Goal: Communication & Community: Answer question/provide support

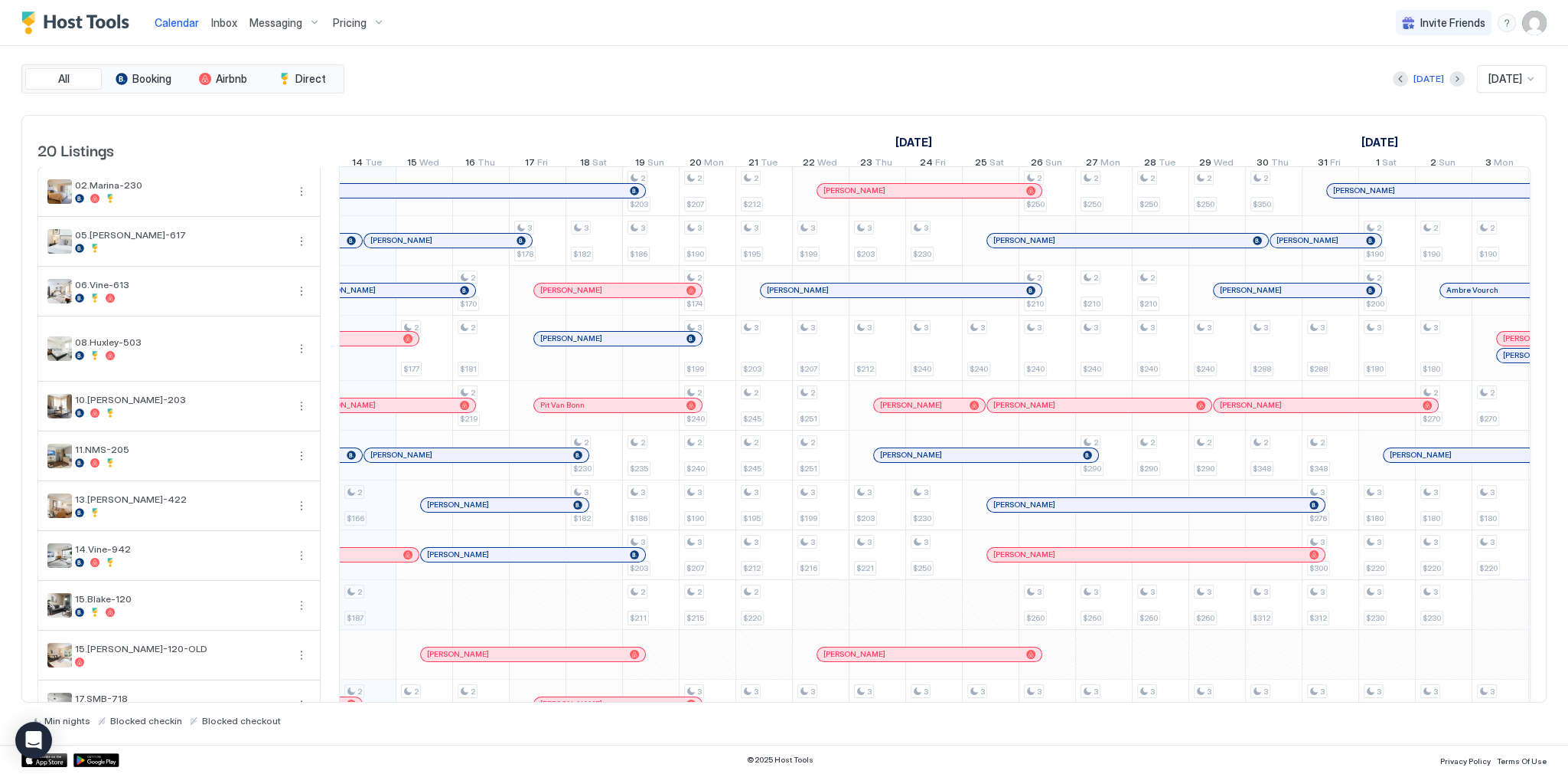
scroll to position [0, 851]
click at [219, 28] on span "Inbox" at bounding box center [224, 22] width 26 height 13
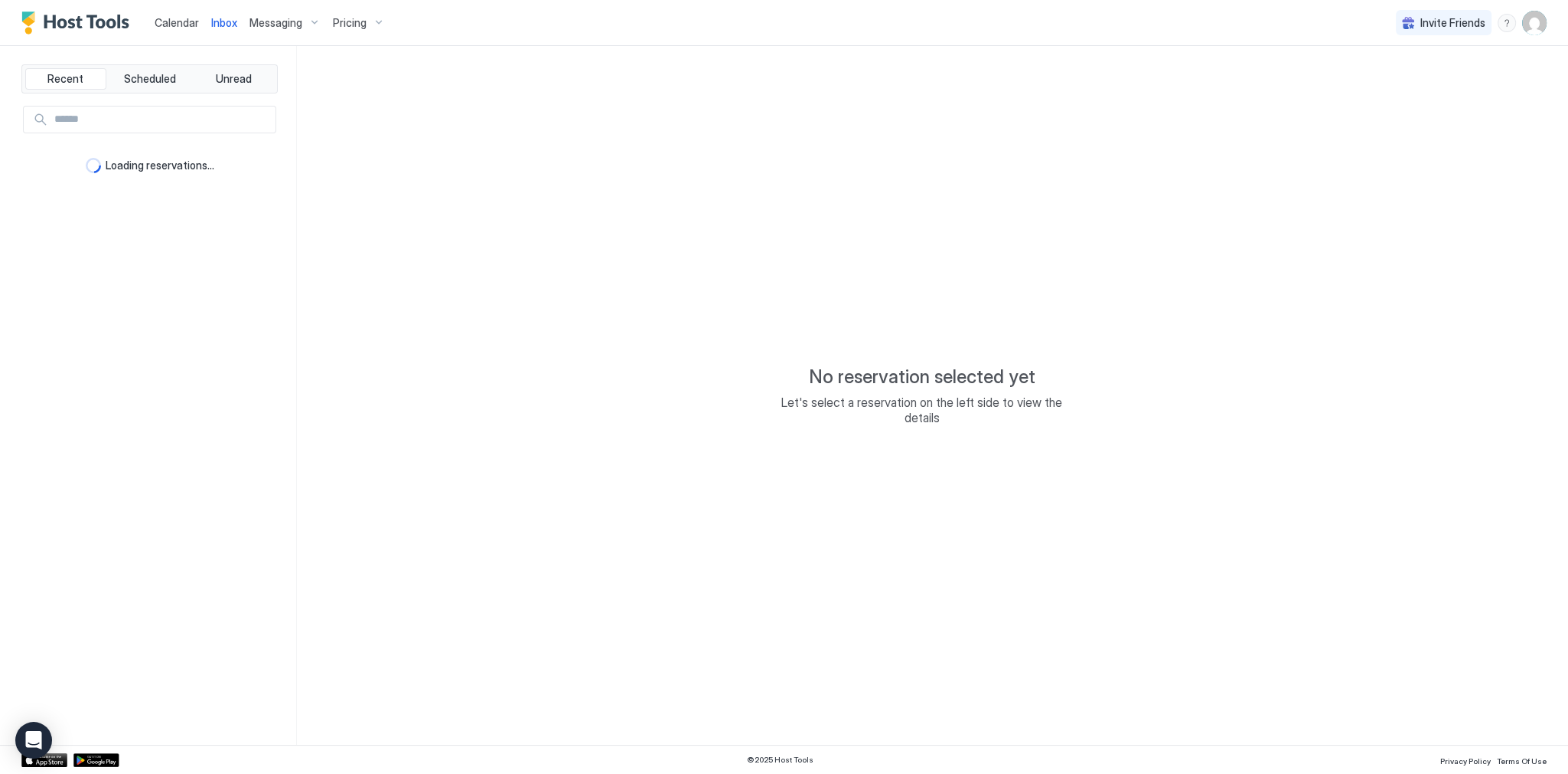
click at [193, 29] on link "Calendar" at bounding box center [177, 23] width 44 height 16
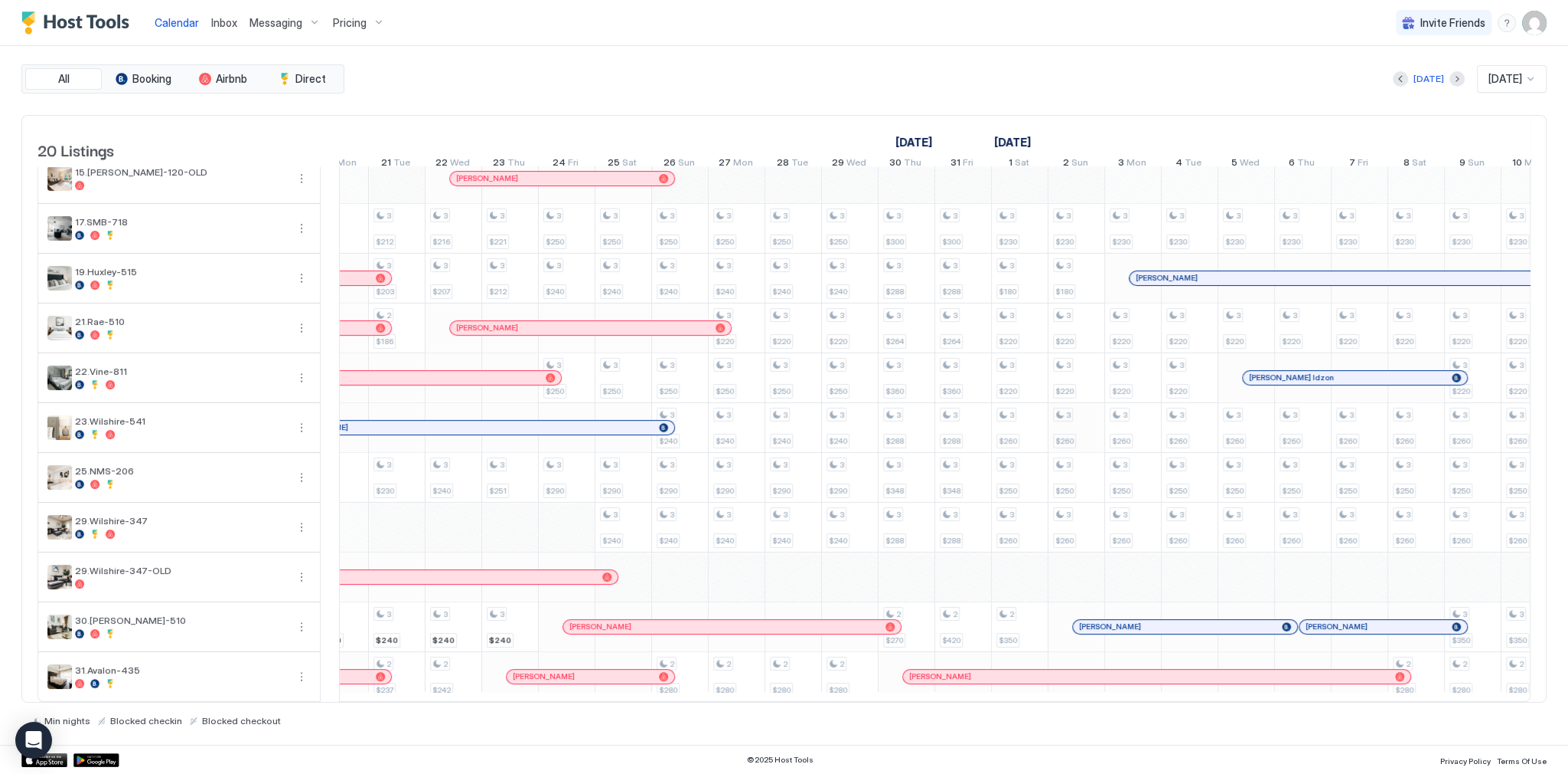
scroll to position [0, 1341]
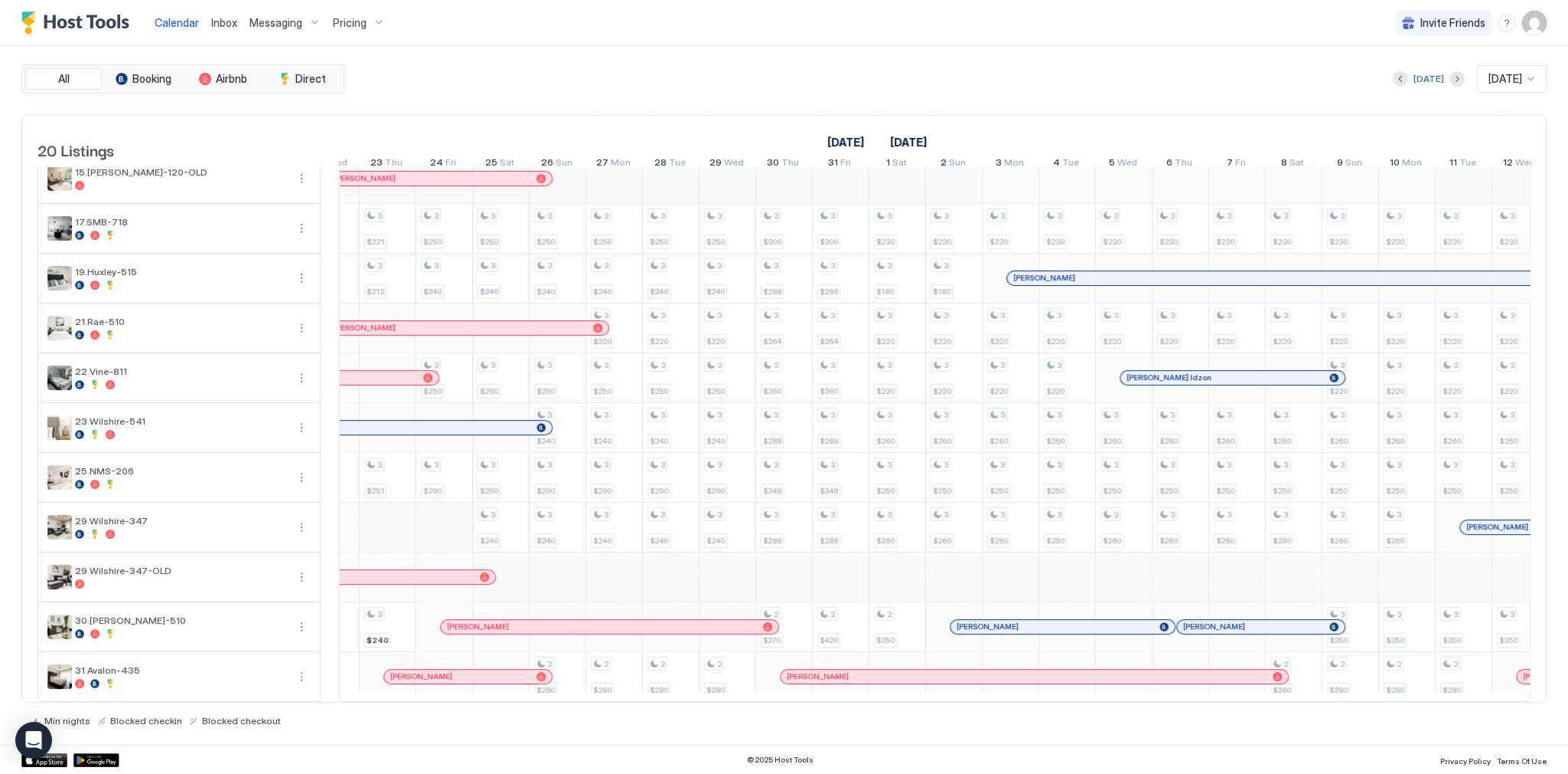
click at [882, 67] on div "[DATE] [DATE]" at bounding box center [948, 79] width 1199 height 28
click at [986, 82] on div "[DATE] [DATE]" at bounding box center [948, 79] width 1199 height 28
drag, startPoint x: 637, startPoint y: 84, endPoint x: 621, endPoint y: 179, distance: 96.3
click at [637, 85] on div "[DATE] [DATE]" at bounding box center [948, 79] width 1199 height 28
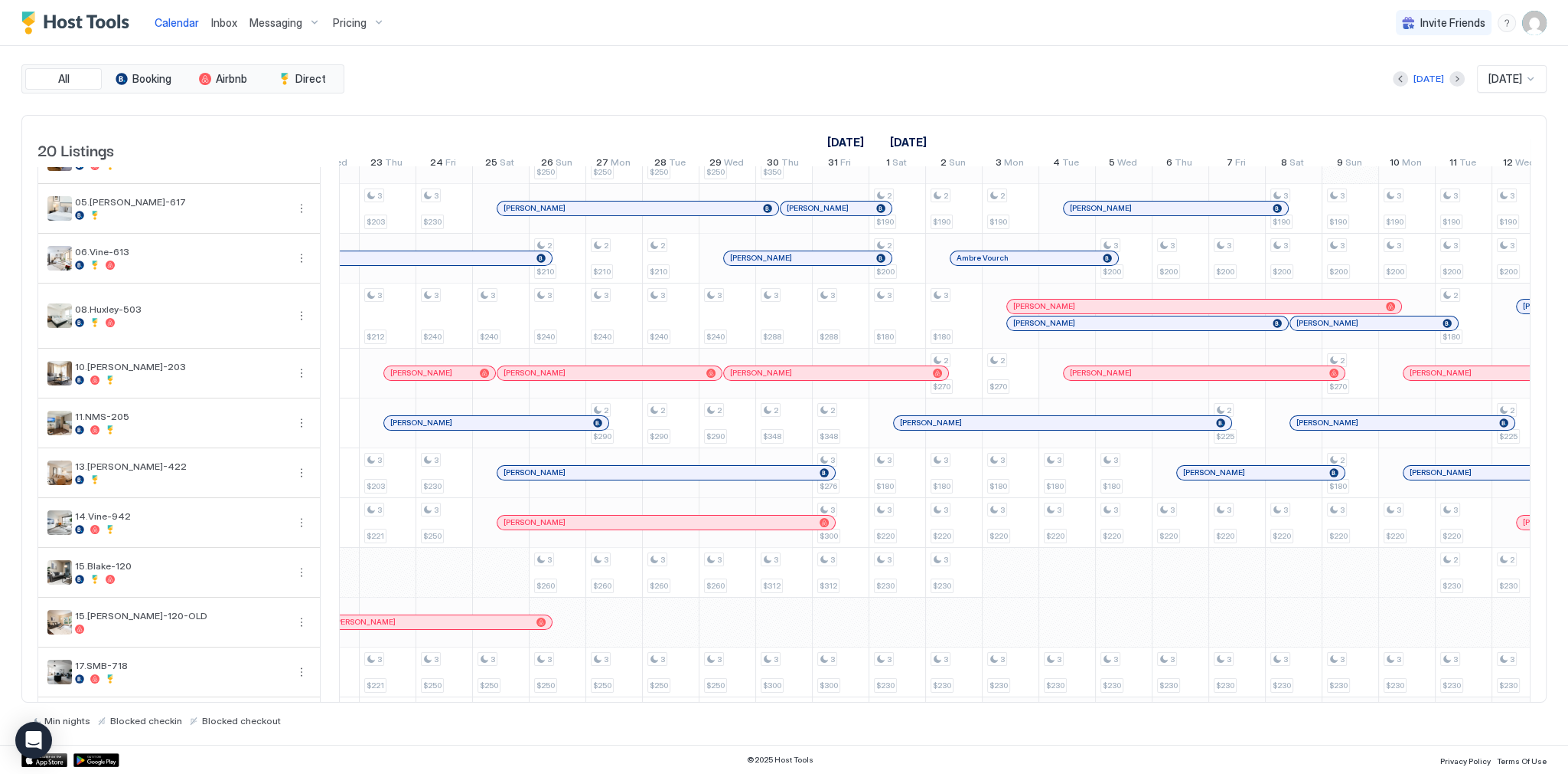
scroll to position [0, 0]
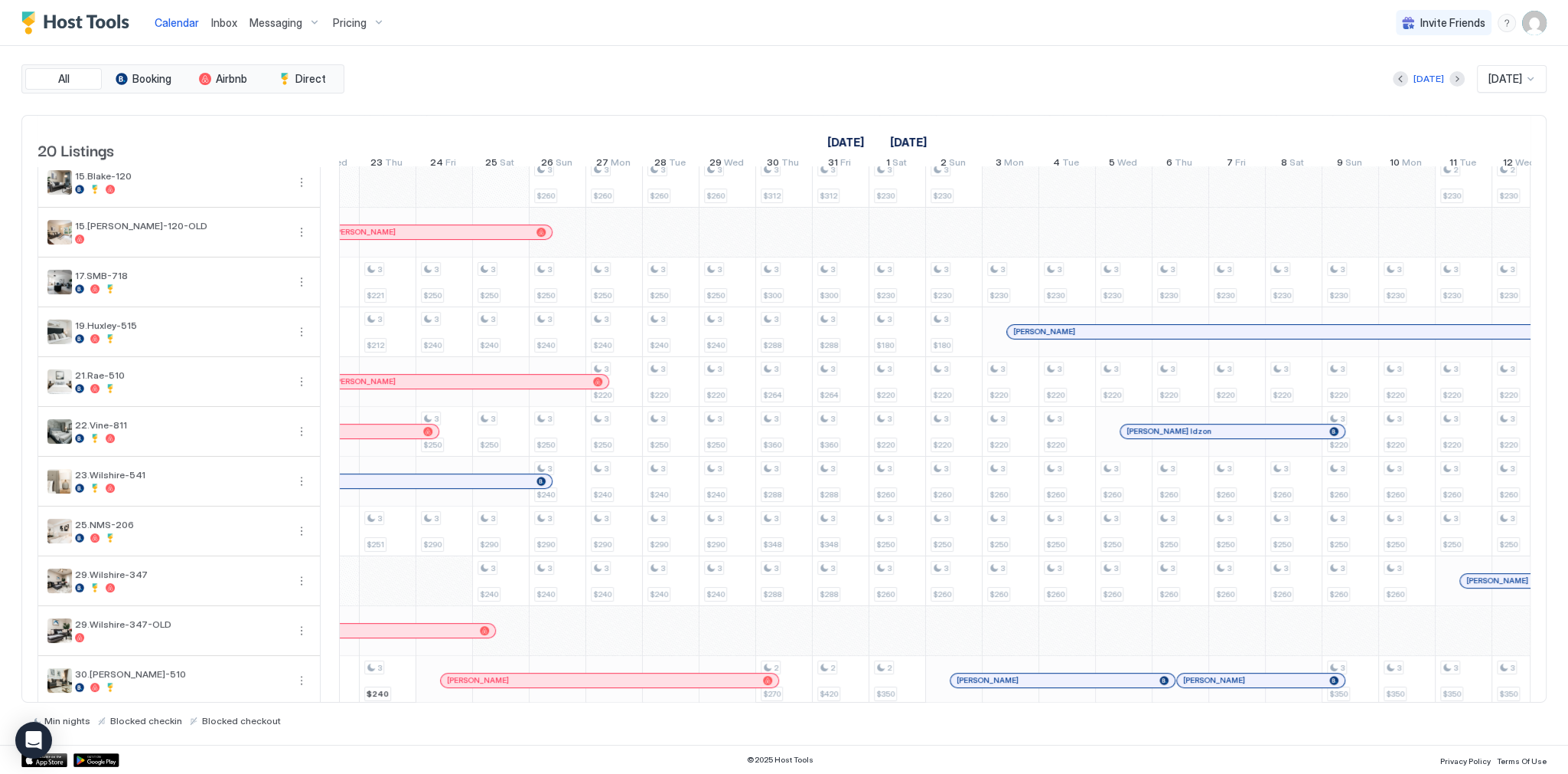
scroll to position [429, 0]
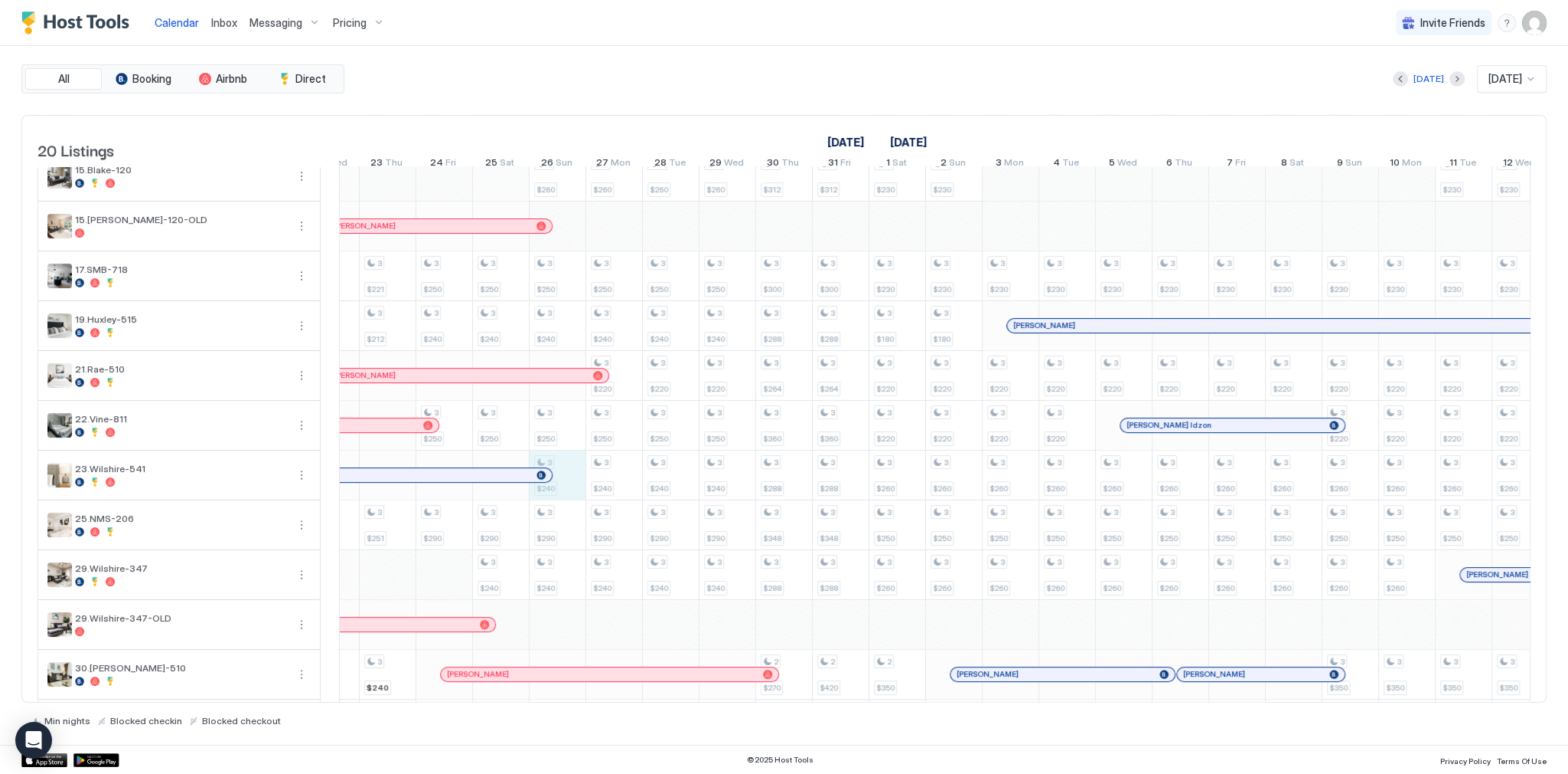
click at [579, 490] on div "2 $166 2 $187 2 $190 2 $173 2 $173 2 $202 2 $177 2 $190 2 $177 2 $170 2 $181 2 …" at bounding box center [726, 243] width 3455 height 1010
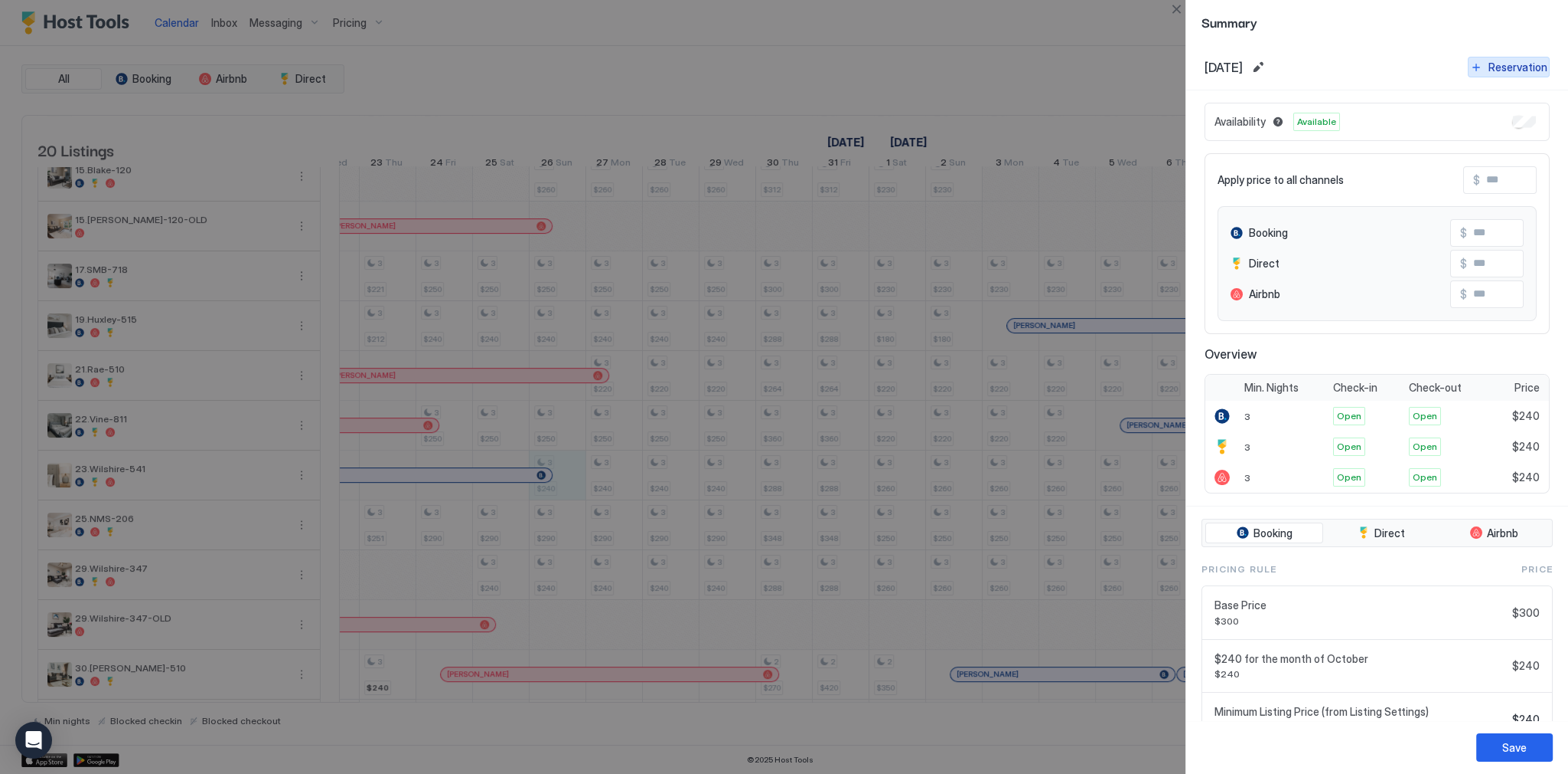
click at [1493, 68] on div "Reservation" at bounding box center [1519, 67] width 59 height 16
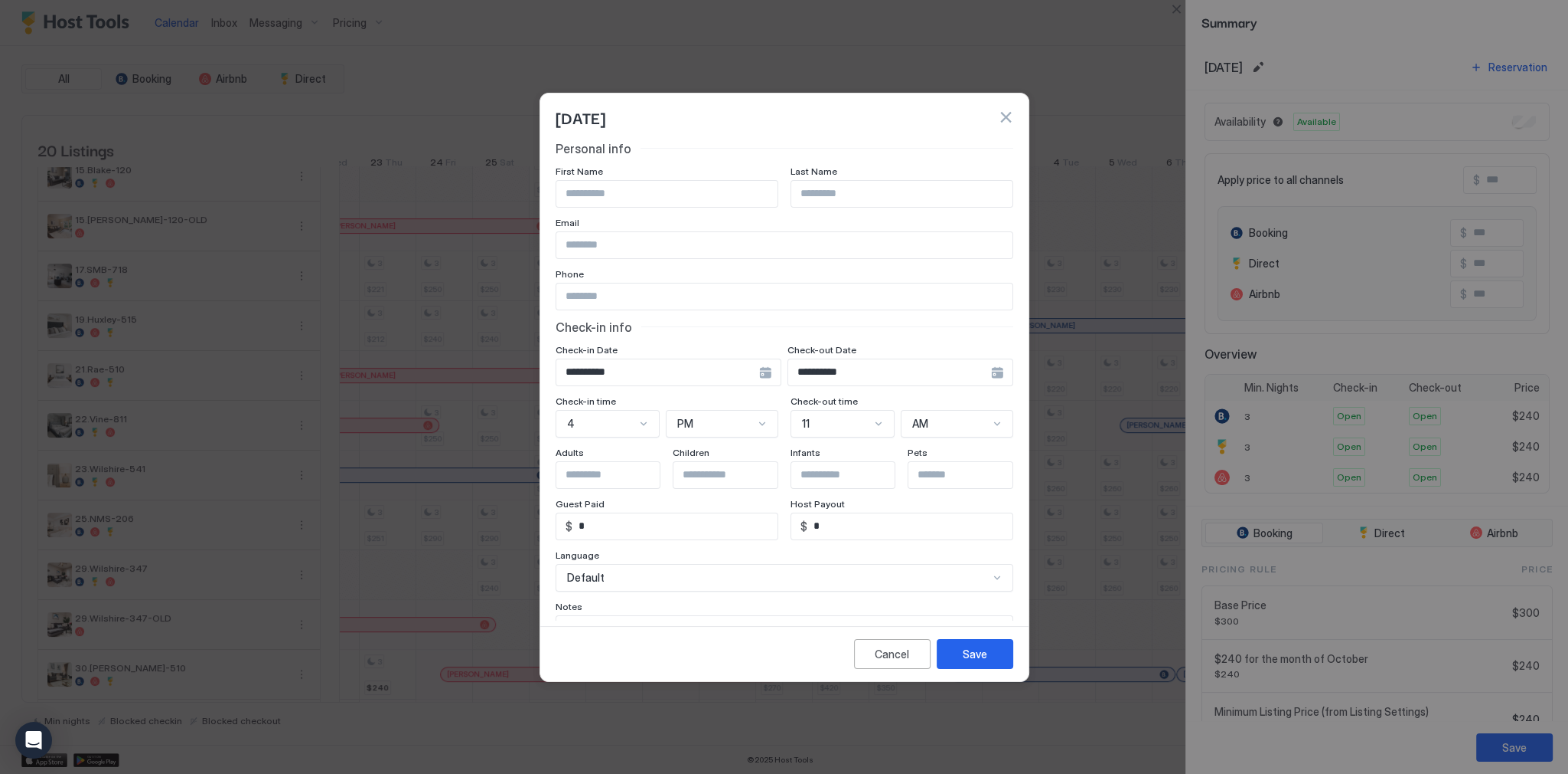
click at [637, 193] on input "Input Field" at bounding box center [667, 194] width 221 height 26
paste input "**********"
type input "******"
paste input "*******"
type input "*******"
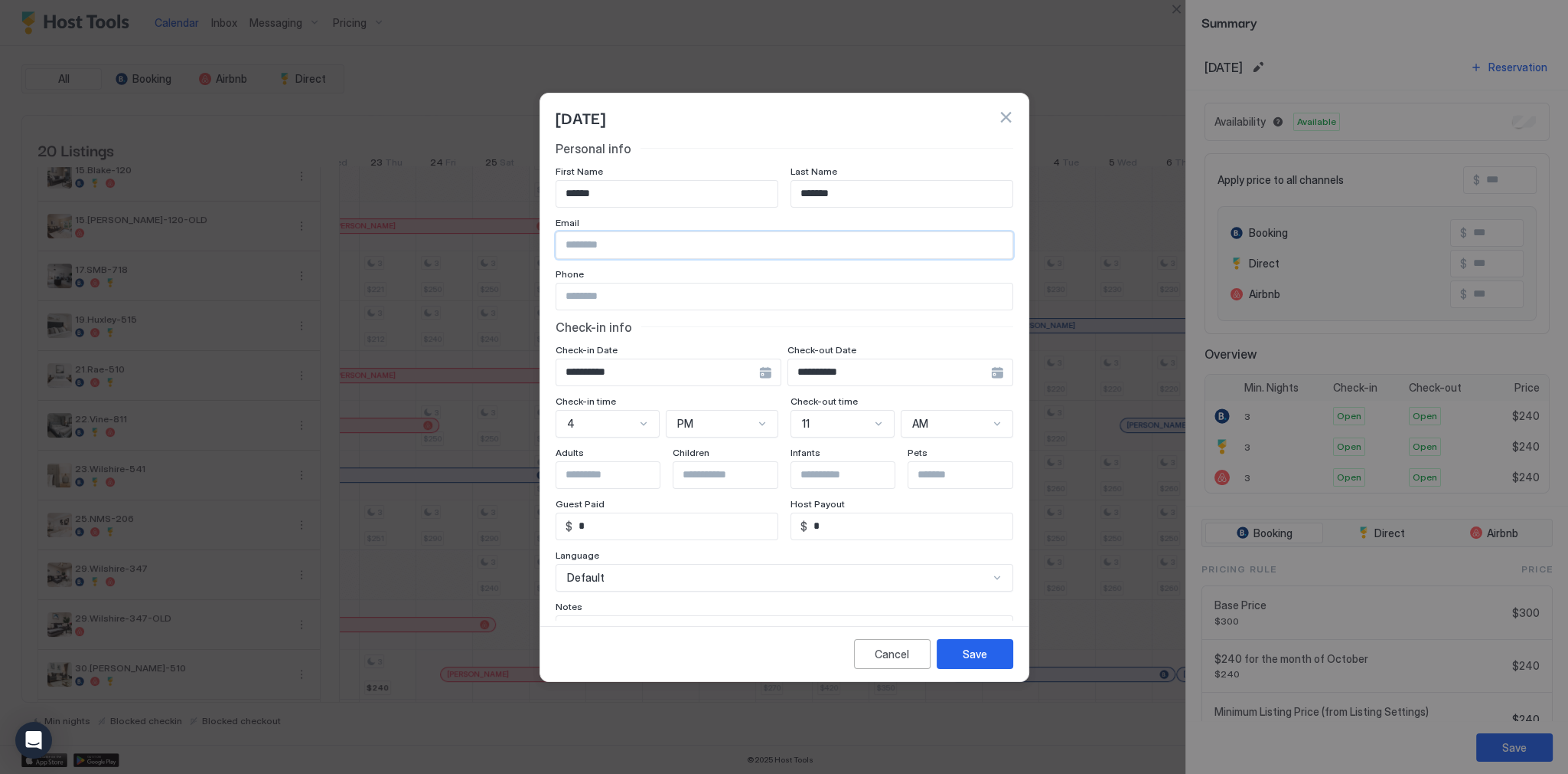
click at [608, 252] on input "Input Field" at bounding box center [784, 245] width 456 height 26
paste input "**********"
type input "**********"
click at [699, 291] on input "Input Field" at bounding box center [784, 297] width 456 height 26
paste input "**********"
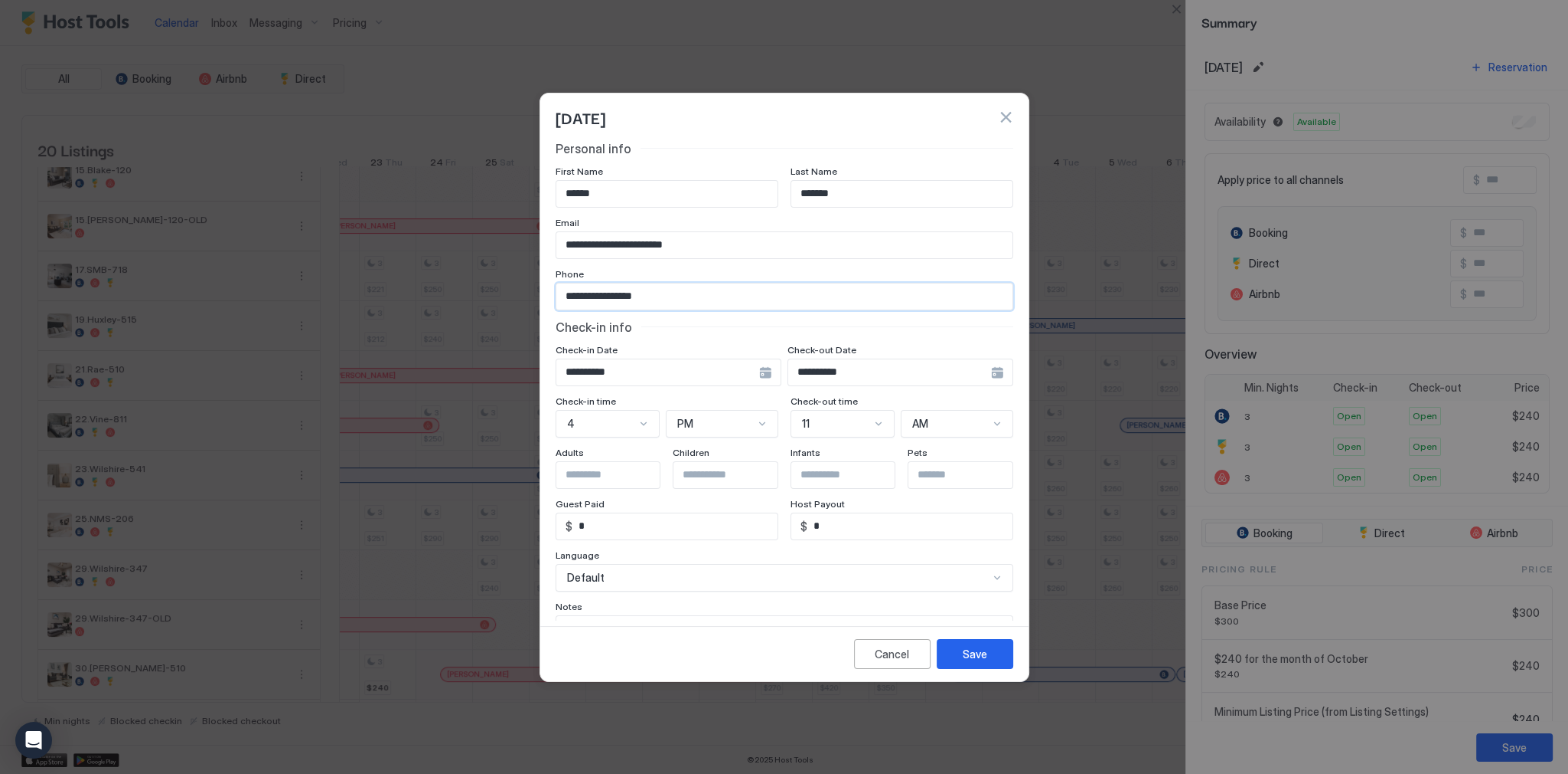
type input "**********"
click at [761, 379] on div "**********" at bounding box center [668, 373] width 226 height 28
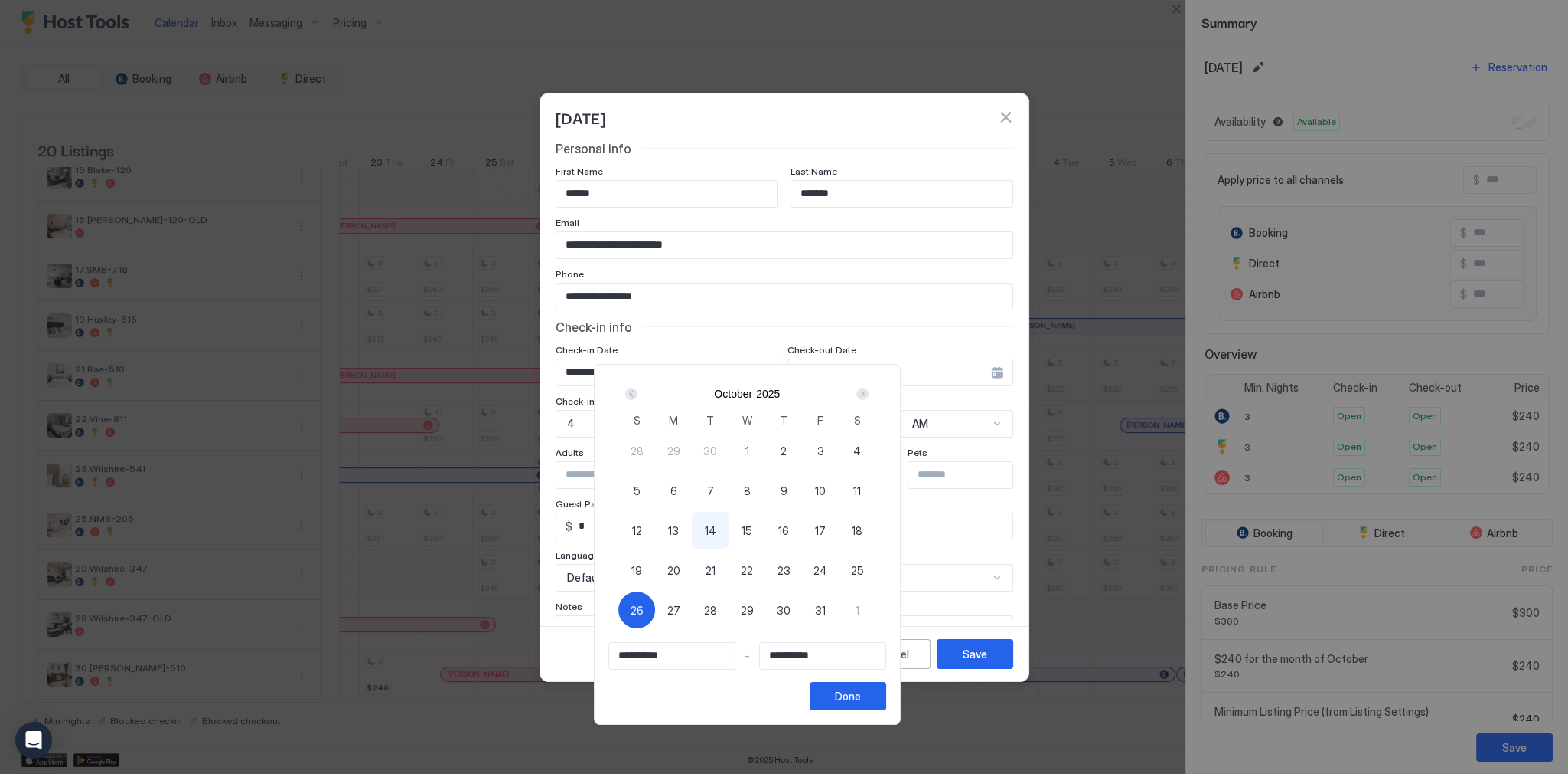
click at [655, 607] on div "26" at bounding box center [636, 609] width 37 height 37
click at [655, 606] on div "26" at bounding box center [636, 609] width 37 height 37
type input "**********"
click at [868, 392] on div "Next" at bounding box center [863, 393] width 12 height 12
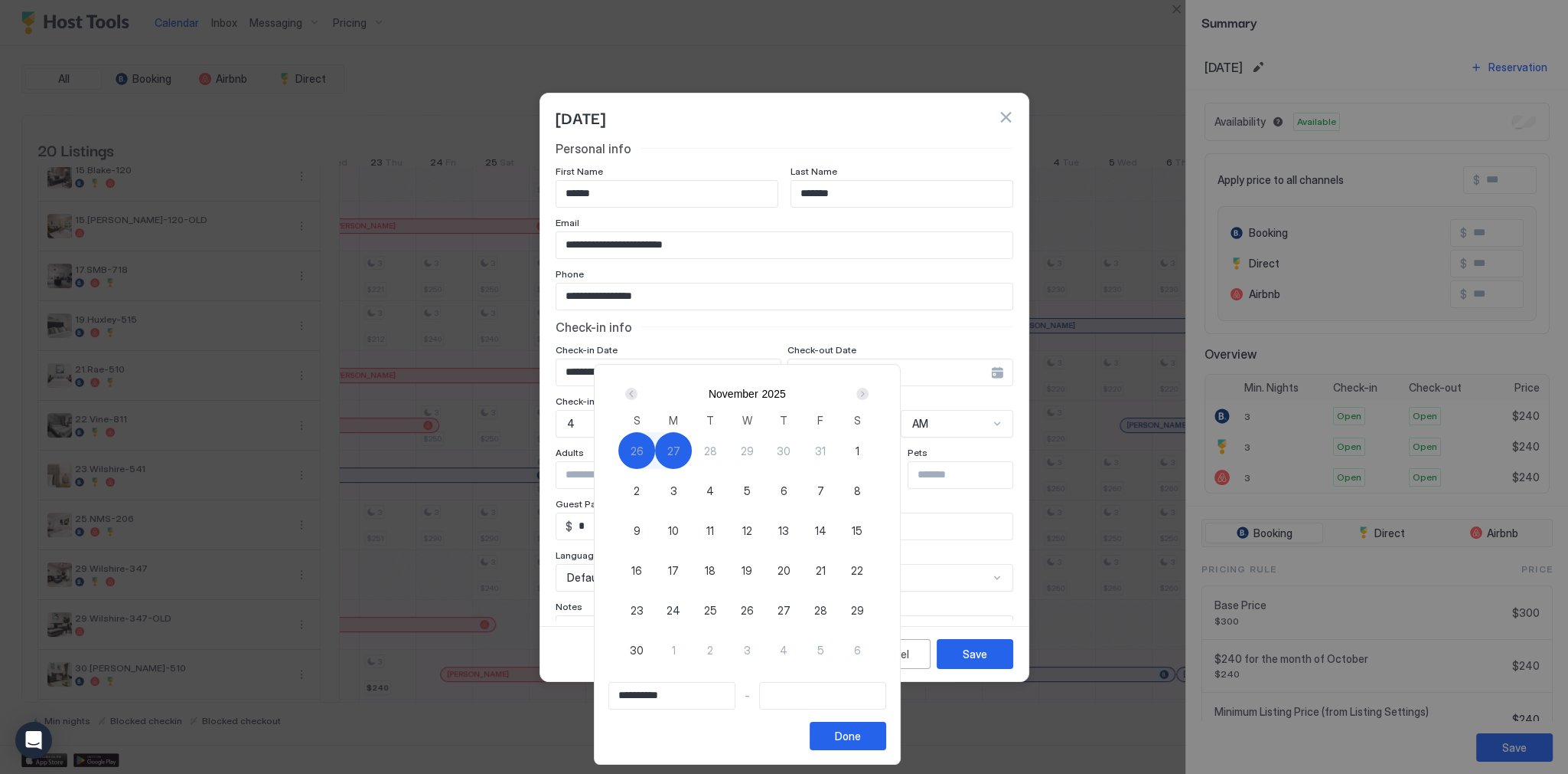
click at [868, 392] on div "Next" at bounding box center [863, 393] width 12 height 12
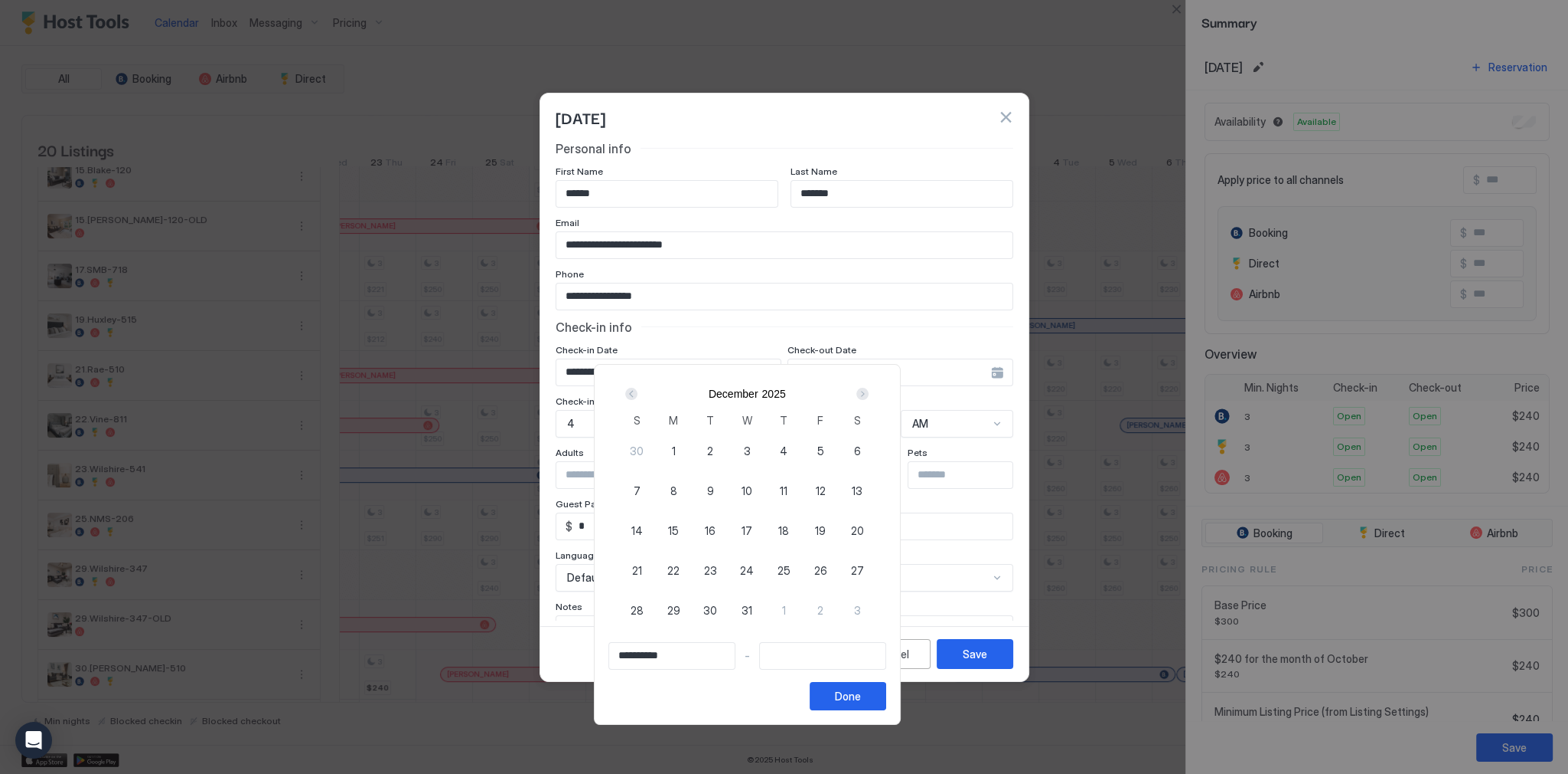
click at [868, 392] on div "Next" at bounding box center [863, 393] width 12 height 12
click at [640, 386] on div "Prev" at bounding box center [631, 393] width 19 height 19
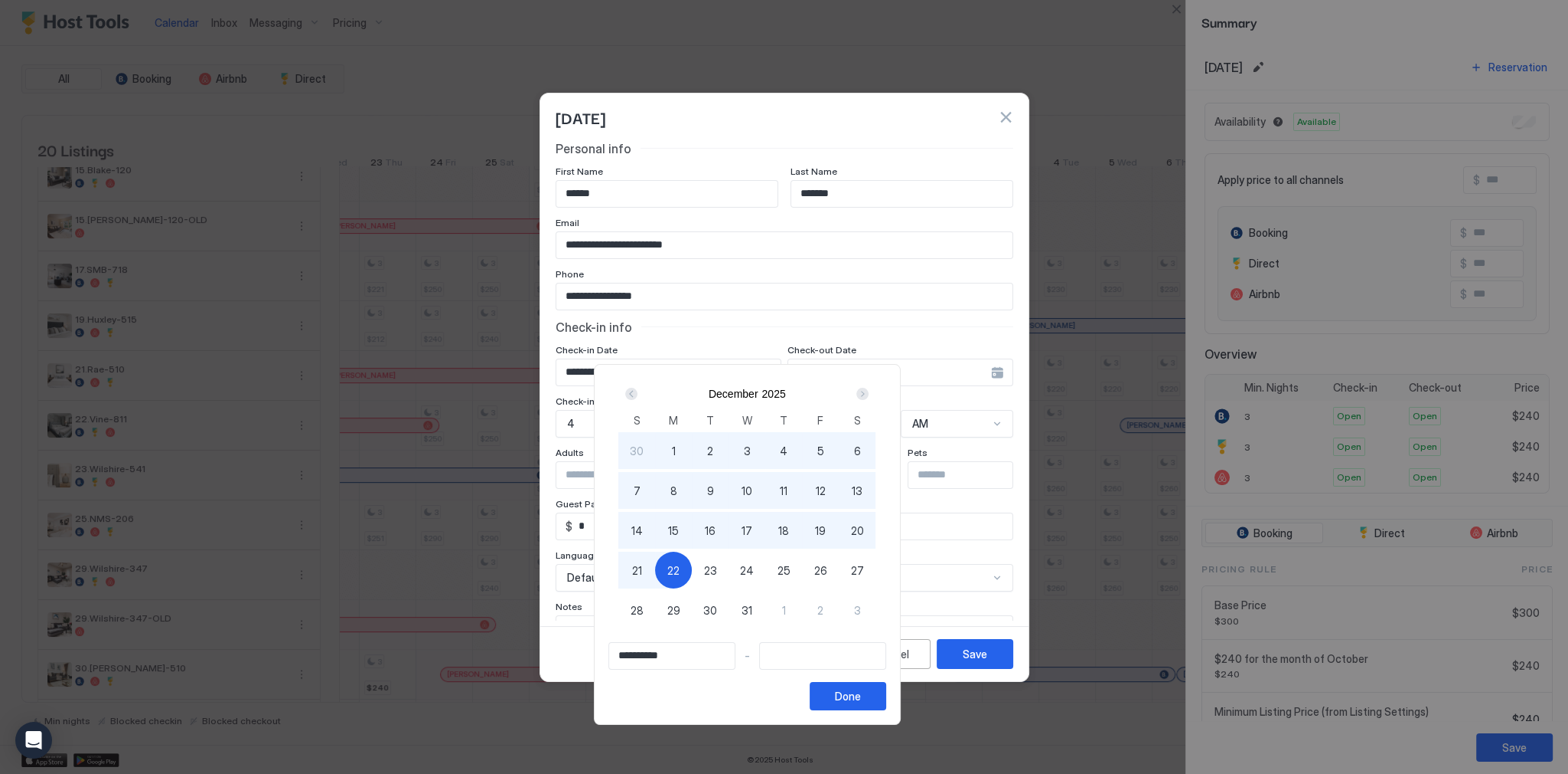
type input "**********"
click at [717, 573] on span "23" at bounding box center [710, 570] width 13 height 16
type input "**********"
click at [886, 699] on button "Done" at bounding box center [848, 696] width 76 height 29
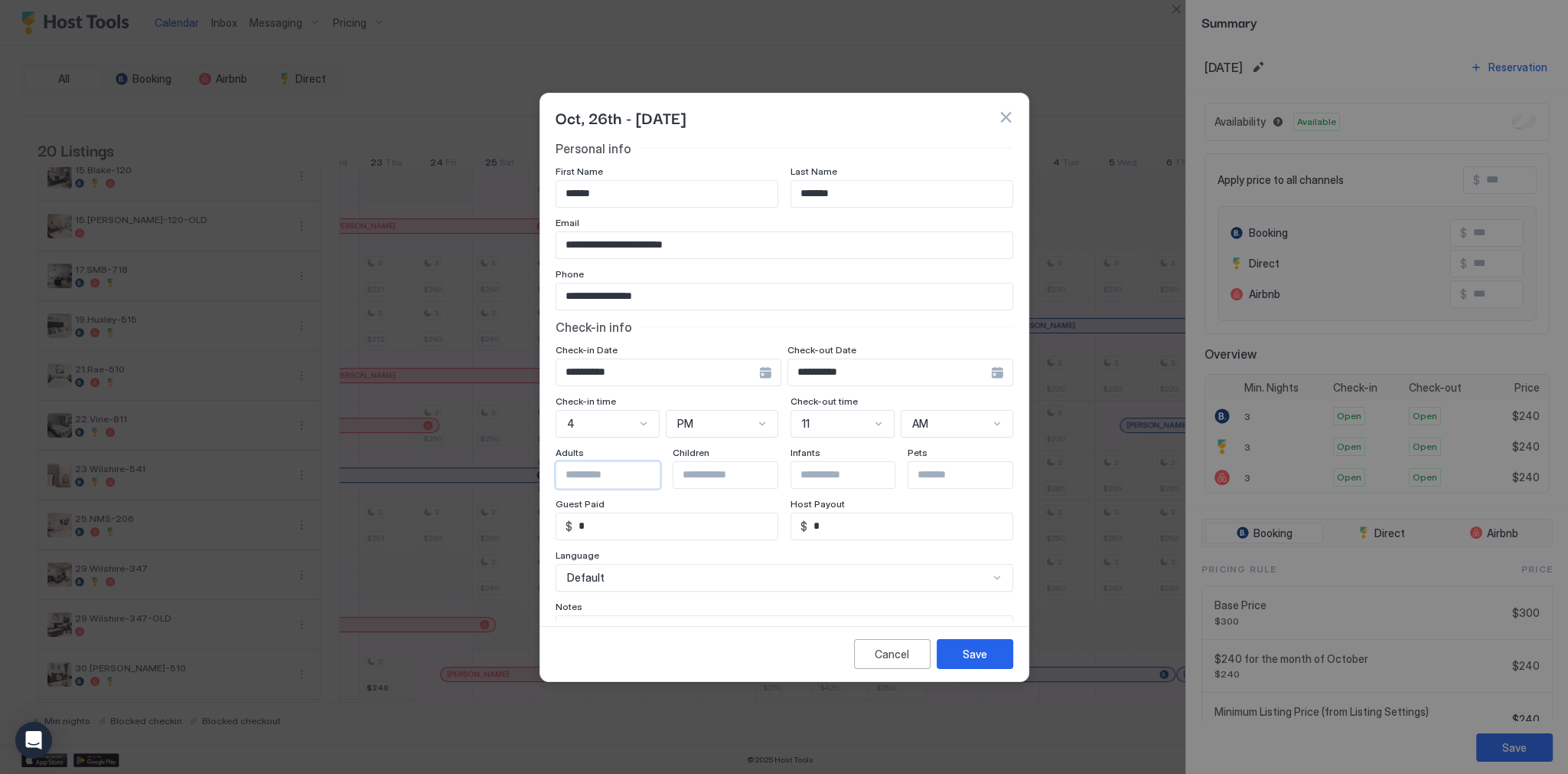
click at [596, 471] on input "Input Field" at bounding box center [619, 474] width 125 height 26
type input "*"
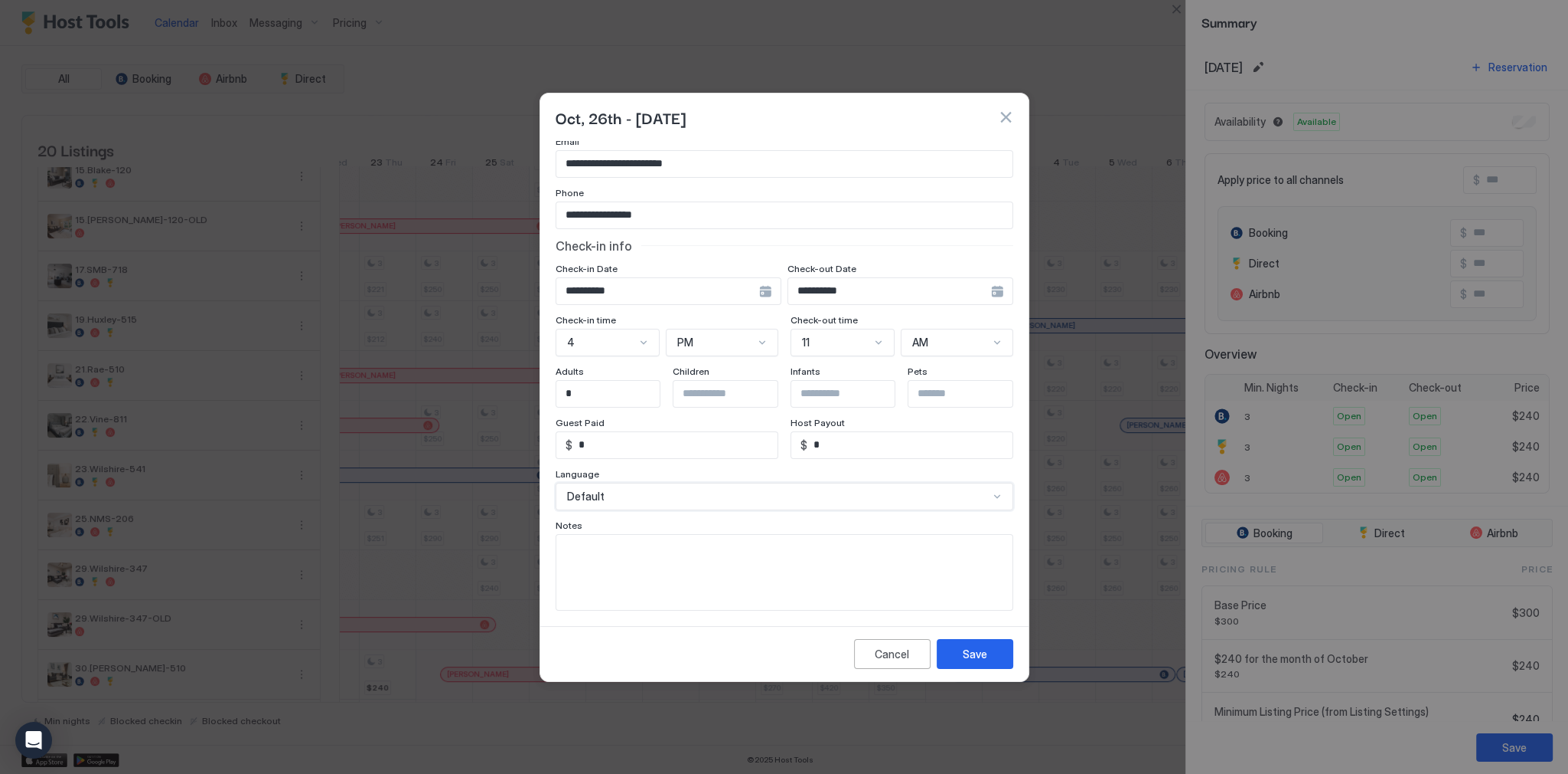
scroll to position [86, 0]
click at [784, 469] on div "Language" at bounding box center [784, 471] width 457 height 15
click at [969, 652] on div "Save" at bounding box center [975, 653] width 25 height 16
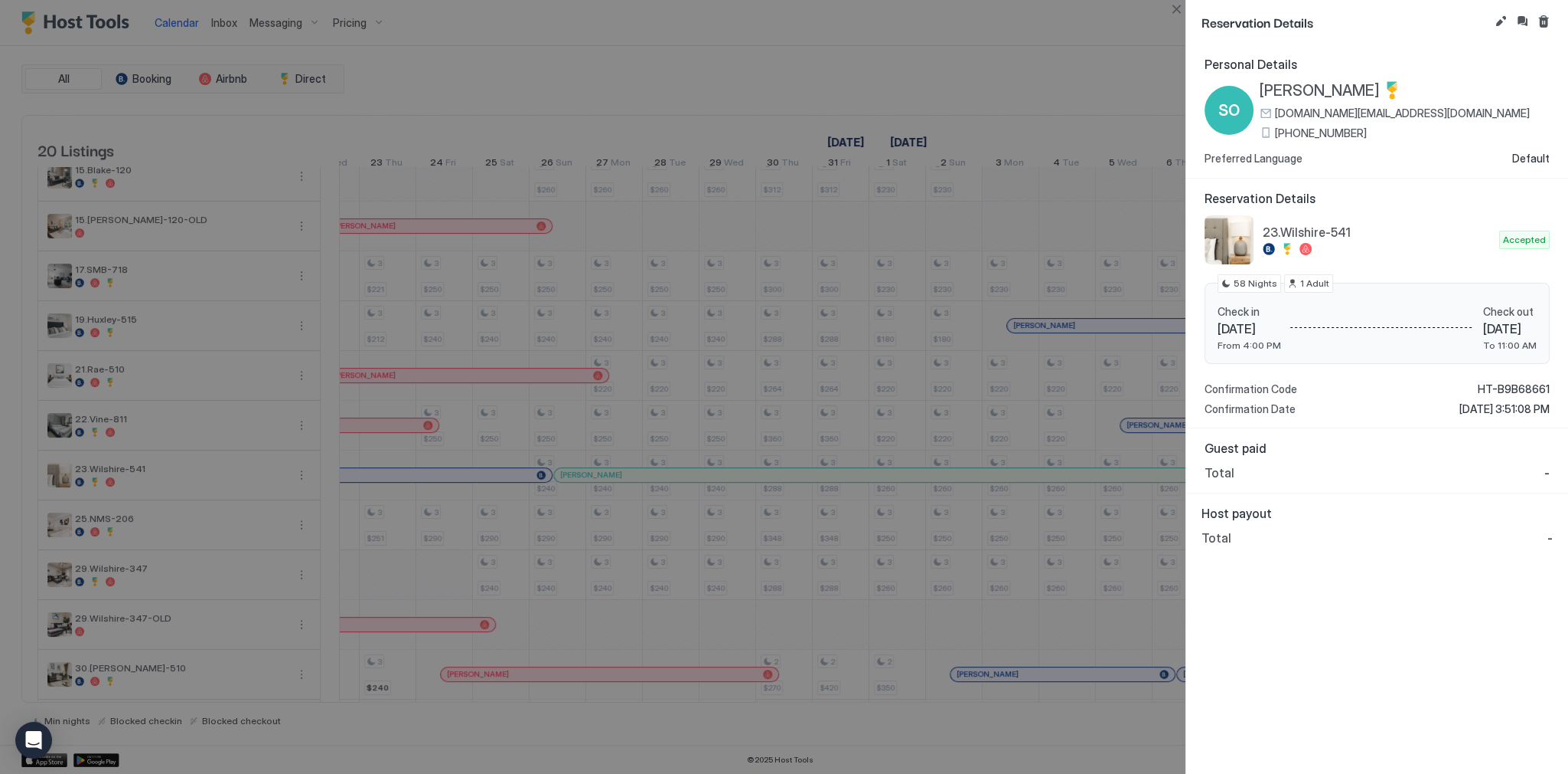
click at [967, 73] on div at bounding box center [784, 387] width 1568 height 774
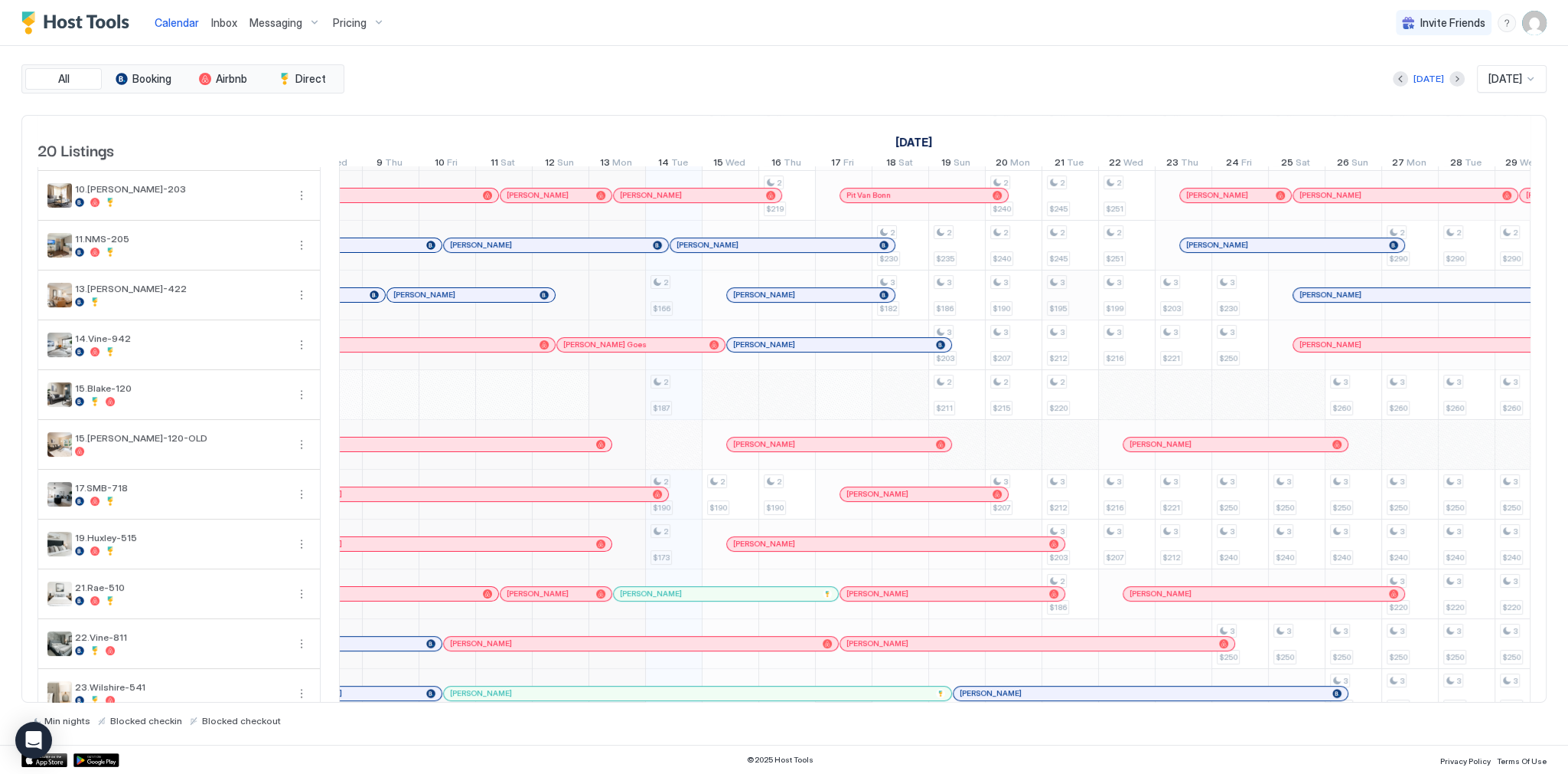
scroll to position [489, 0]
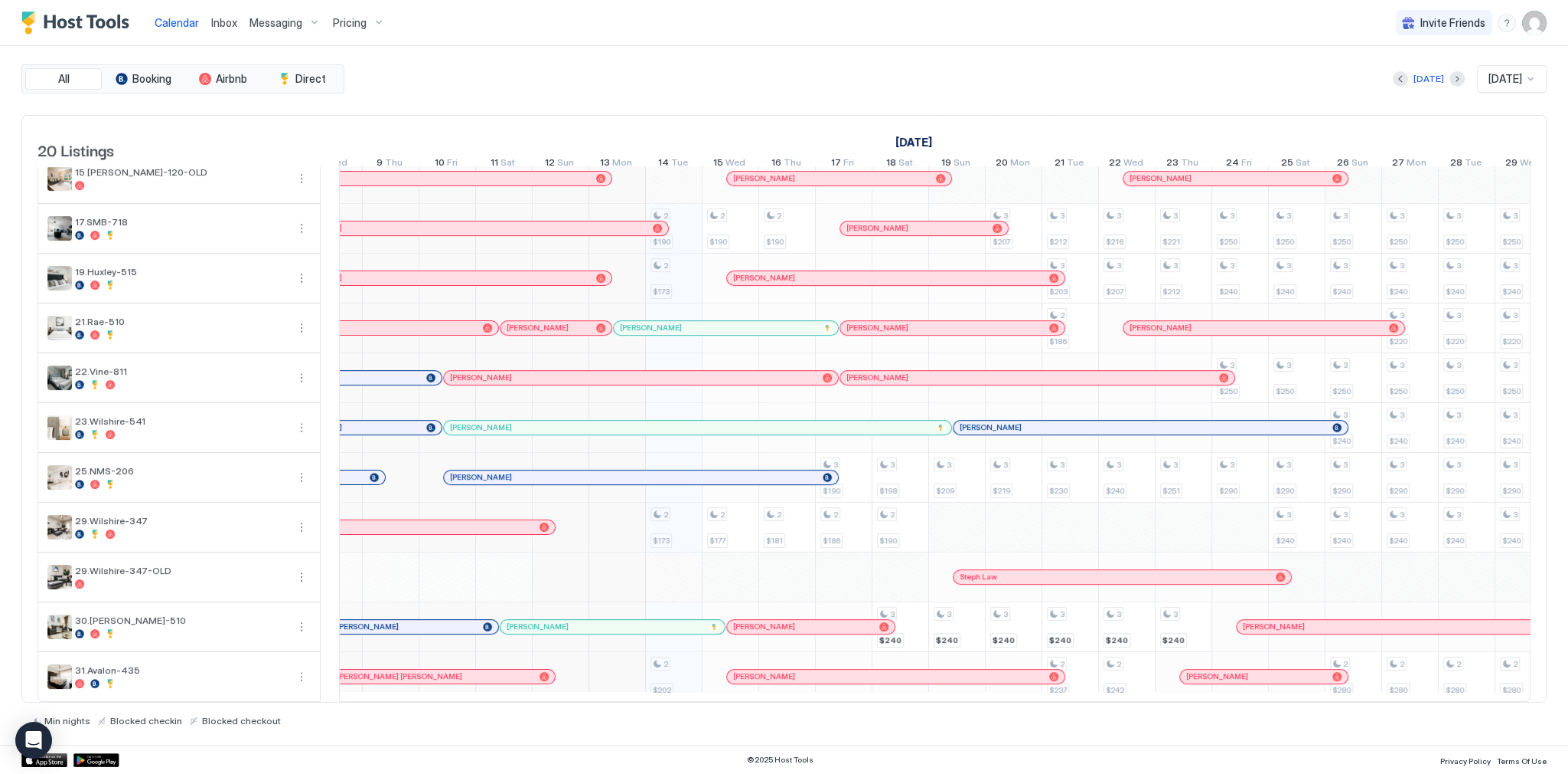
click at [636, 422] on div "[PERSON_NAME]" at bounding box center [691, 427] width 480 height 10
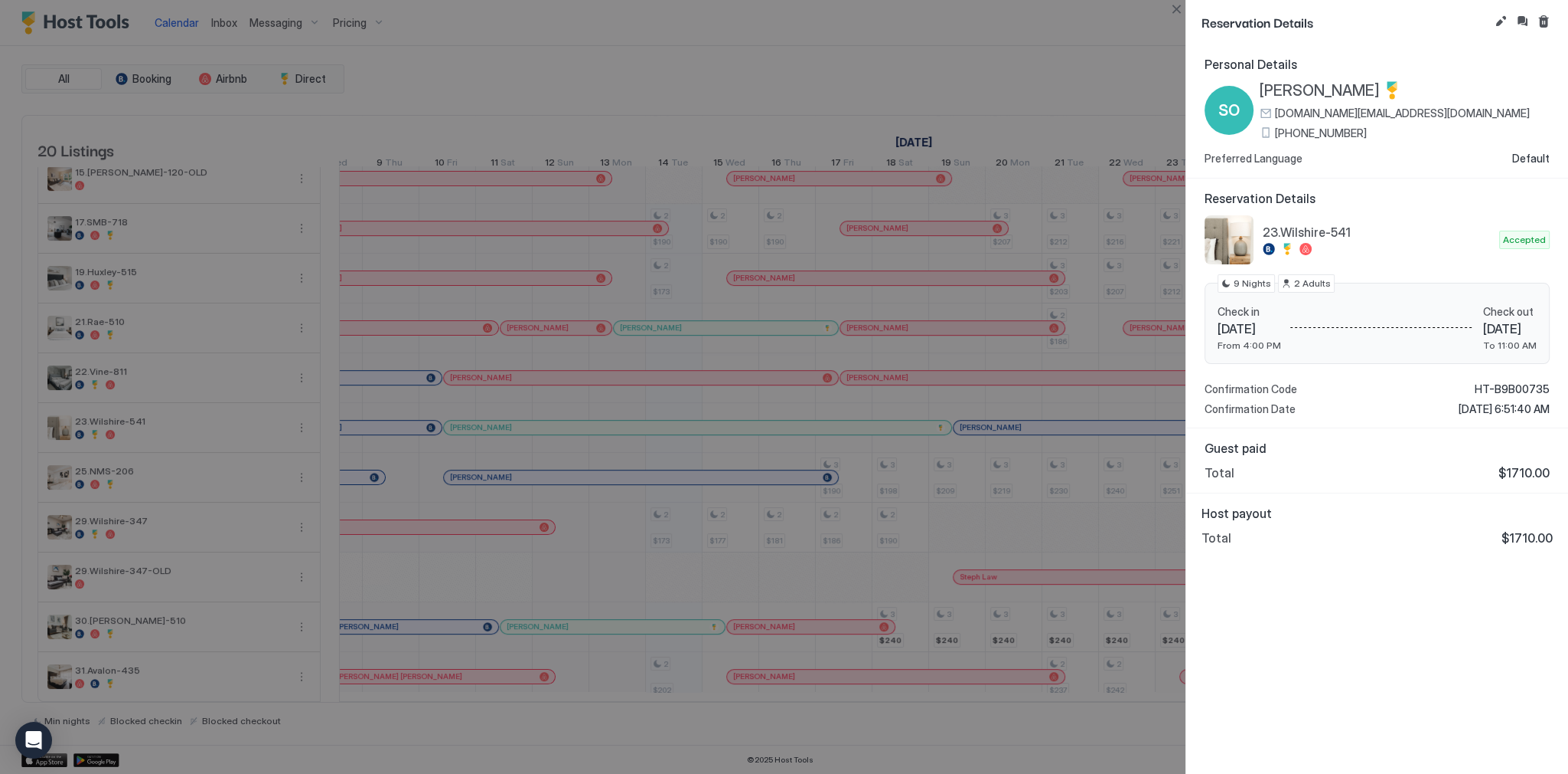
click at [1300, 89] on span "[PERSON_NAME]" at bounding box center [1320, 90] width 121 height 19
click at [1358, 117] on span "kate.booking.la@gmail.com" at bounding box center [1403, 114] width 255 height 14
click at [1324, 134] on span "+1 (424) 335-3012" at bounding box center [1321, 133] width 92 height 14
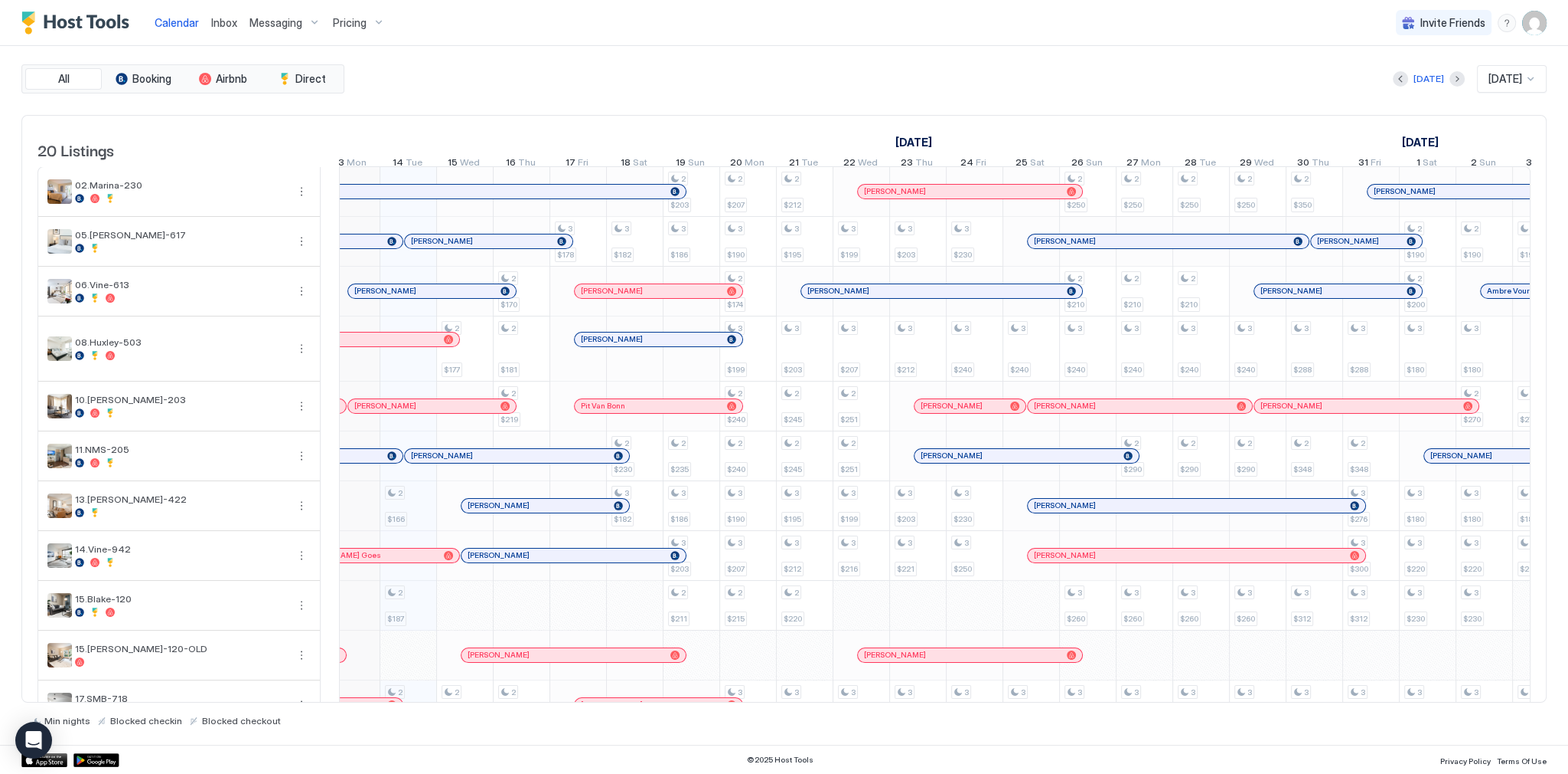
scroll to position [0, 789]
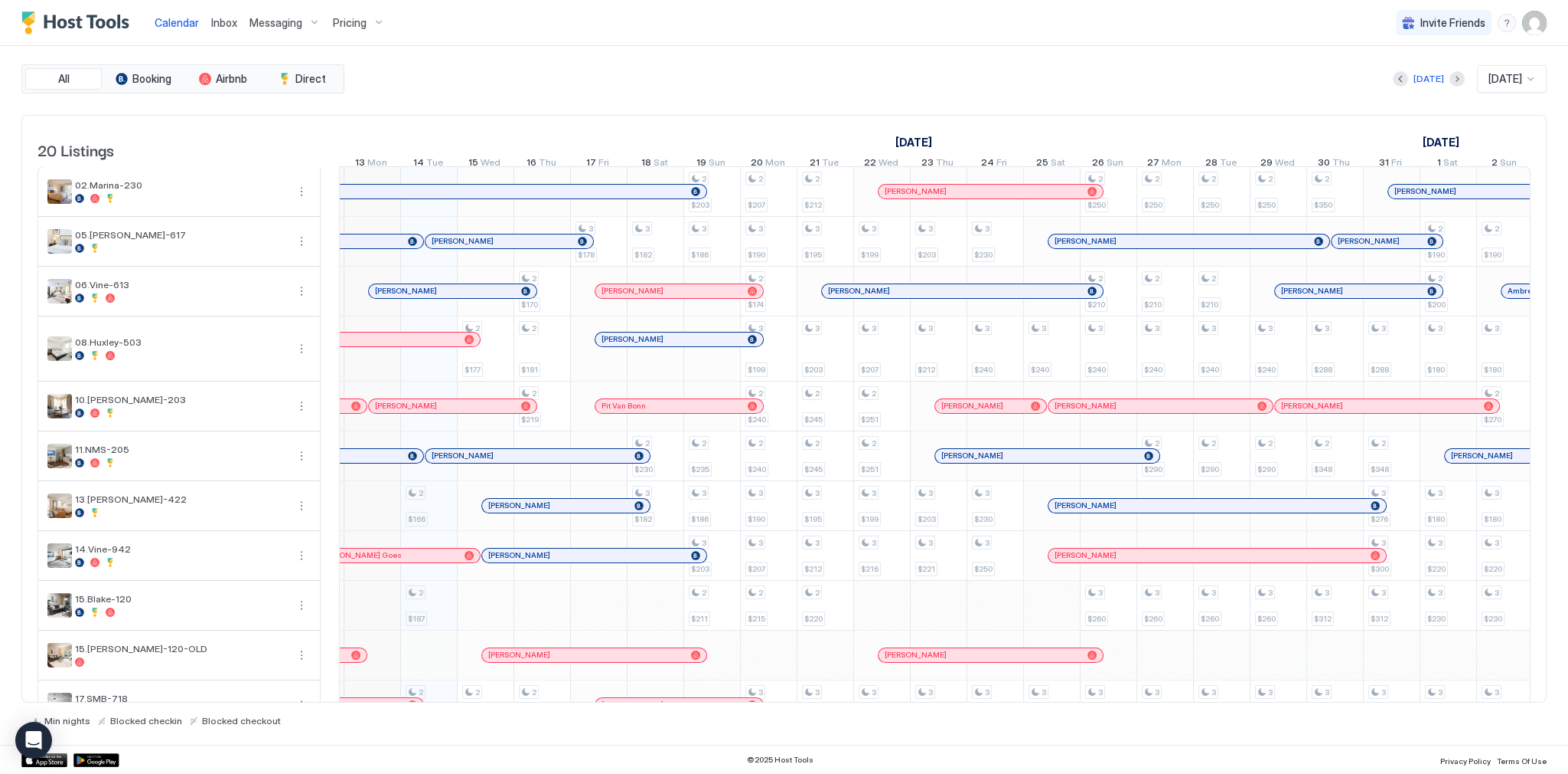
click at [480, 248] on div "[PERSON_NAME]" at bounding box center [510, 241] width 168 height 14
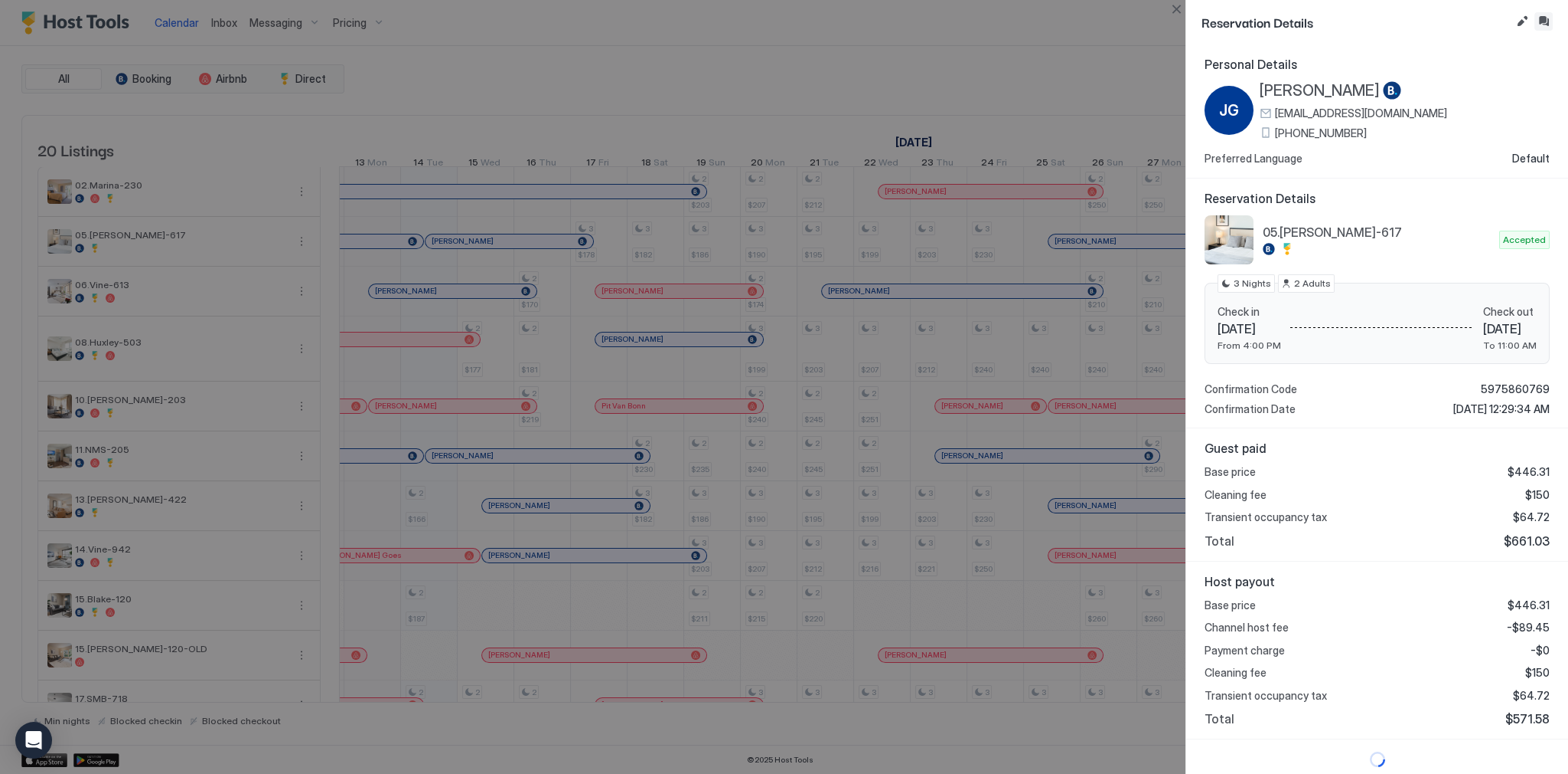
click at [1542, 25] on button "Inbox" at bounding box center [1543, 21] width 19 height 19
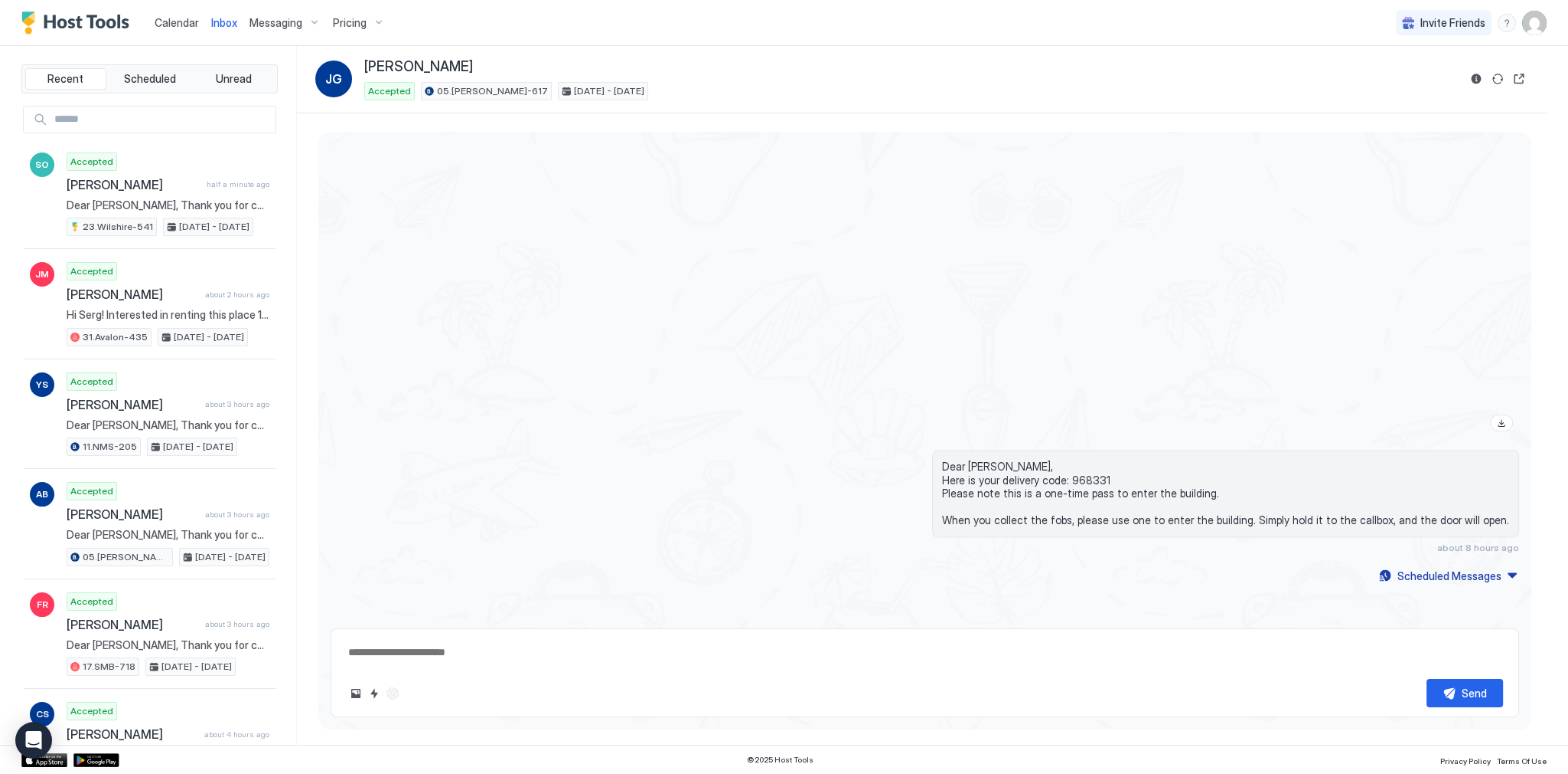
scroll to position [3532, 0]
click at [611, 648] on textarea at bounding box center [925, 651] width 1157 height 29
paste textarea "**********"
type textarea "*"
type textarea "**********"
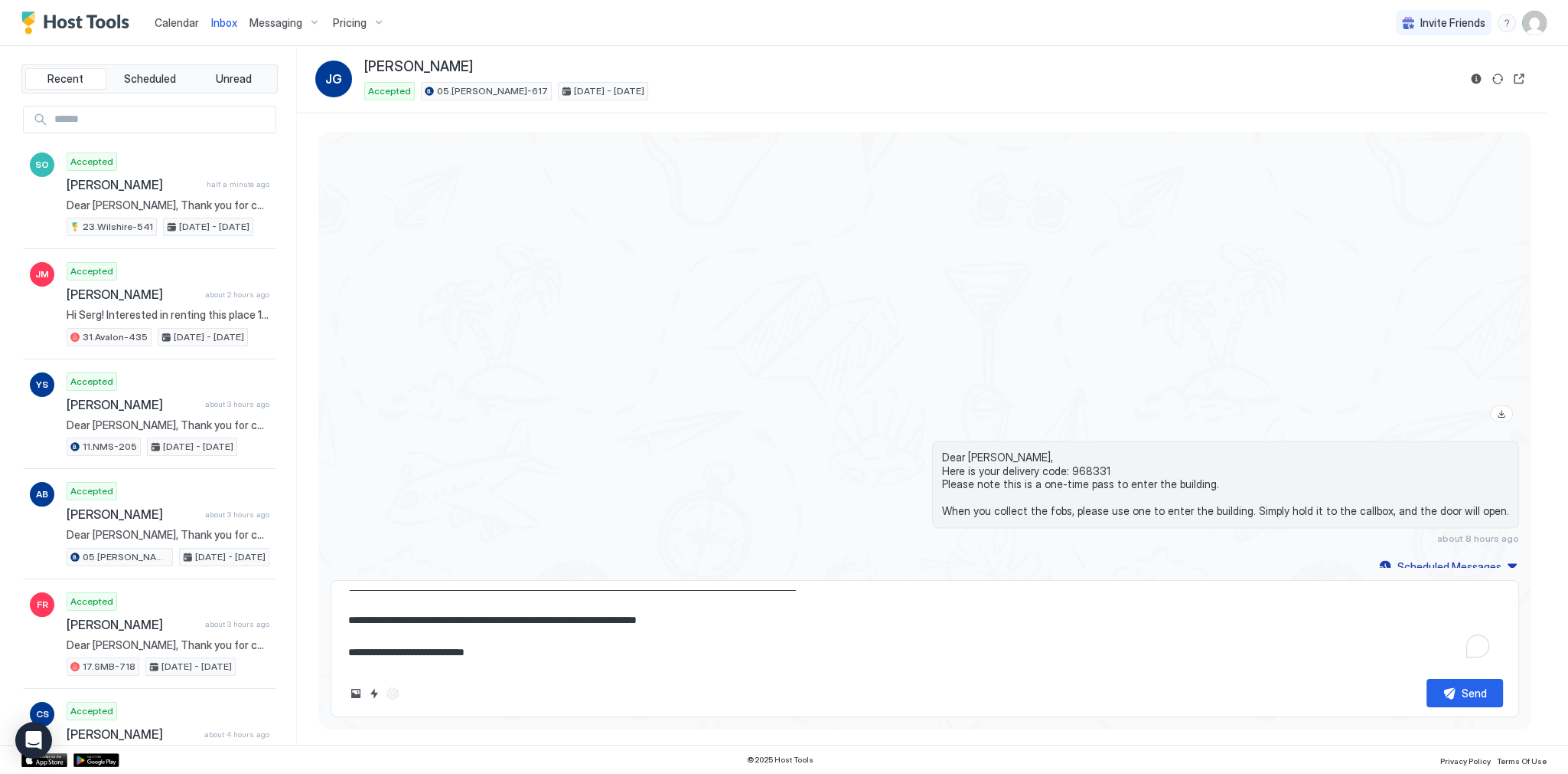
type textarea "*"
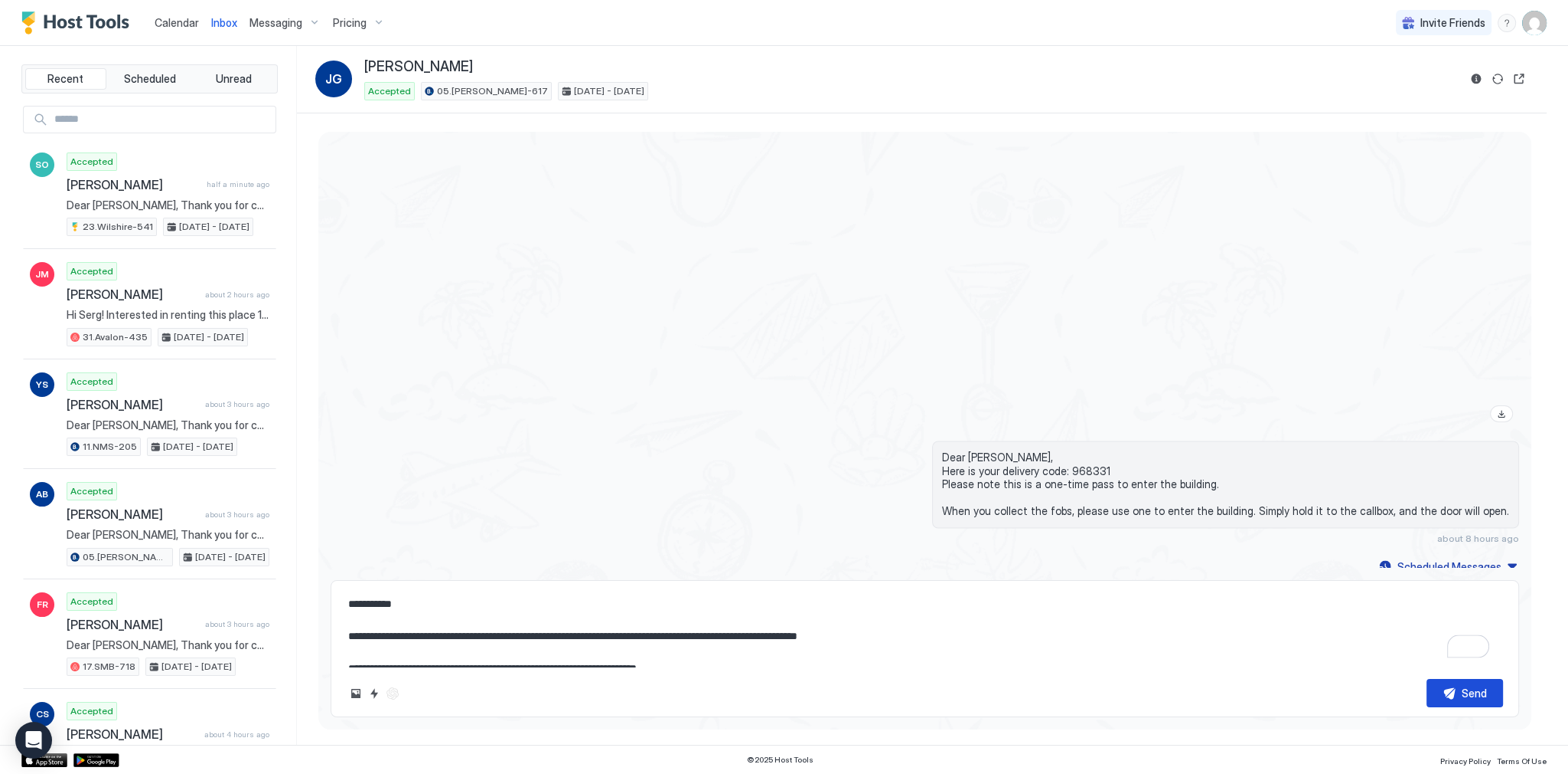
type textarea "**********"
click at [1465, 691] on div "Send" at bounding box center [1475, 693] width 26 height 16
click at [788, 413] on div at bounding box center [1104, 155] width 832 height 545
type textarea "*"
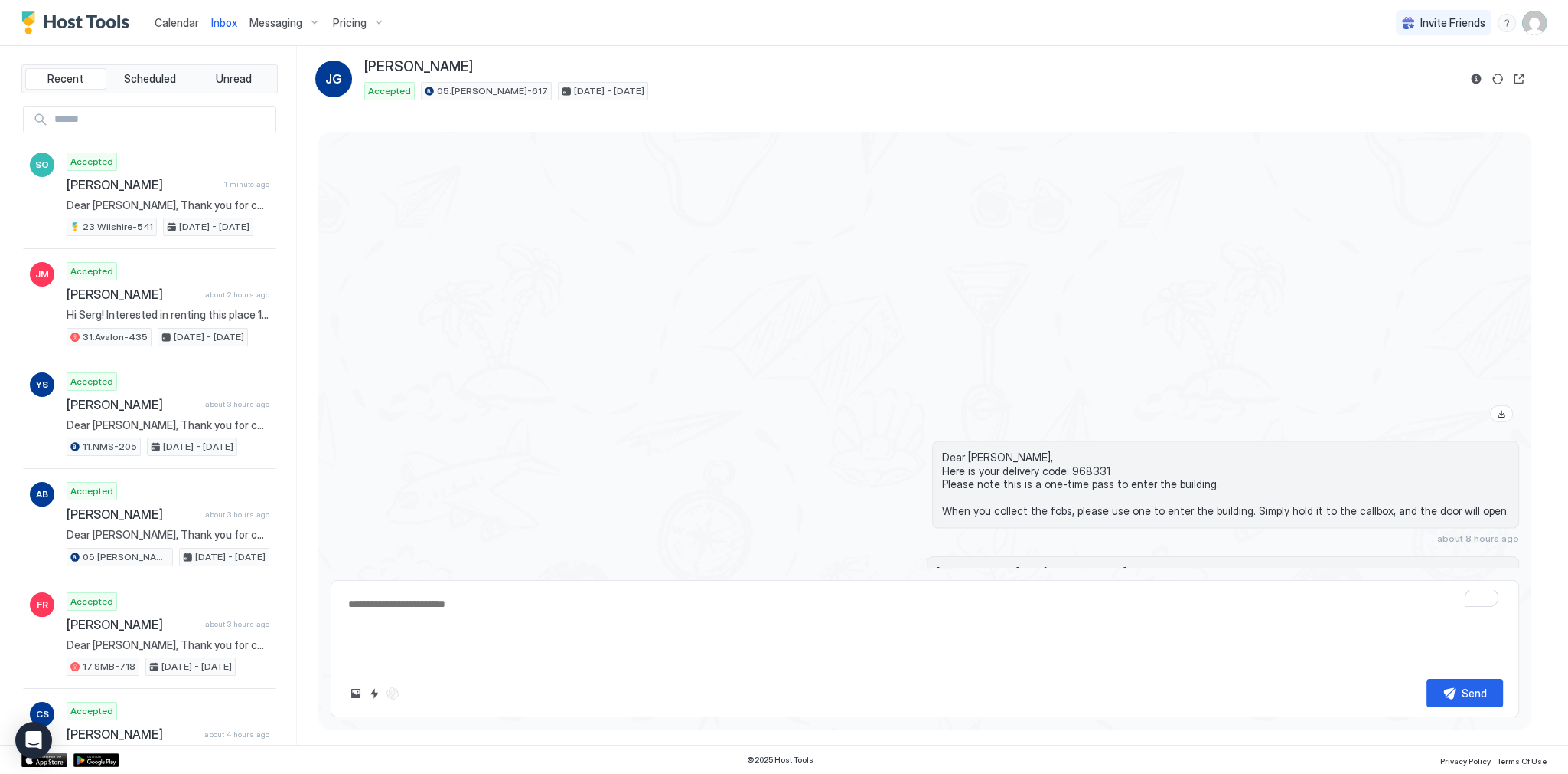
type textarea "*"
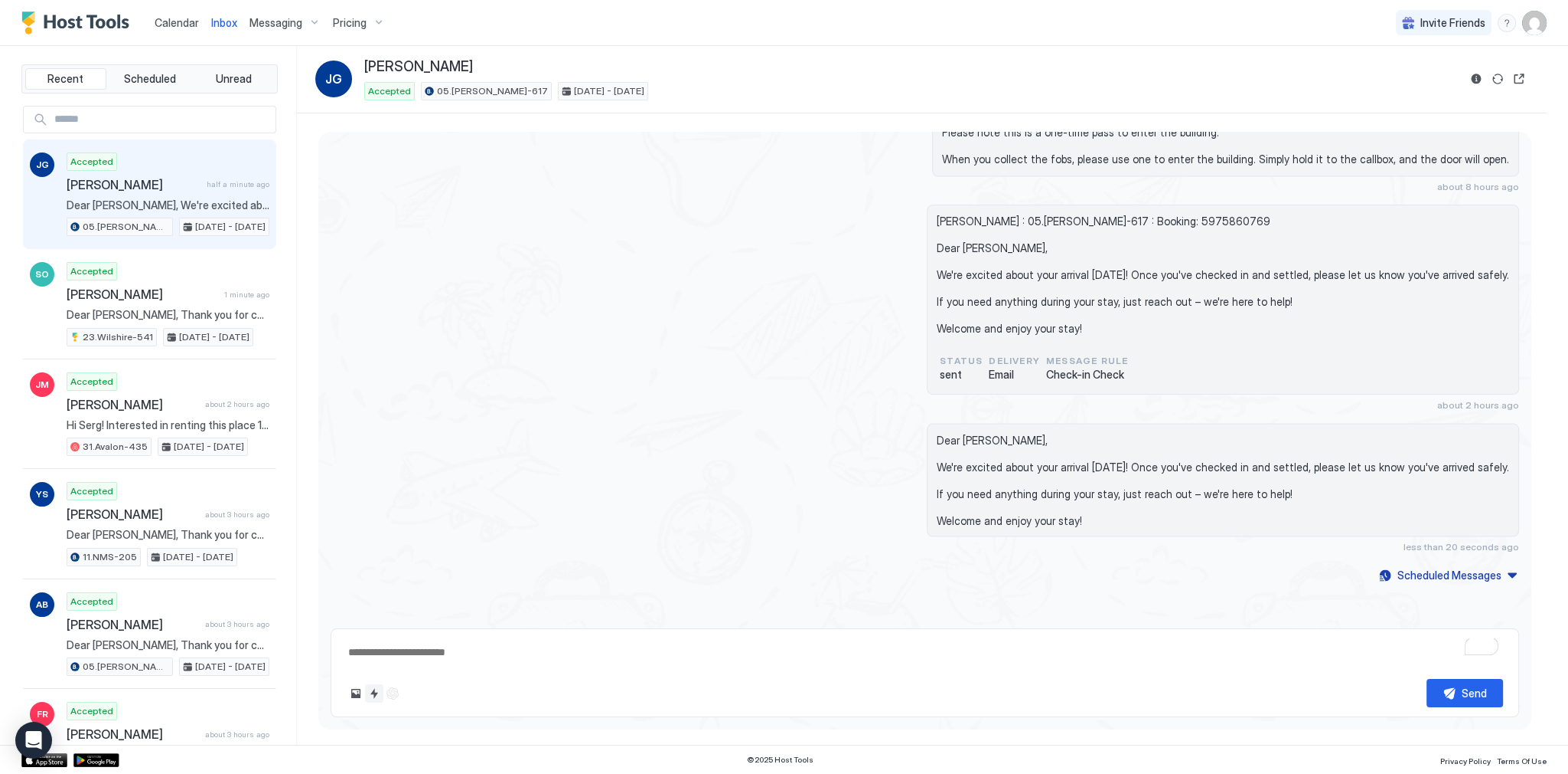
click at [370, 692] on button "Quick reply" at bounding box center [374, 693] width 19 height 19
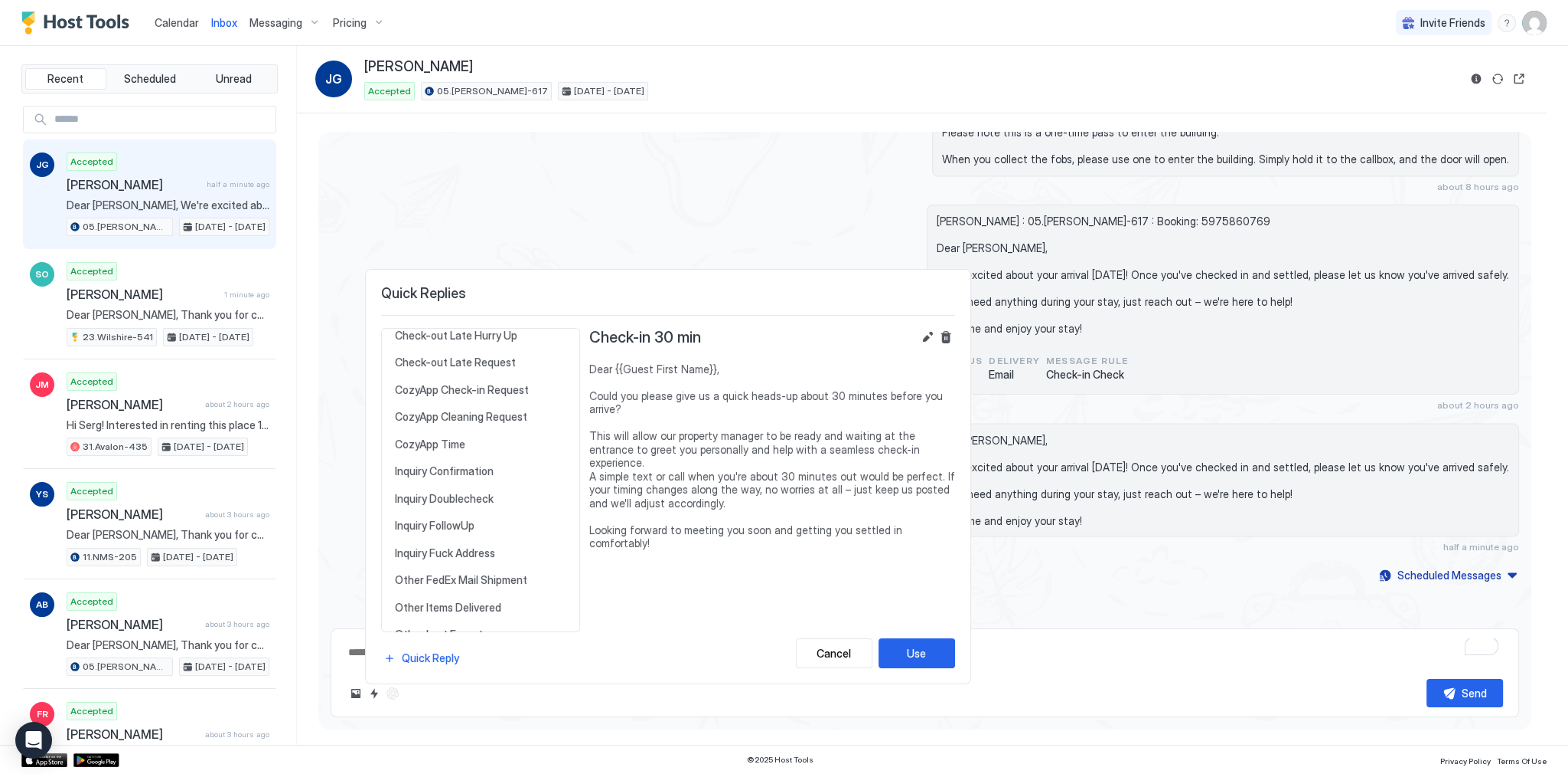
scroll to position [429, 0]
click at [482, 492] on span "Inquiry Doublecheck" at bounding box center [481, 497] width 172 height 14
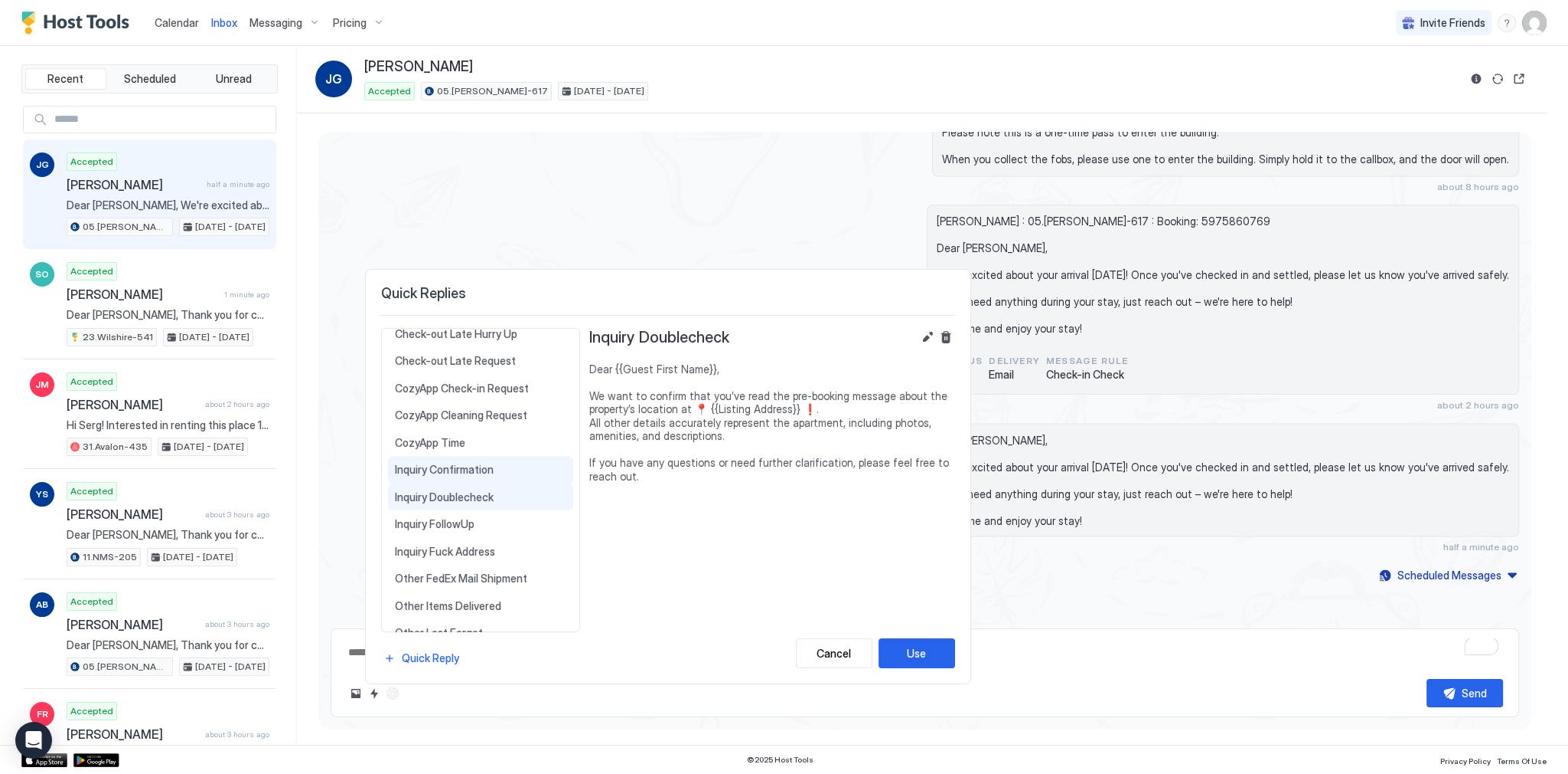
click at [493, 464] on span "Inquiry Confirmation" at bounding box center [481, 470] width 172 height 14
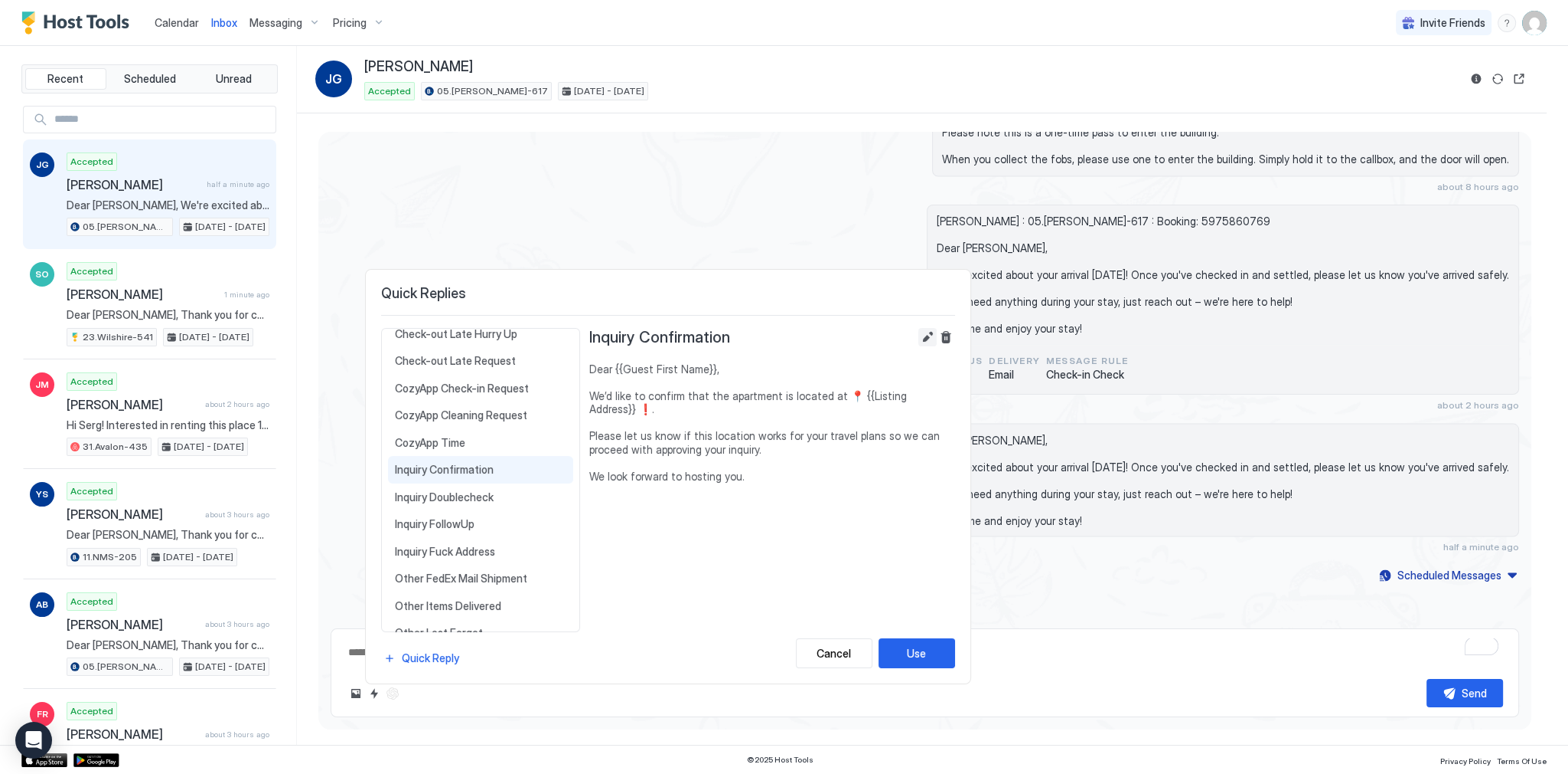
click at [930, 338] on button "Edit" at bounding box center [928, 337] width 19 height 19
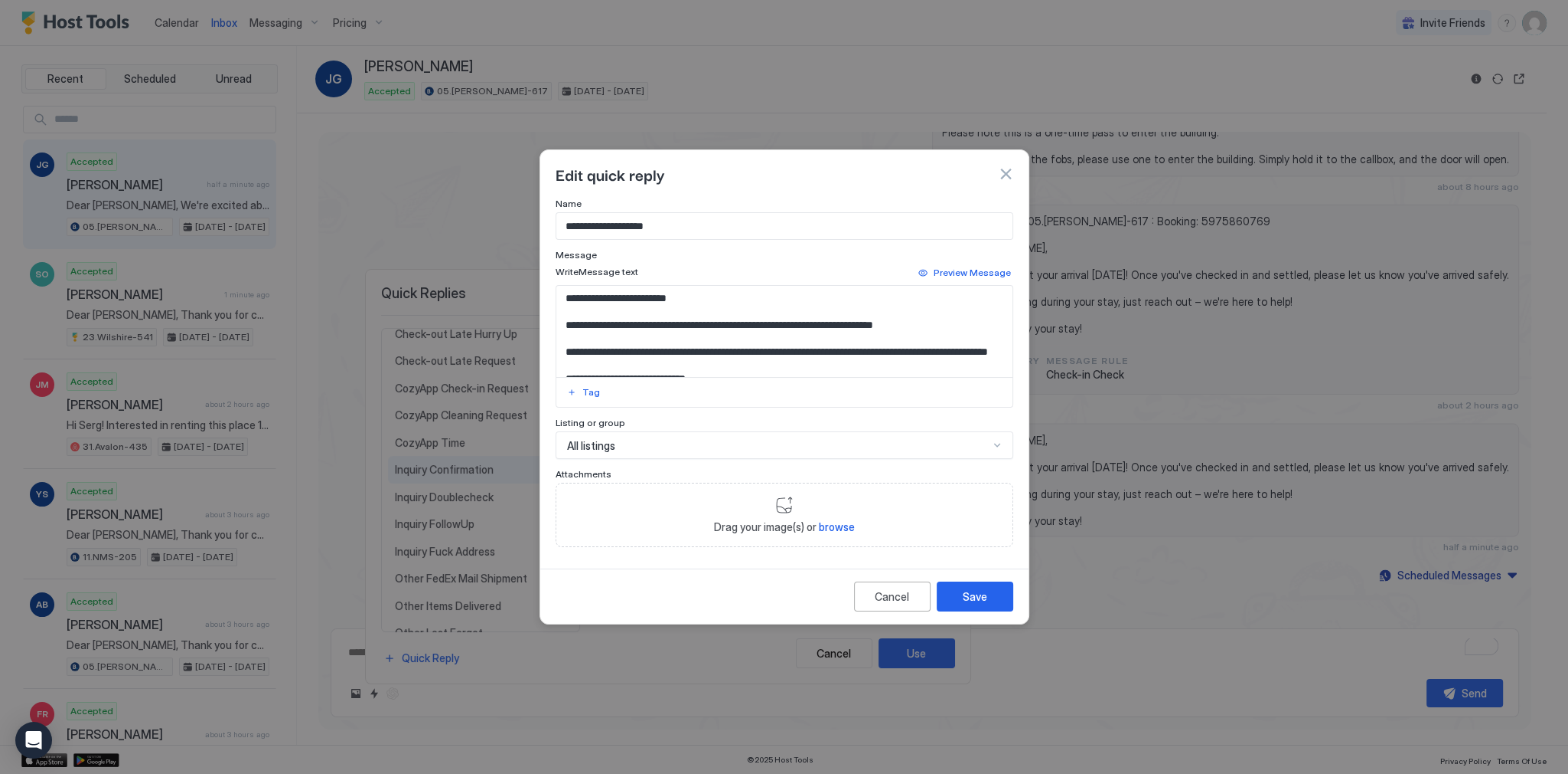
click at [745, 355] on textarea "**********" at bounding box center [784, 330] width 457 height 90
type textarea "**********"
click at [972, 591] on div "Save" at bounding box center [975, 596] width 25 height 16
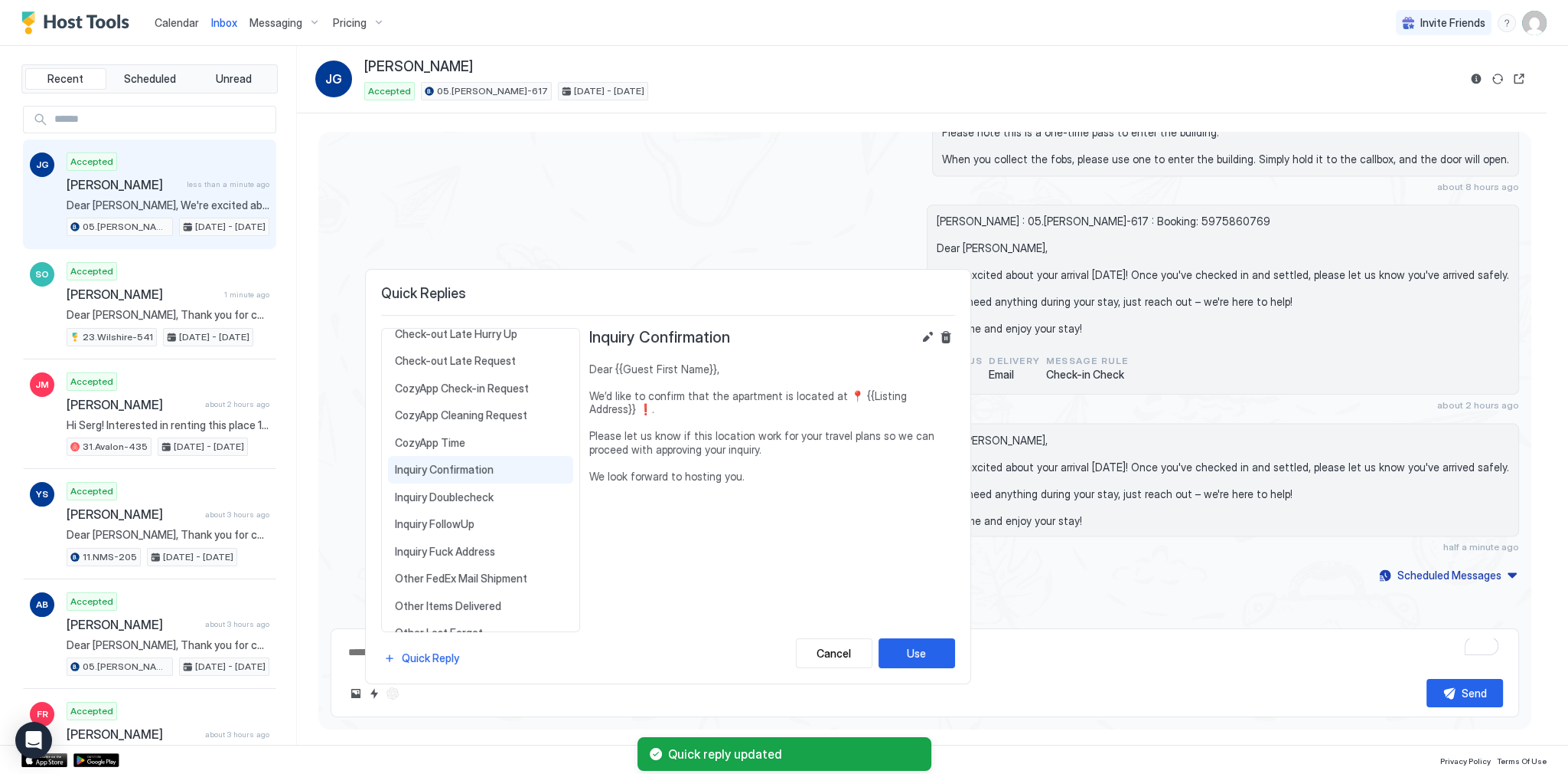
click at [1137, 466] on div at bounding box center [784, 387] width 1568 height 774
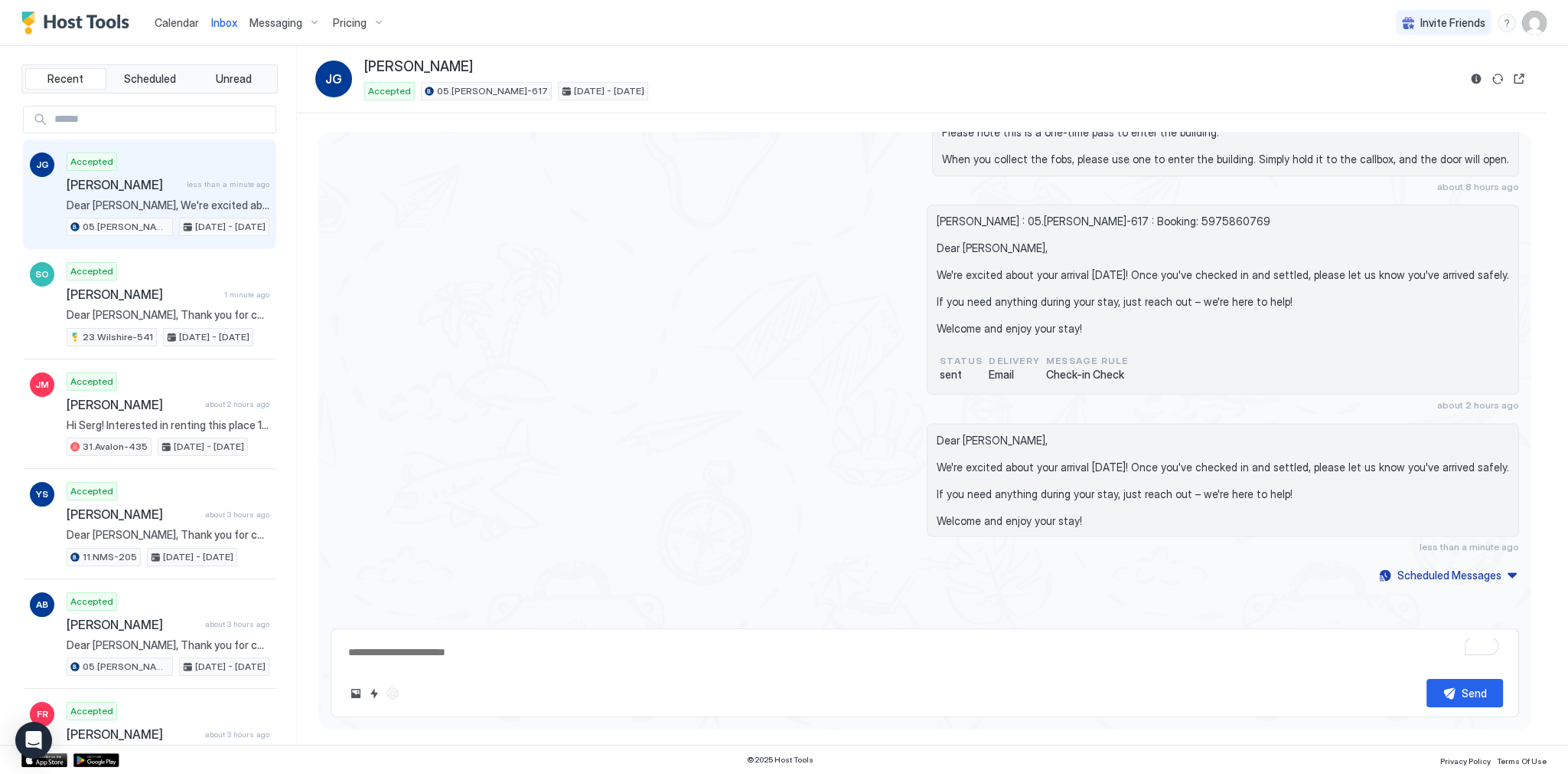
click at [657, 375] on div "Jakub Grossmann : 05.Archer-617 : Booking: 5975860769 Dear Jakub, We're excited…" at bounding box center [925, 307] width 1189 height 206
type textarea "*"
click at [970, 383] on div "Jakub Grossmann : 05.Archer-617 : Booking: 5975860769 Dear Jakub, We're excited…" at bounding box center [925, 307] width 1189 height 206
click at [168, 17] on span "Calendar" at bounding box center [177, 22] width 44 height 13
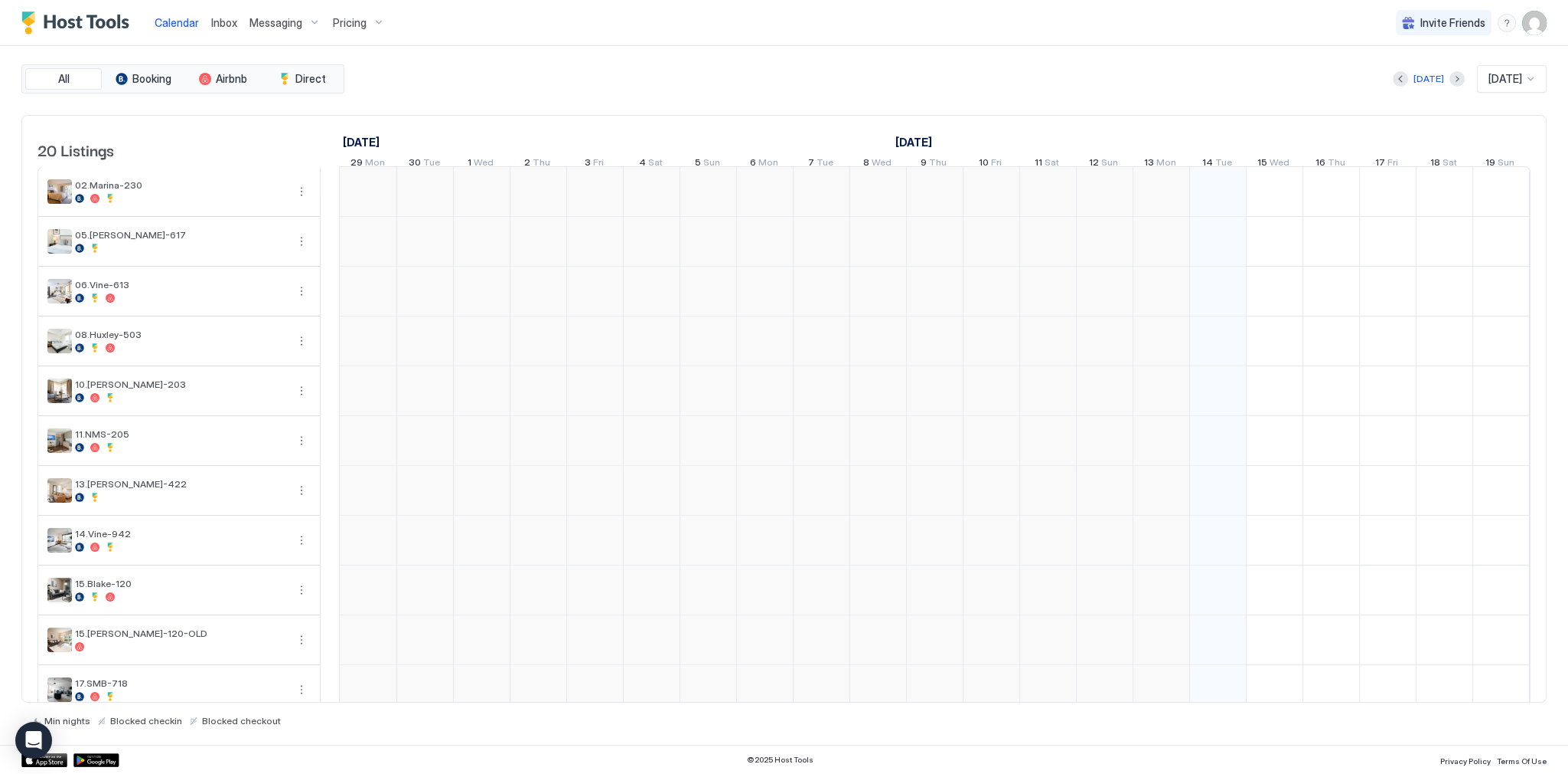
scroll to position [0, 851]
click at [542, 162] on span "Fri" at bounding box center [542, 164] width 11 height 16
click at [608, 112] on div "All Booking Airbnb Direct Today Oct 2025 20 Listings September 2025 October 202…" at bounding box center [784, 394] width 1526 height 661
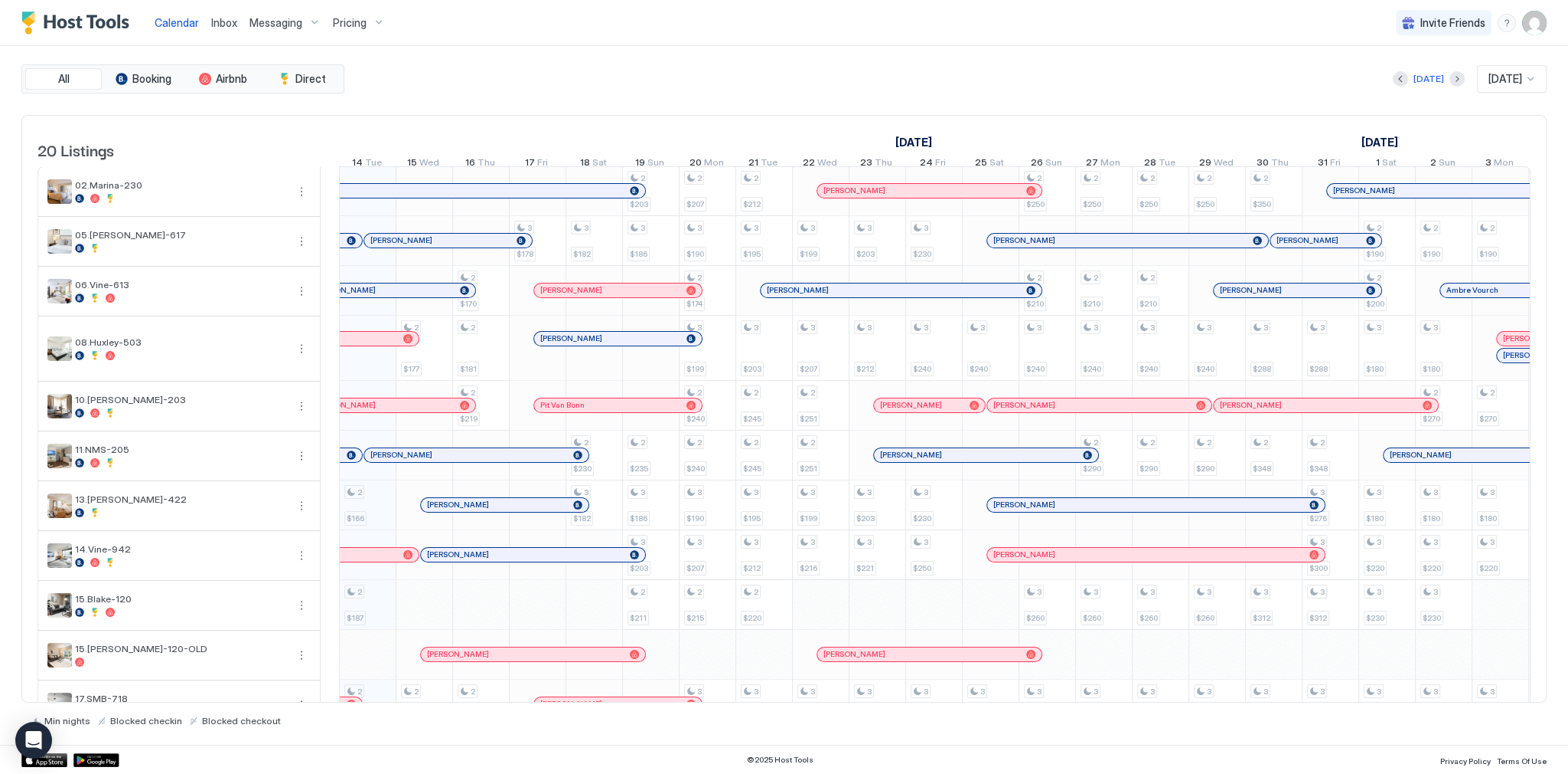
scroll to position [0, 851]
click at [279, 29] on div "Messaging" at bounding box center [285, 23] width 83 height 26
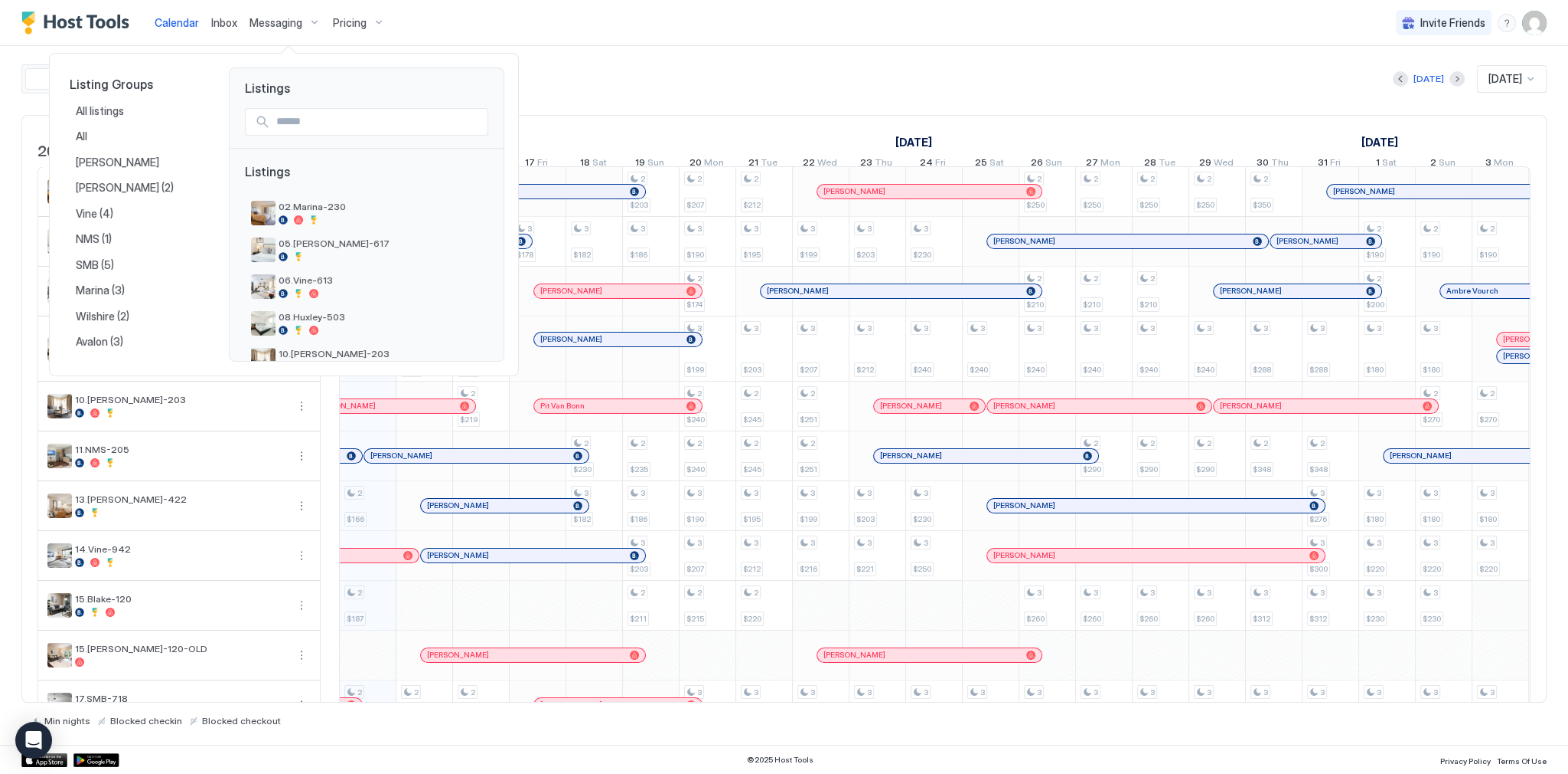
click at [719, 114] on div at bounding box center [784, 387] width 1568 height 774
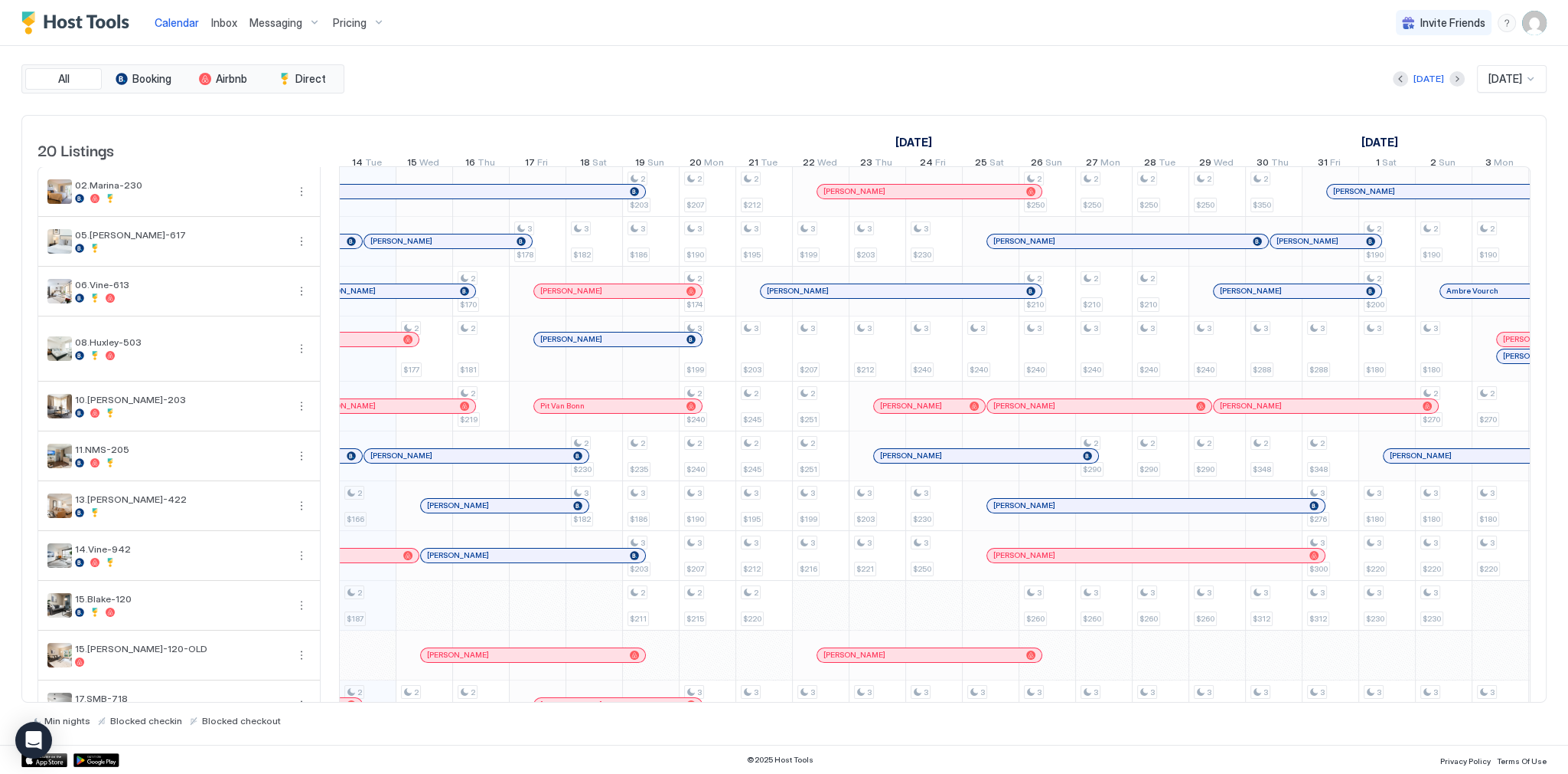
click at [238, 25] on div "Inbox" at bounding box center [224, 23] width 39 height 29
click at [218, 21] on span "Inbox" at bounding box center [224, 22] width 26 height 13
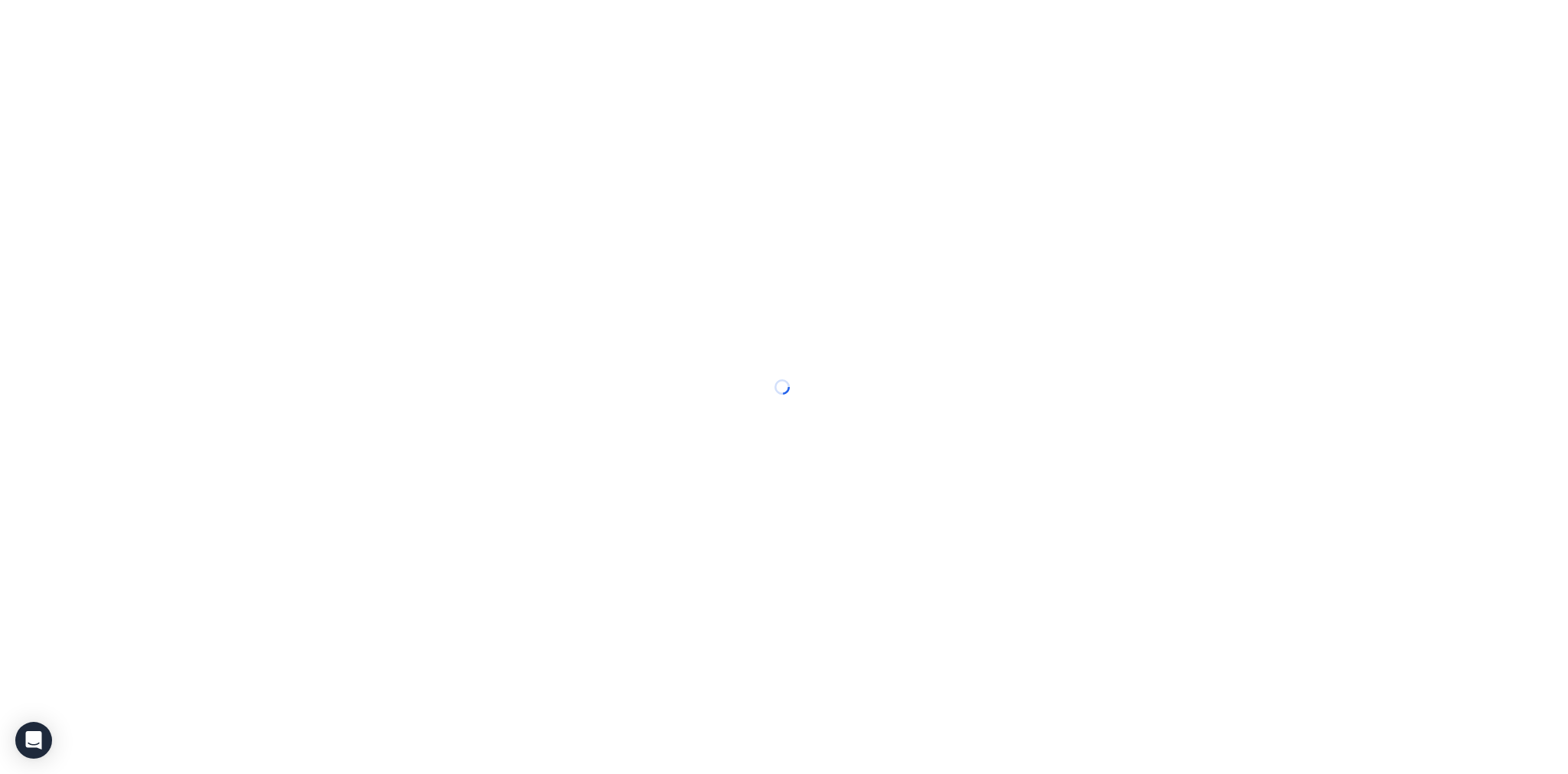
click at [218, 21] on div at bounding box center [784, 387] width 1568 height 774
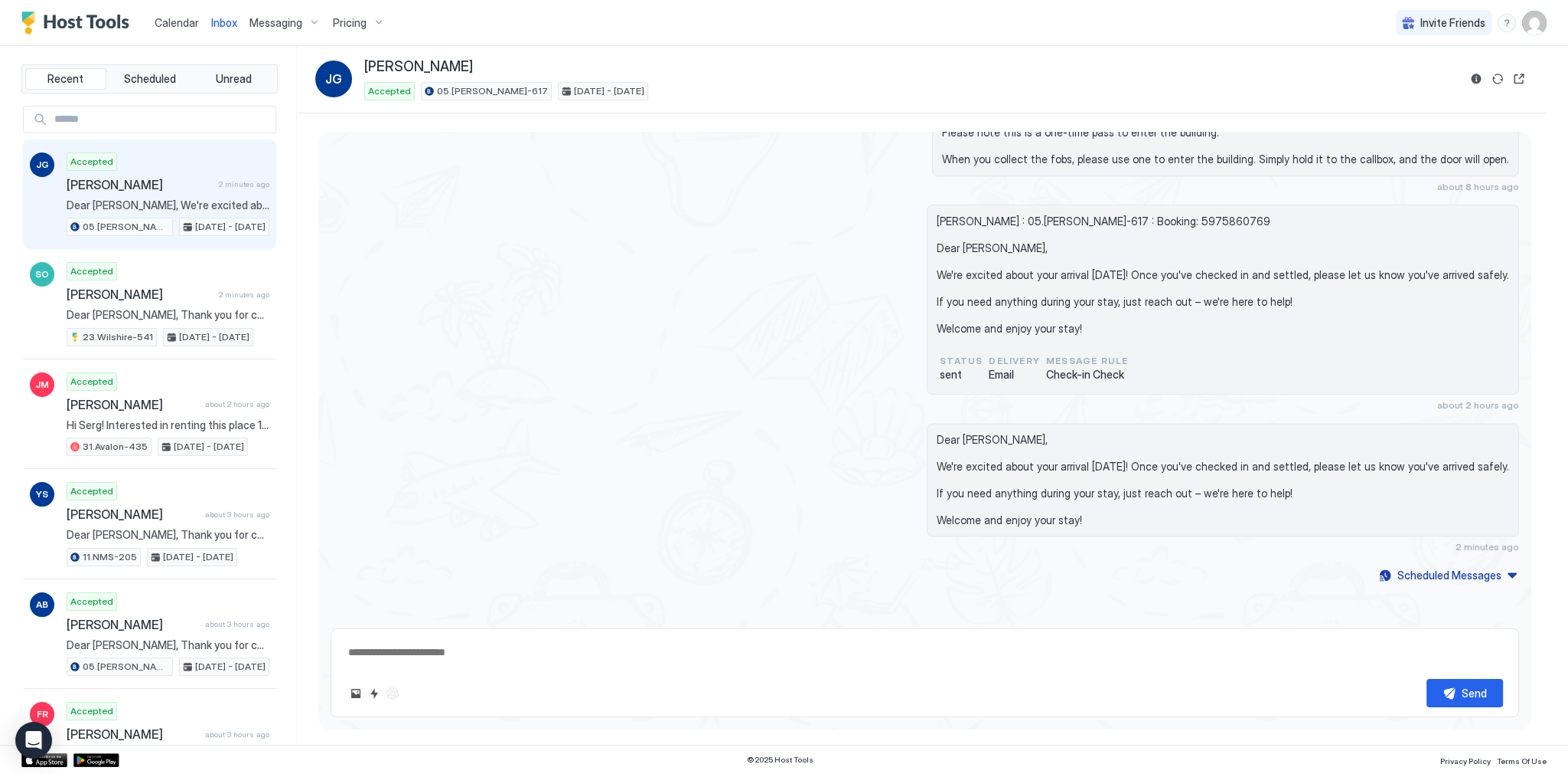
scroll to position [3127, 0]
click at [376, 692] on button "Quick reply" at bounding box center [374, 693] width 19 height 19
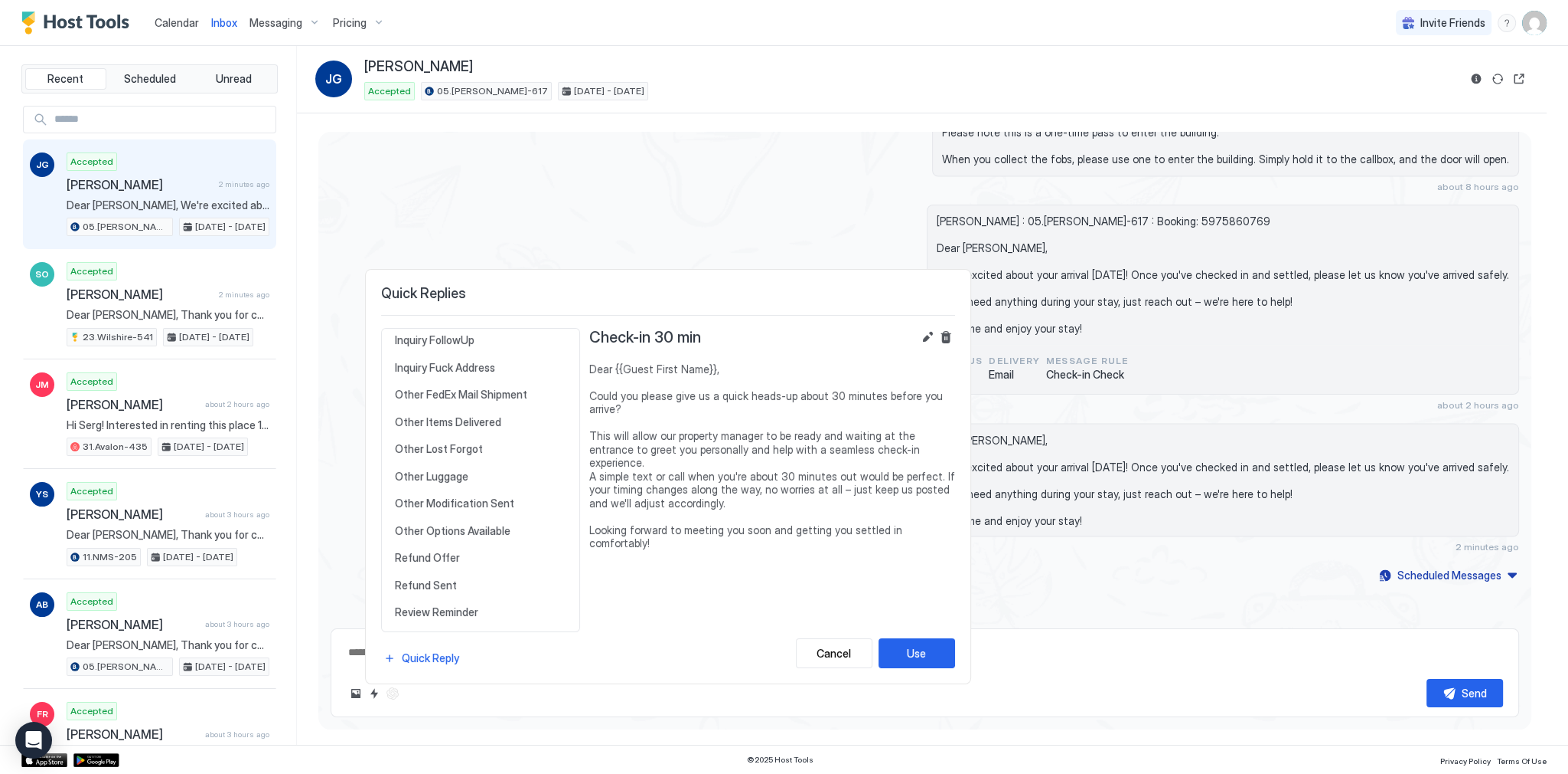
scroll to position [490, 0]
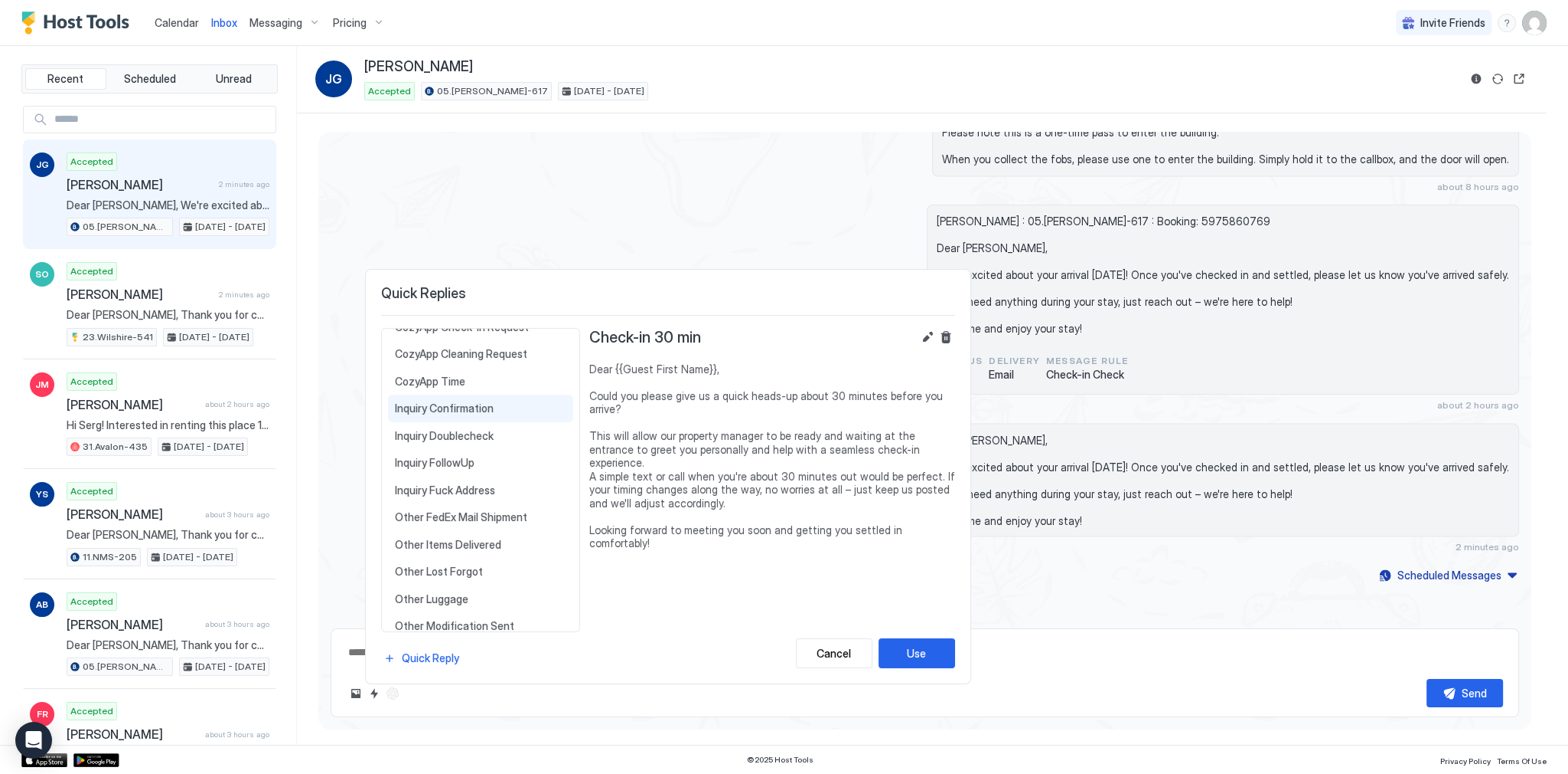
click at [477, 409] on div "Inquiry Confirmation Dear {{Guest First Name}}, We’d like to confirm that the a…" at bounding box center [480, 408] width 185 height 28
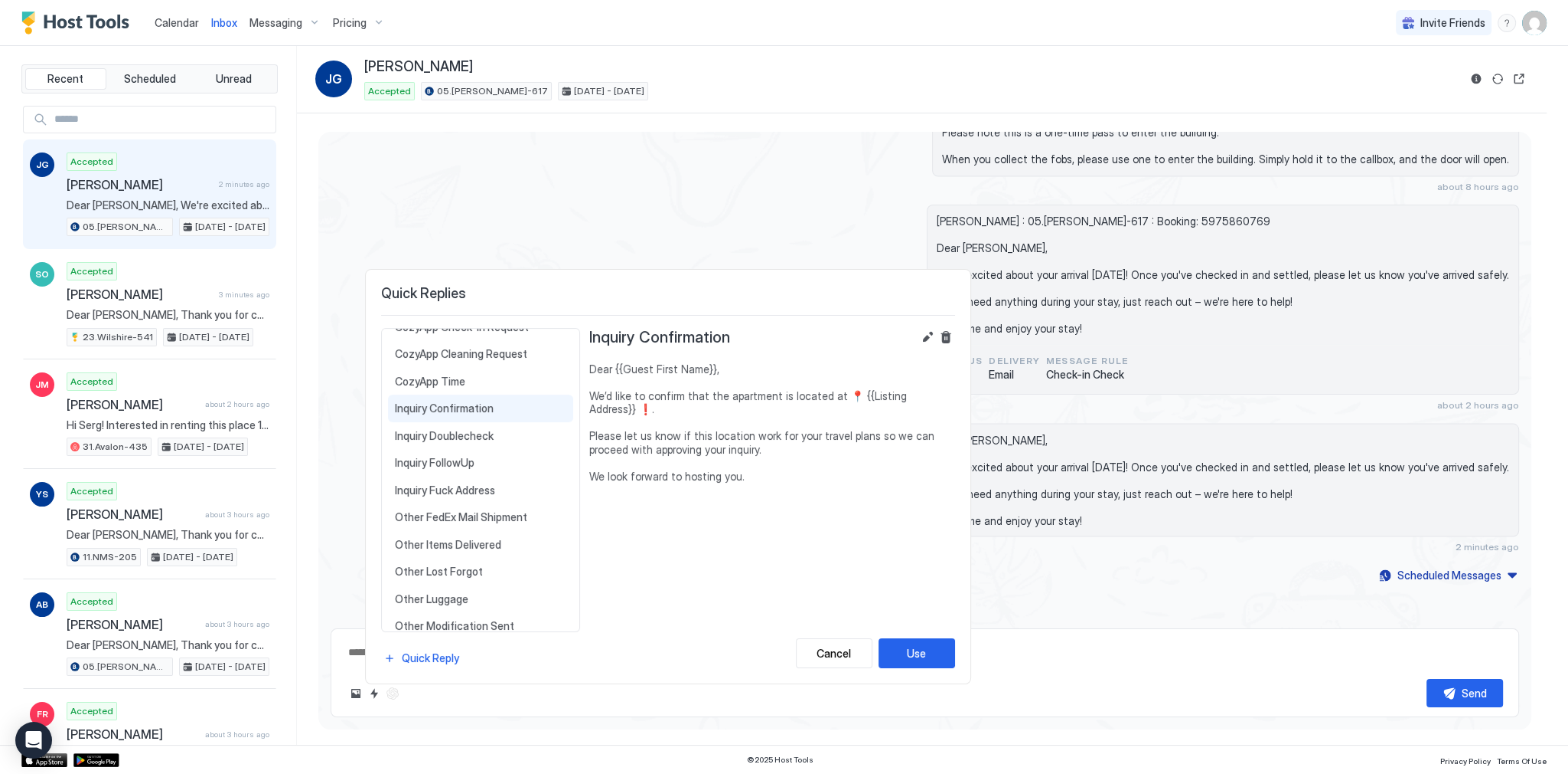
click at [753, 233] on div at bounding box center [784, 387] width 1568 height 774
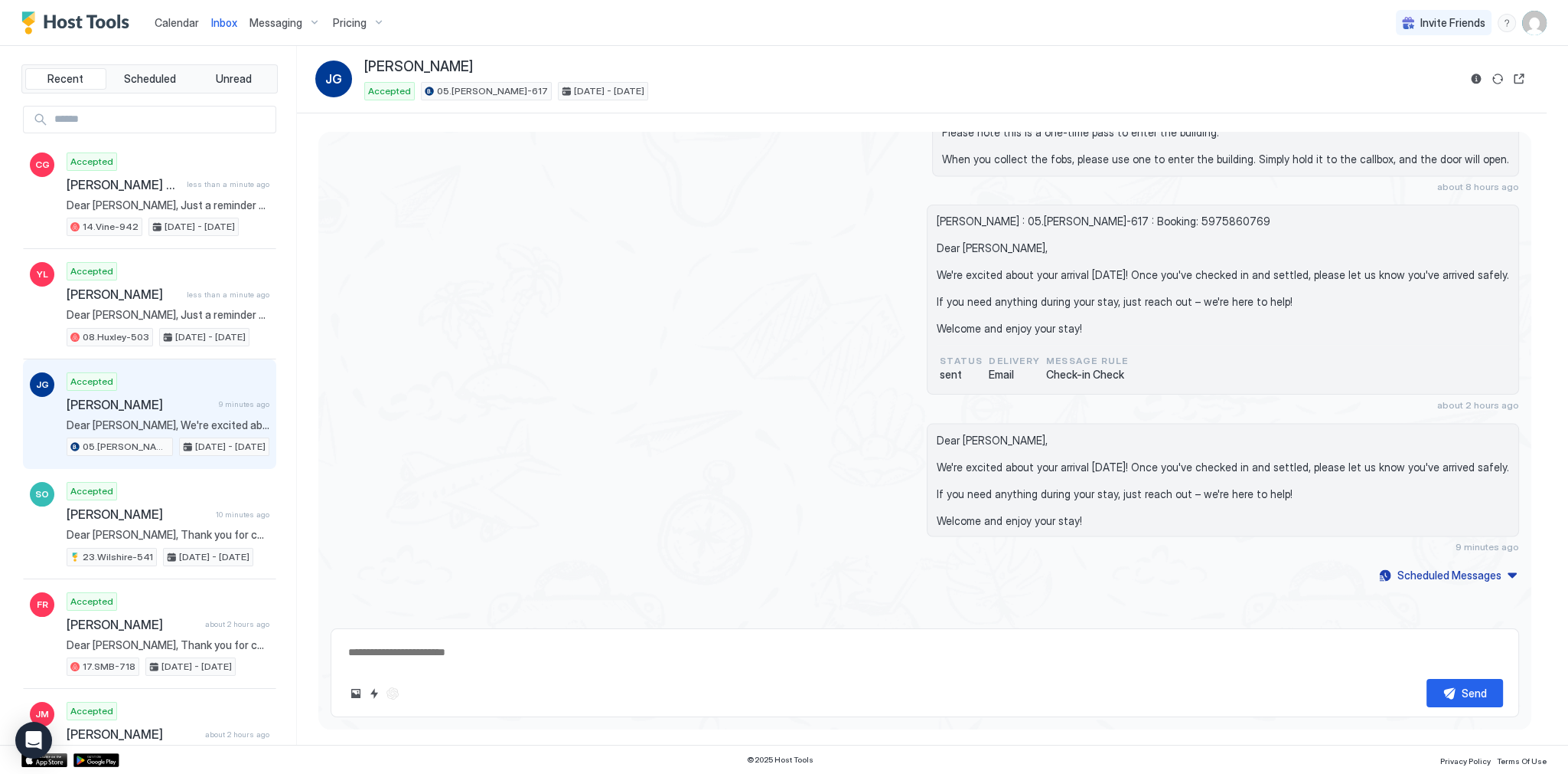
drag, startPoint x: 517, startPoint y: 232, endPoint x: 500, endPoint y: 220, distance: 20.8
click at [516, 231] on div "Jakub Grossmann : 05.Archer-617 : Booking: 5975860769 Dear Jakub, We're excited…" at bounding box center [925, 307] width 1189 height 206
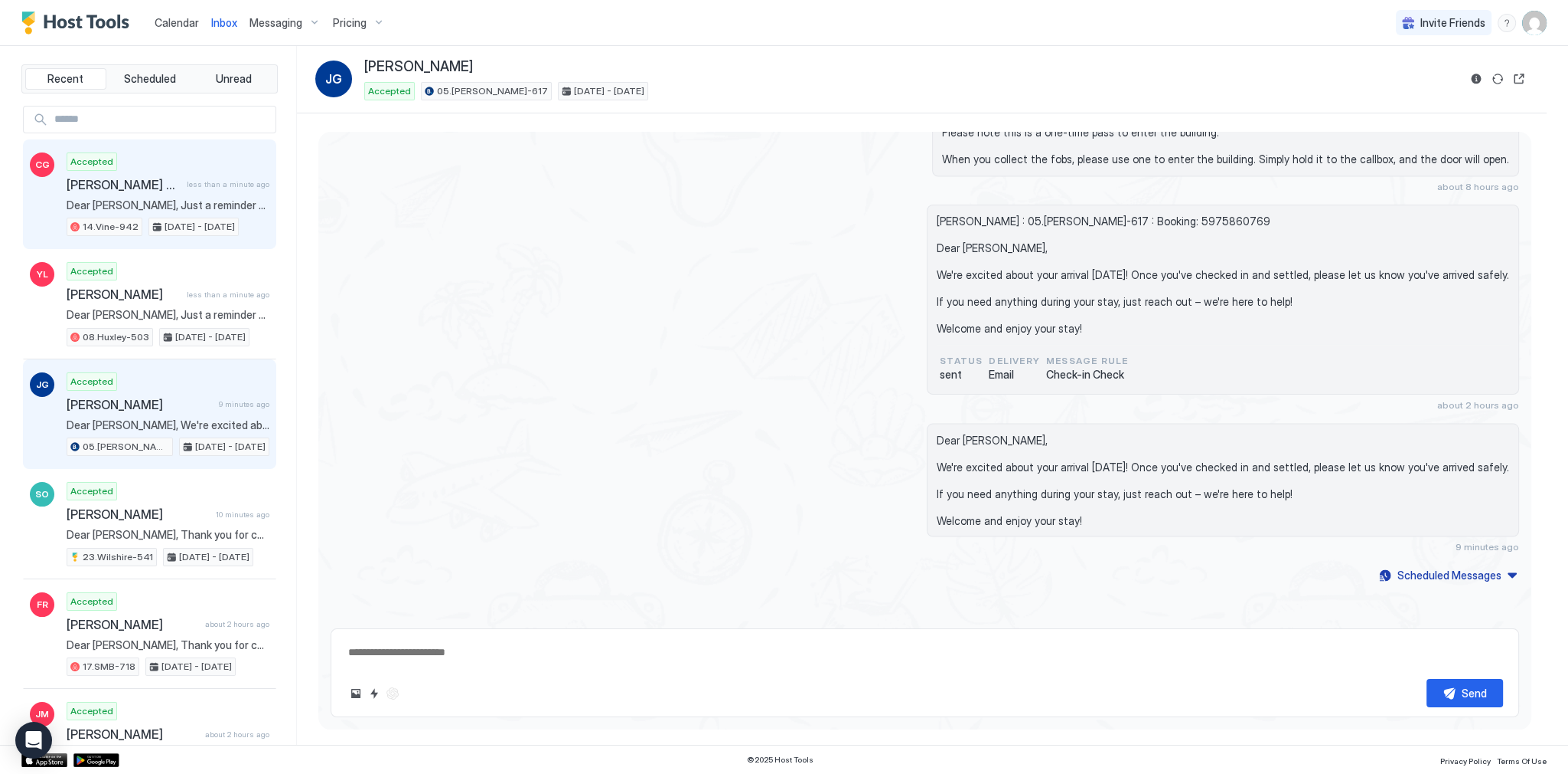
click at [219, 206] on span "Dear [PERSON_NAME], Just a reminder that your check-out is [DATE] before 11 am.…" at bounding box center [167, 206] width 203 height 14
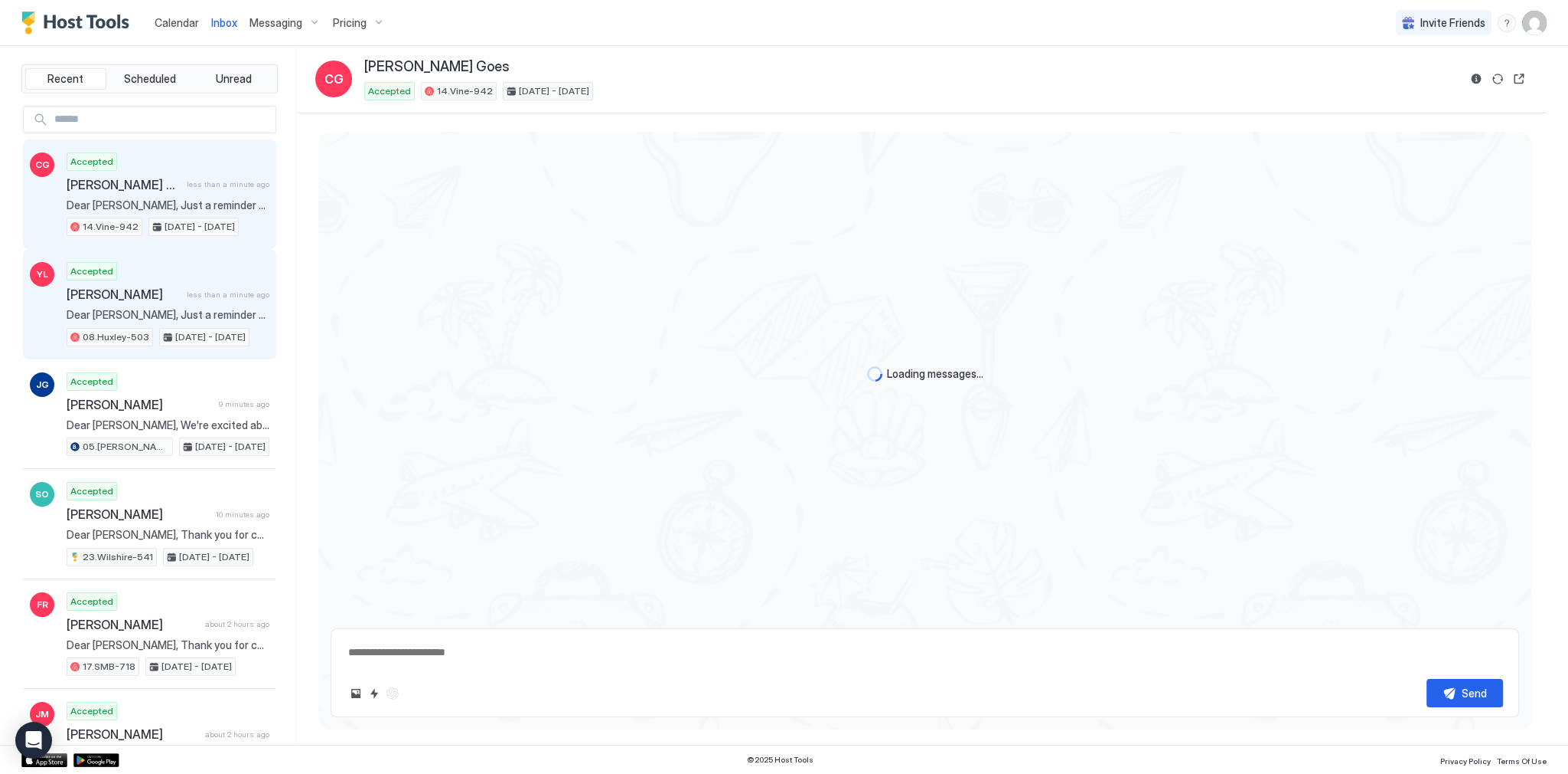
click at [223, 314] on span "Dear Yael, Just a reminder that your check-out is tomorrow before 11 am. Check-…" at bounding box center [167, 314] width 203 height 14
click at [236, 190] on div "Carol Goess Goes less than a minute ago" at bounding box center [167, 184] width 203 height 15
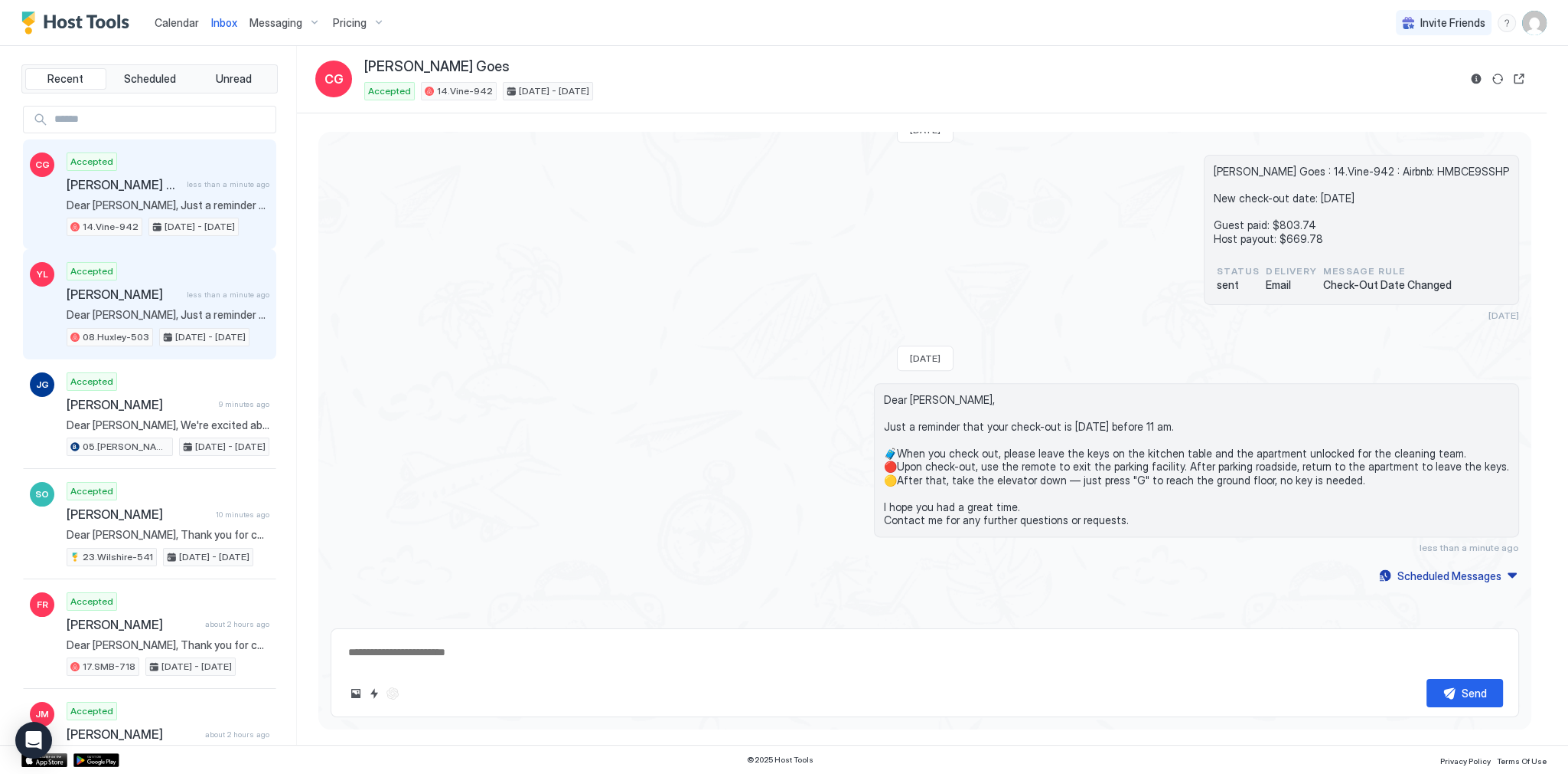
click at [229, 271] on div "Accepted Yael Linzen less than a minute ago Dear Yael, Just a reminder that you…" at bounding box center [167, 303] width 203 height 84
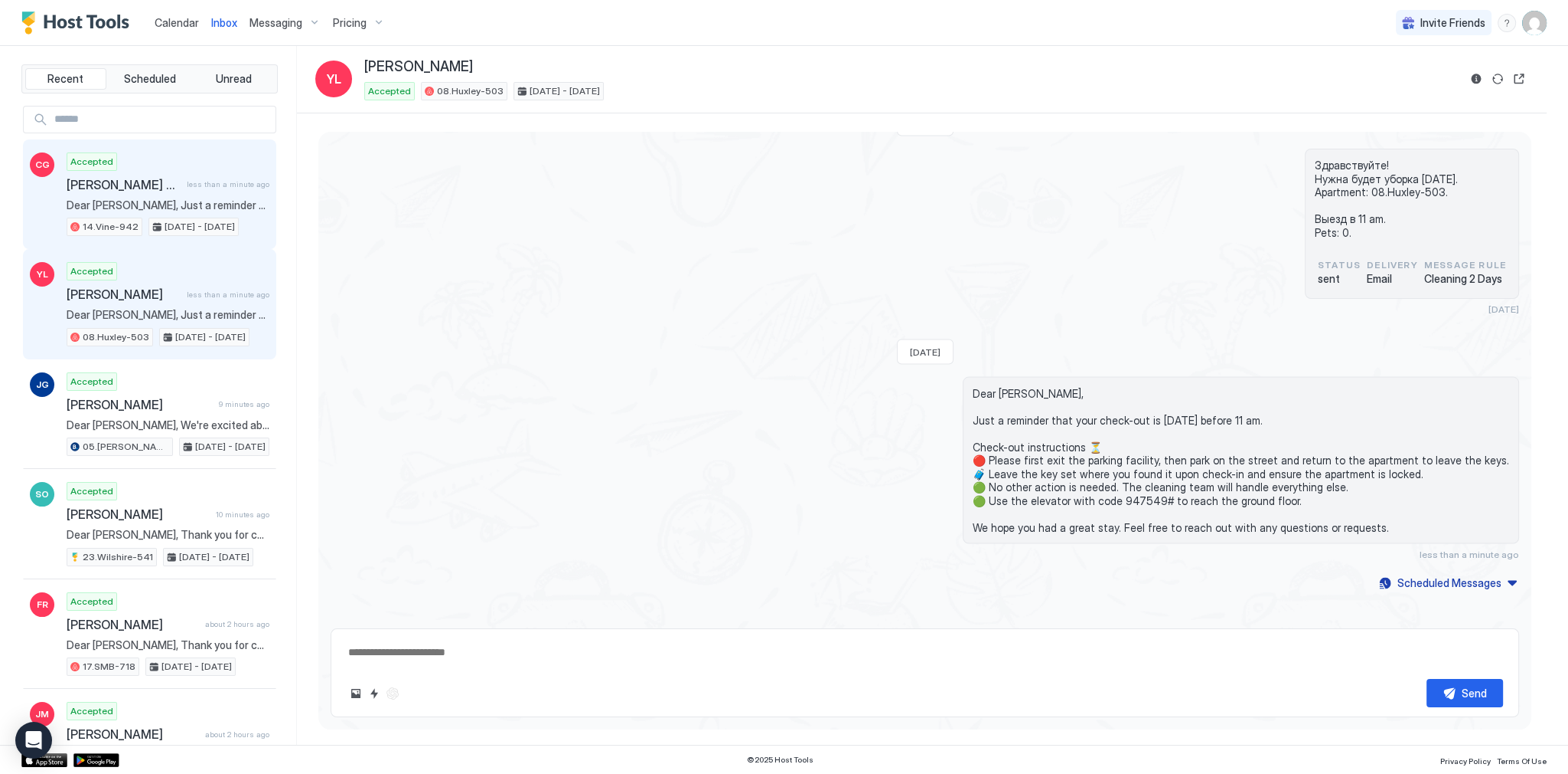
click at [226, 203] on span "Dear [PERSON_NAME], Just a reminder that your check-out is [DATE] before 11 am.…" at bounding box center [167, 206] width 203 height 14
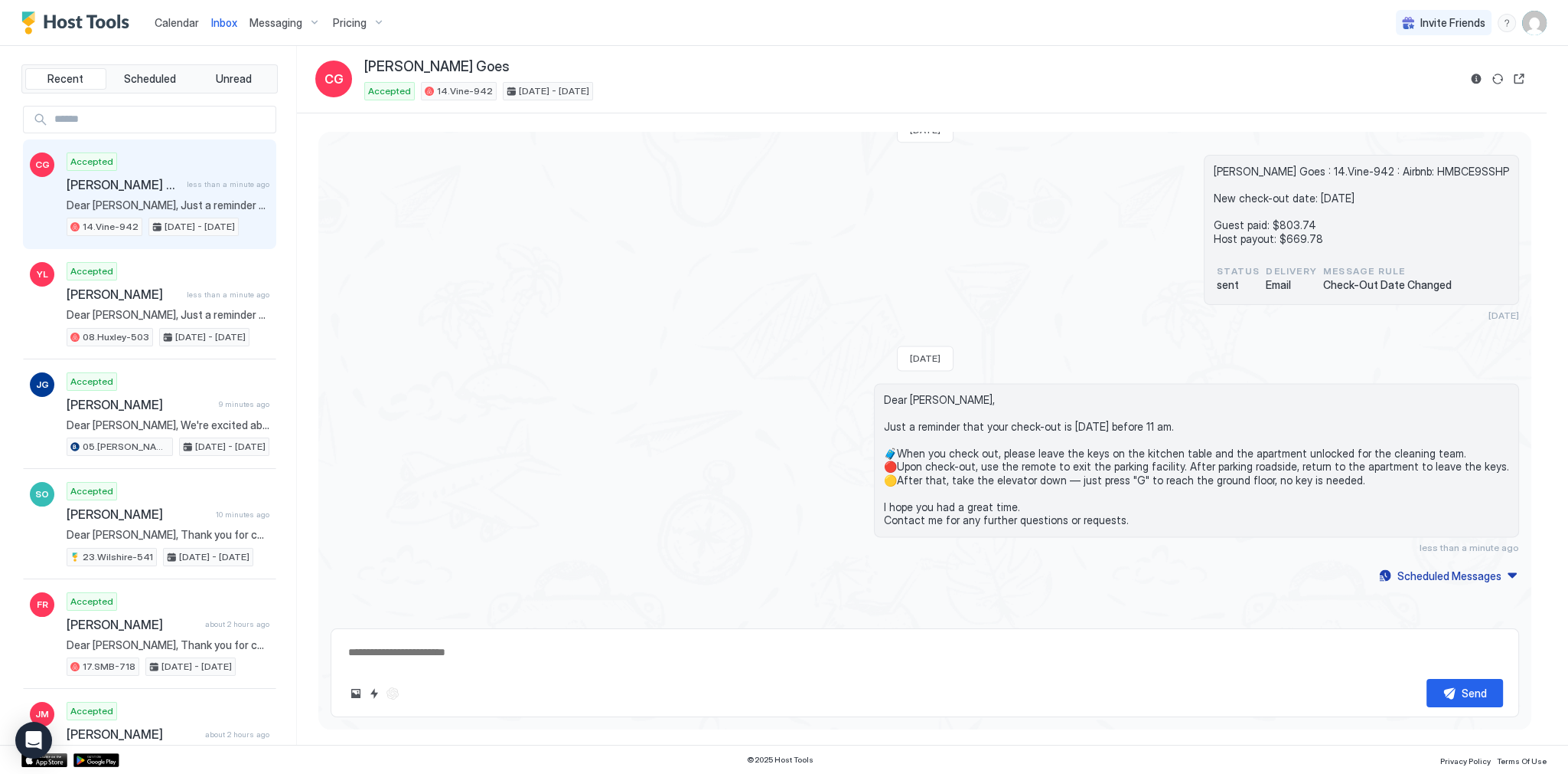
click at [561, 298] on div "[PERSON_NAME] Goes : 14.Vine-942 : Airbnb: HMBCE9SSHP New check-out date: [DATE…" at bounding box center [925, 238] width 1189 height 166
type textarea "*"
click at [155, 165] on div "Accepted Carol Goess Goes 3 minutes ago Hi Tony, how are you? I’m looking for a…" at bounding box center [167, 194] width 203 height 84
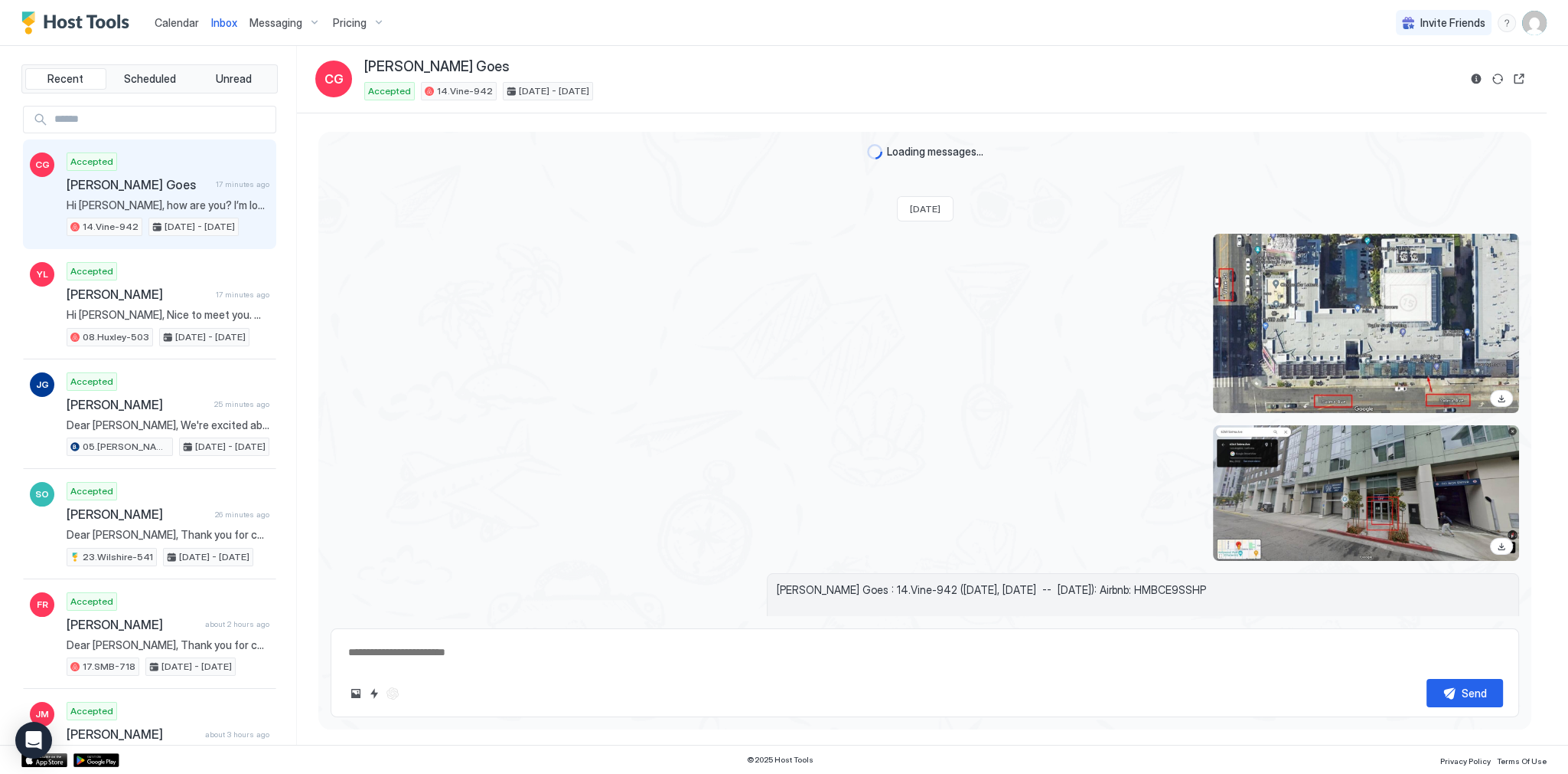
scroll to position [2811, 0]
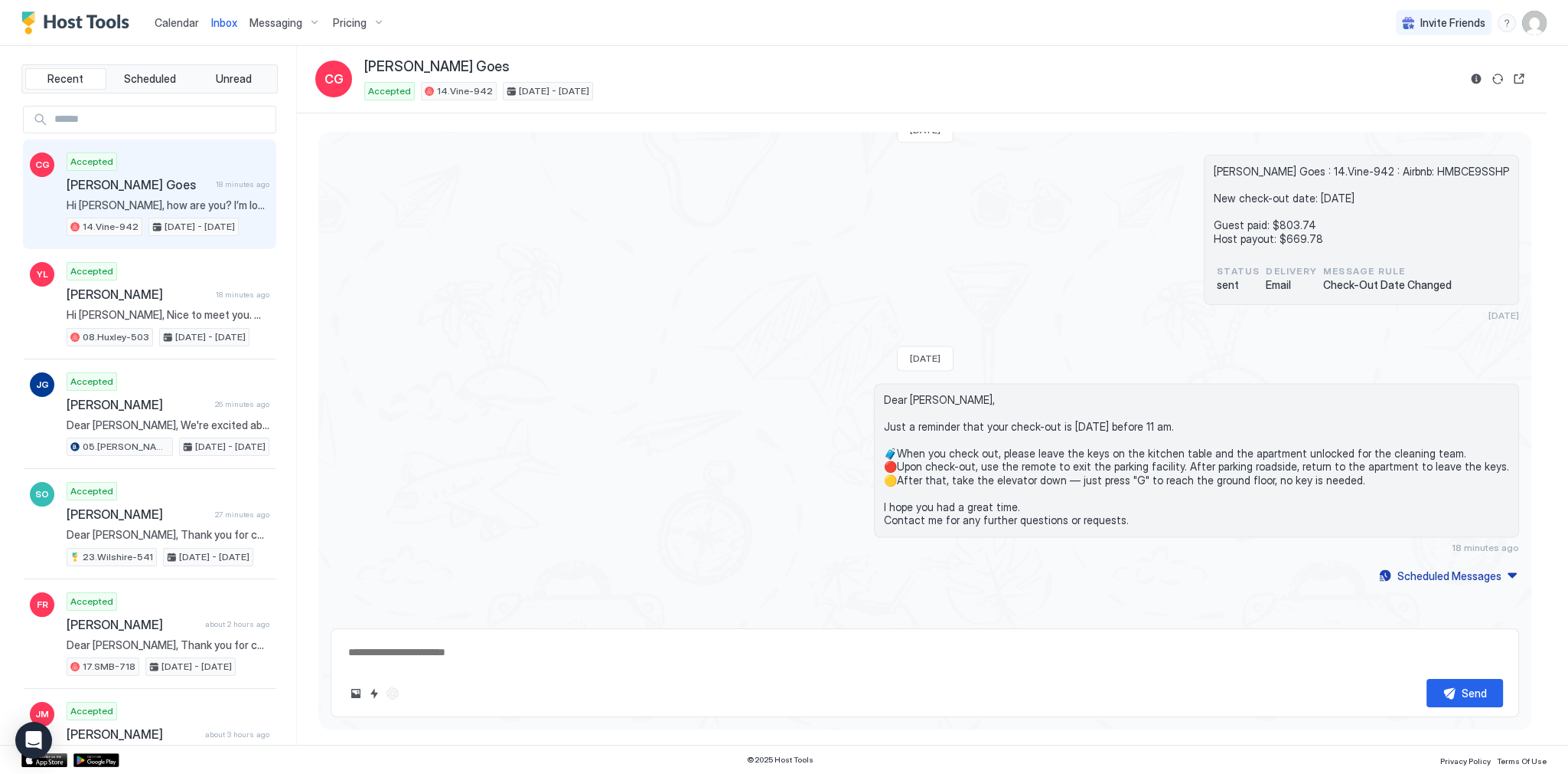
click at [538, 192] on div "[PERSON_NAME] Goes : 14.Vine-942 : Airbnb: HMBCE9SSHP New check-out date: [DATE…" at bounding box center [925, 238] width 1189 height 166
drag, startPoint x: 627, startPoint y: 444, endPoint x: 542, endPoint y: 413, distance: 90.5
click at [627, 444] on div "Dear [PERSON_NAME], Just a reminder that your check-out is [DATE] before 11 am.…" at bounding box center [925, 468] width 1189 height 170
click at [747, 310] on div "[PERSON_NAME] Goes : 14.Vine-942 : Airbnb: HMBCE9SSHP New check-out date: [DATE…" at bounding box center [925, 238] width 1189 height 166
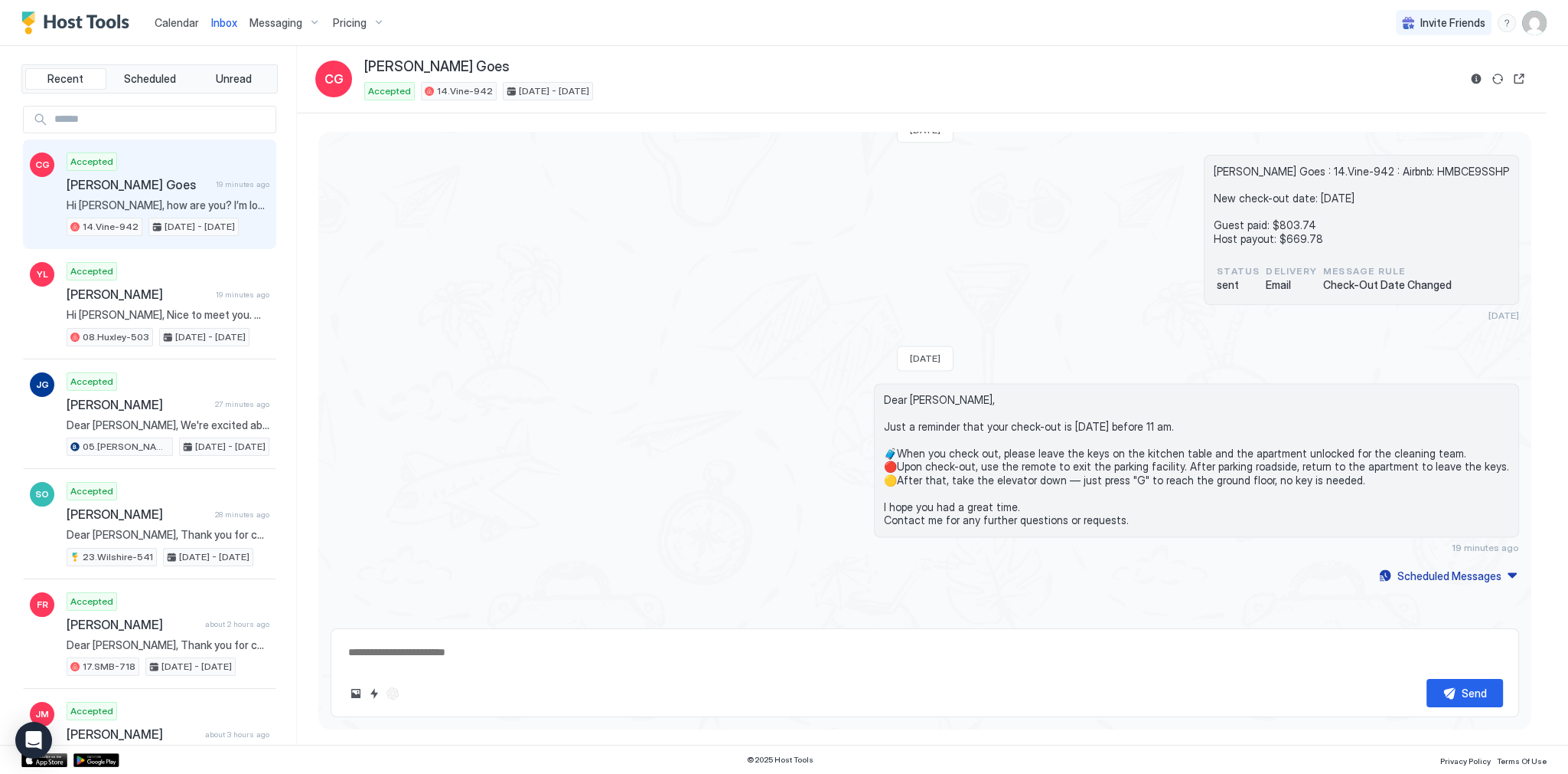
drag, startPoint x: 624, startPoint y: 277, endPoint x: 584, endPoint y: 246, distance: 50.6
click at [617, 270] on div "[PERSON_NAME] Goes : 14.Vine-942 : Airbnb: HMBCE9SSHP New check-out date: [DATE…" at bounding box center [925, 238] width 1189 height 166
click at [189, 31] on div "Calendar" at bounding box center [176, 23] width 56 height 29
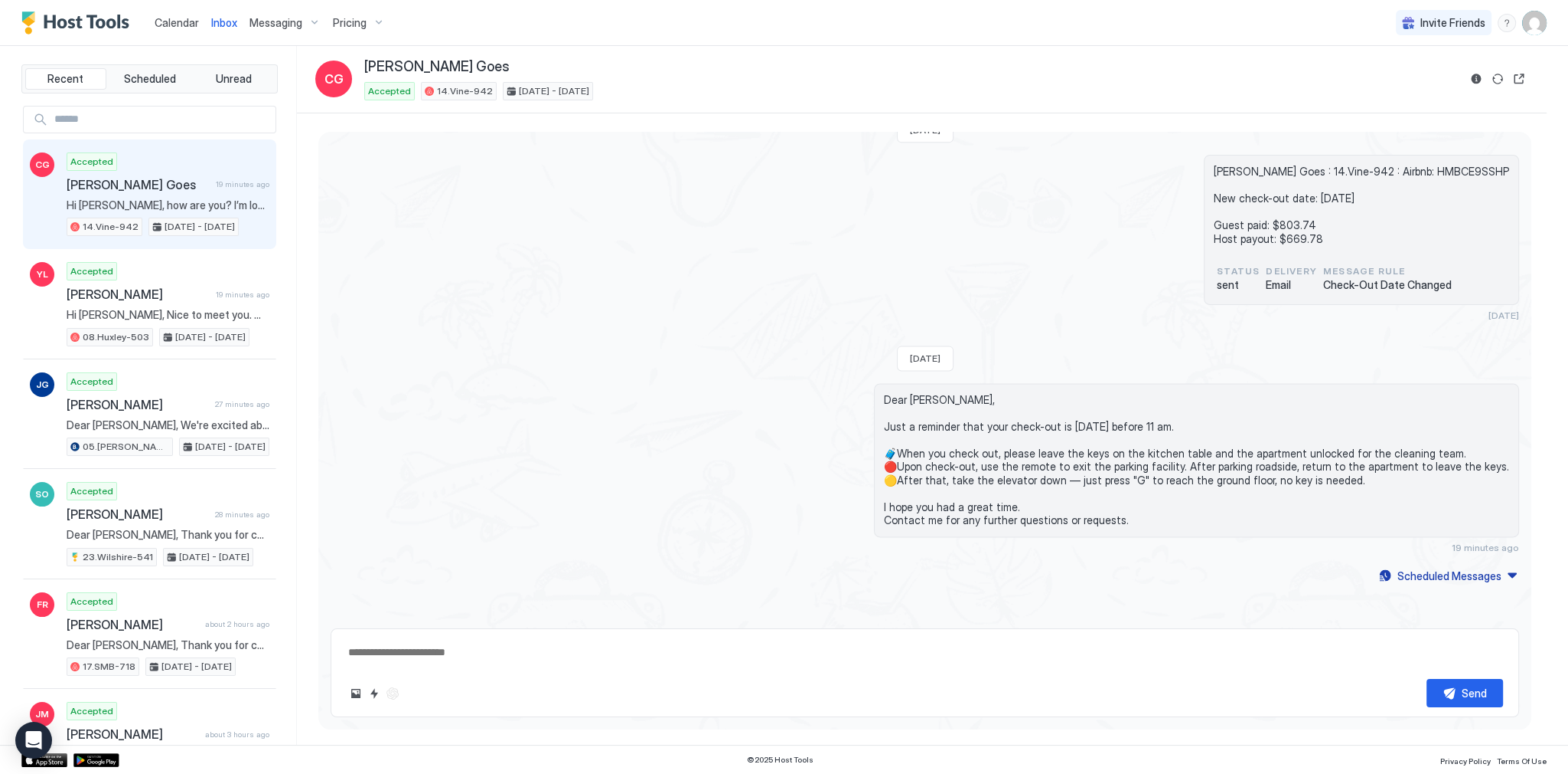
click at [189, 27] on span "Calendar" at bounding box center [177, 22] width 44 height 13
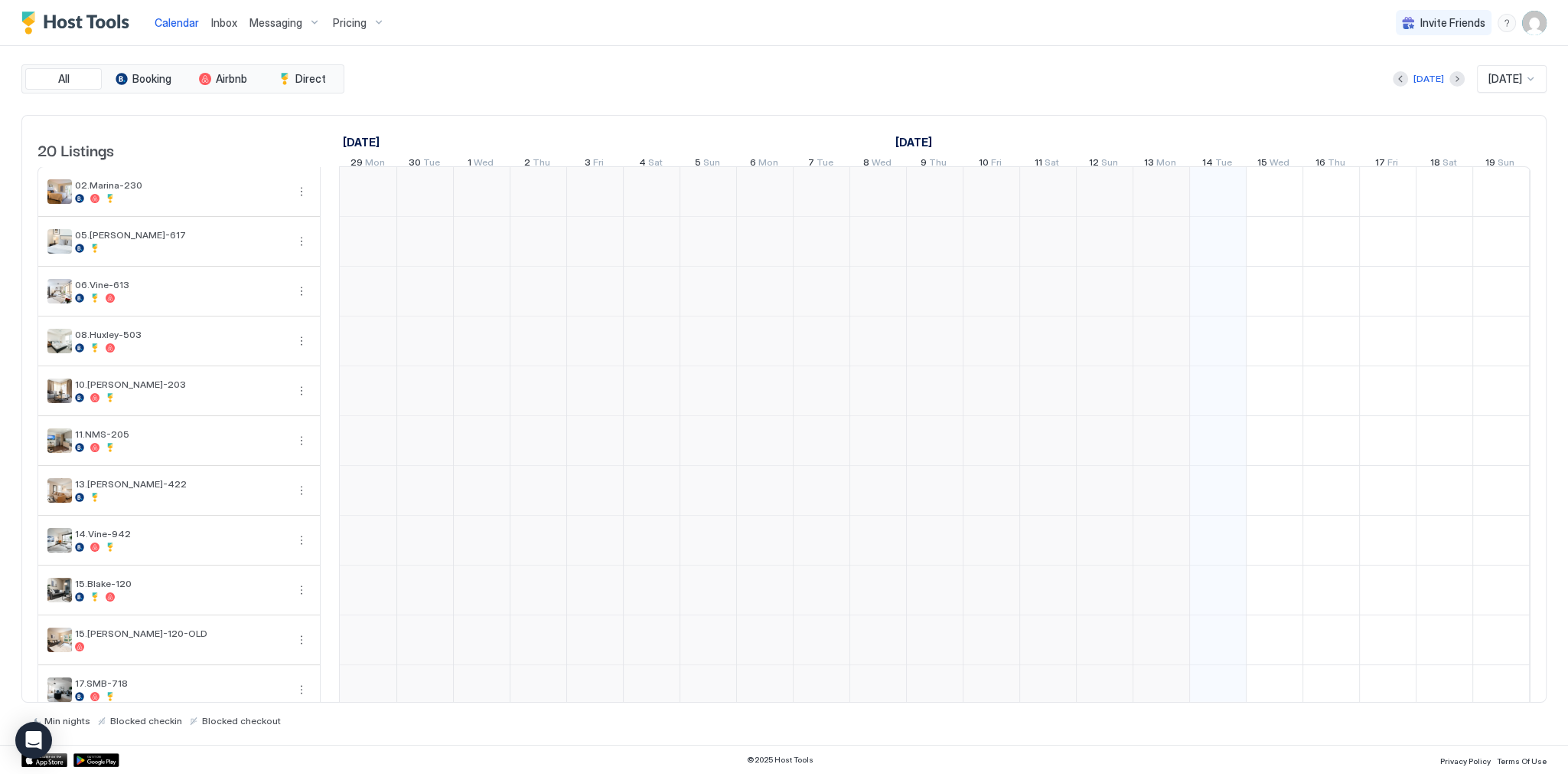
scroll to position [0, 851]
click at [221, 26] on span "Inbox" at bounding box center [224, 22] width 26 height 13
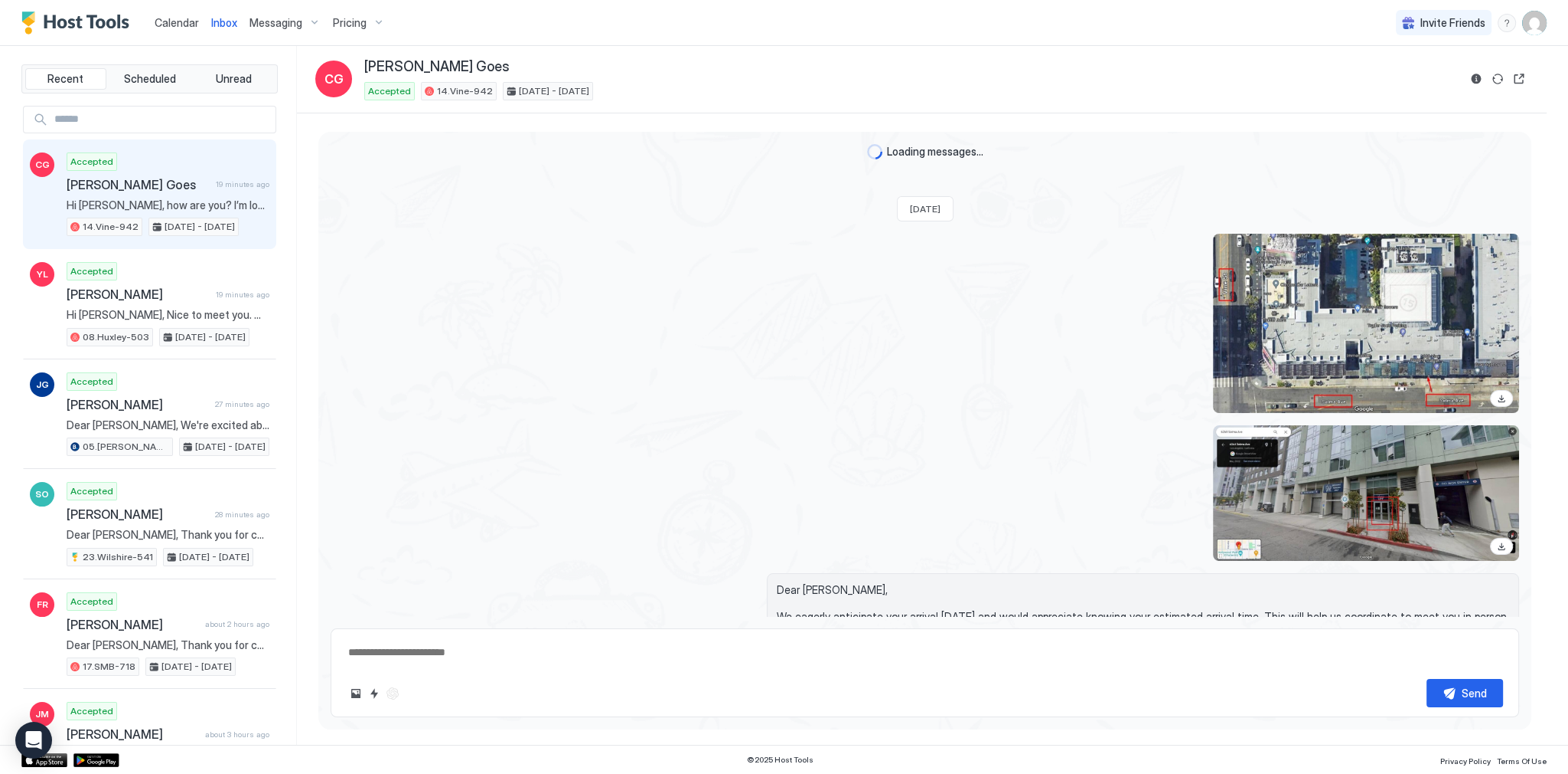
click at [221, 26] on span "Inbox" at bounding box center [224, 22] width 26 height 13
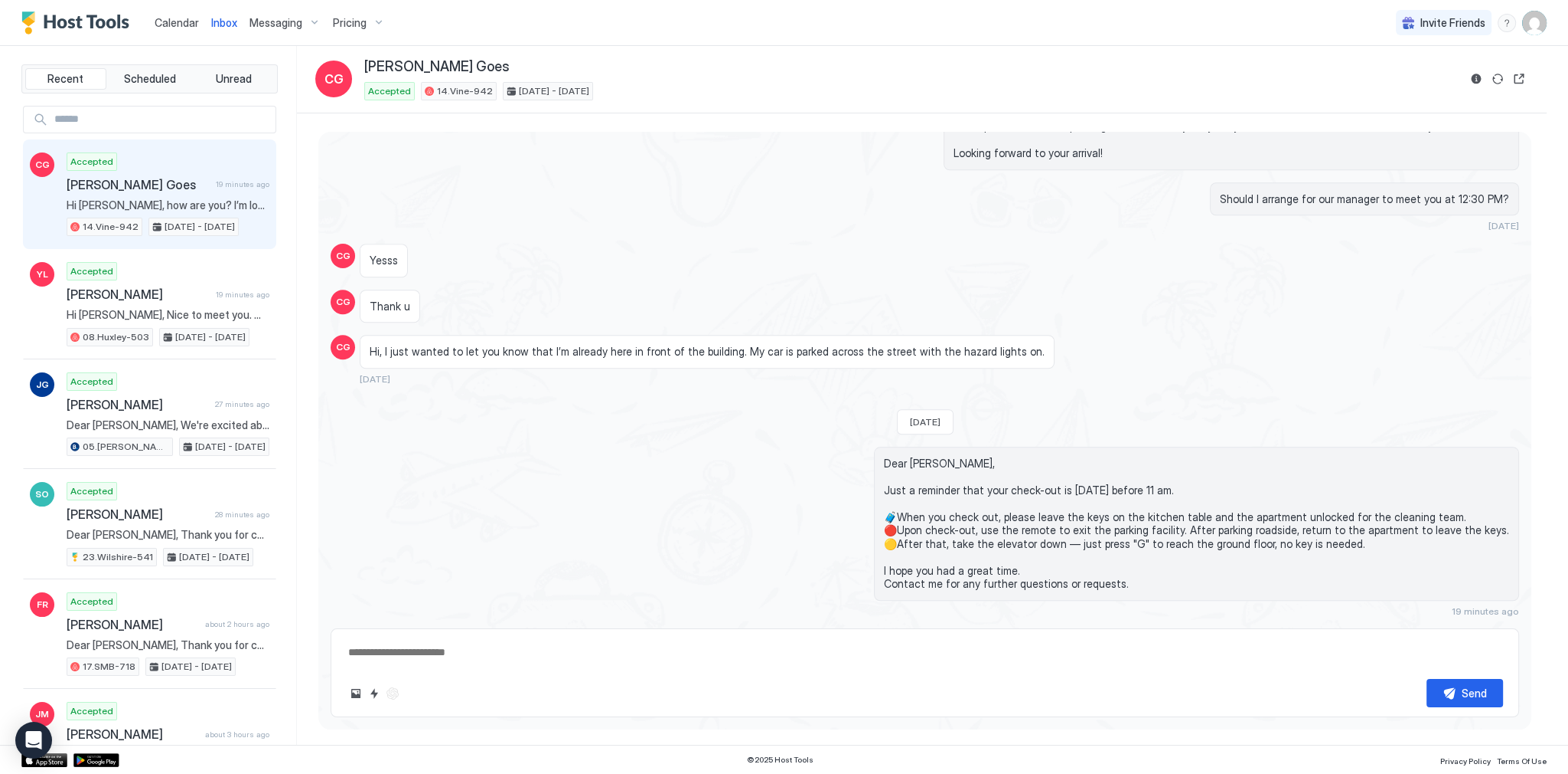
type textarea "*"
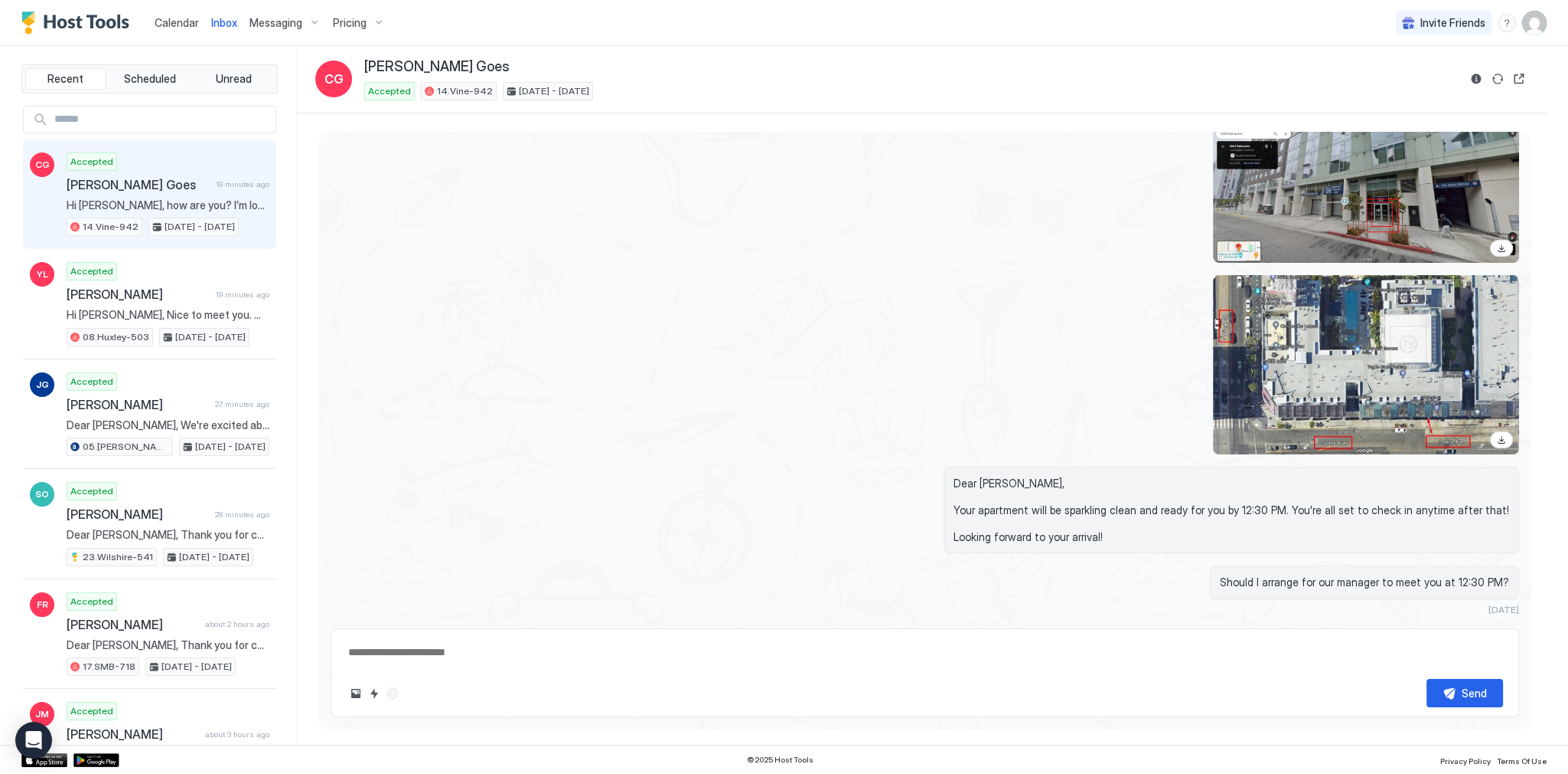
scroll to position [2811, 0]
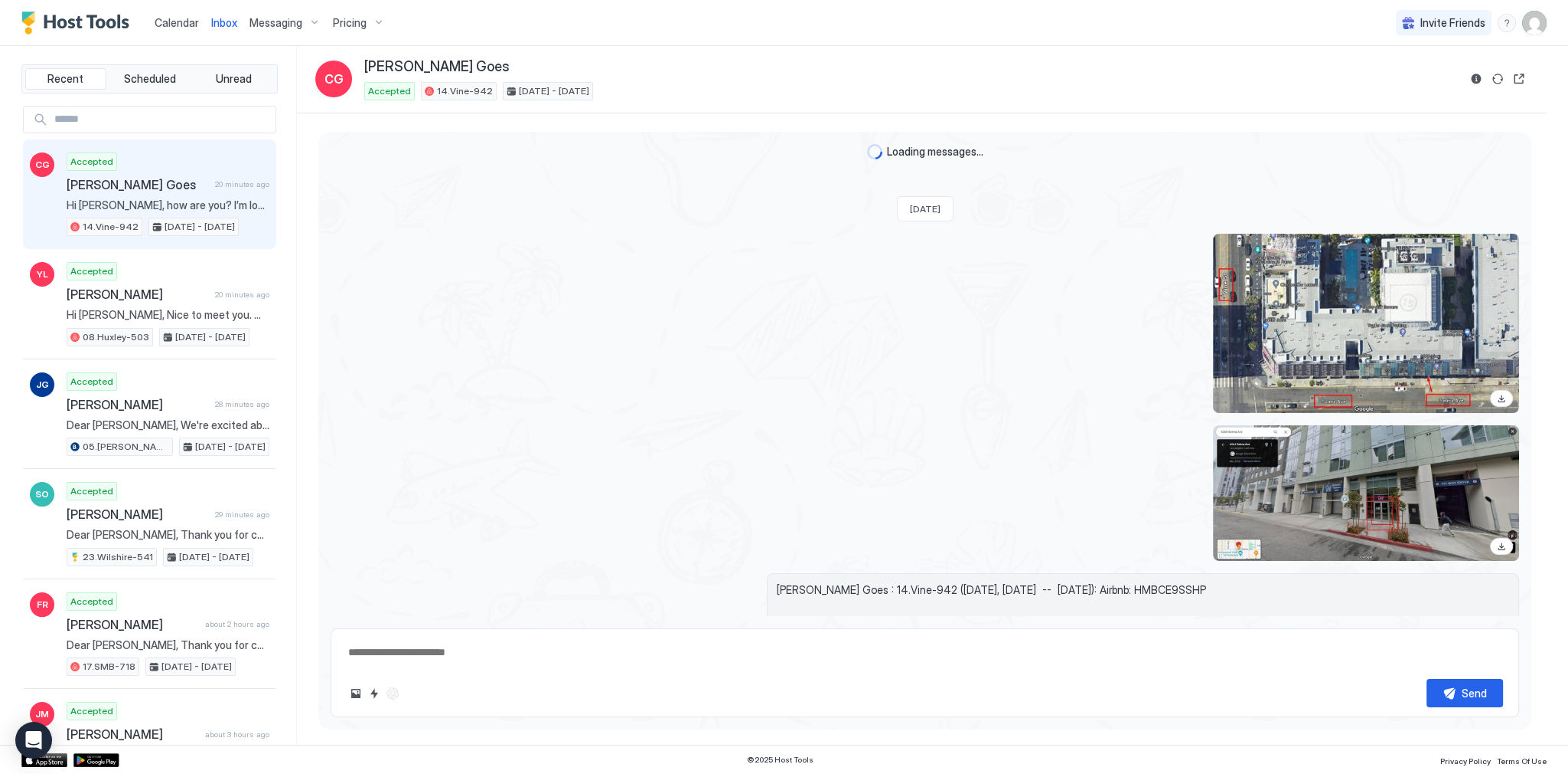
scroll to position [2811, 0]
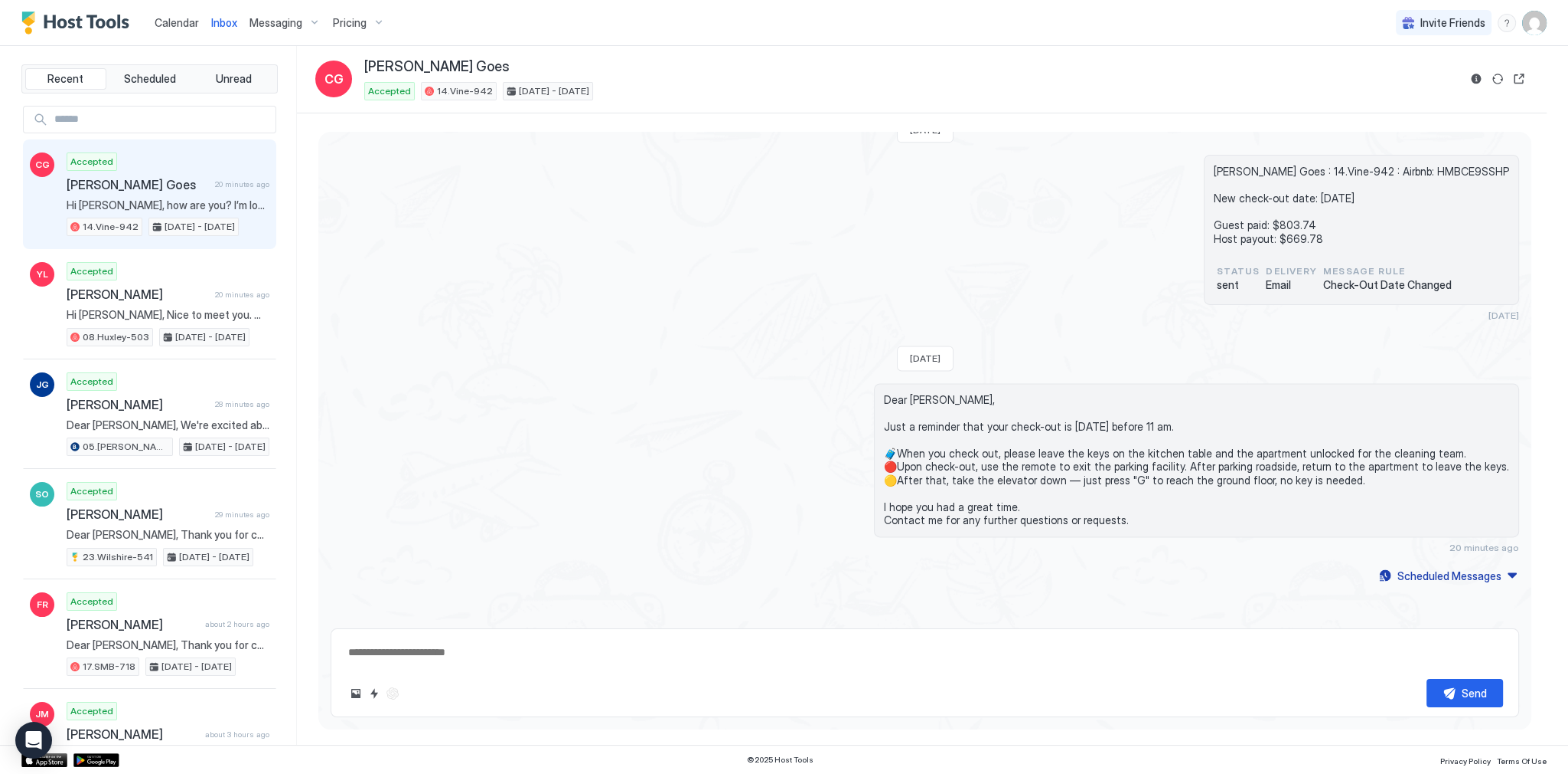
click at [470, 196] on div "[PERSON_NAME] Goes : 14.Vine-942 : Airbnb: HMBCE9SSHP New check-out date: [DATE…" at bounding box center [925, 238] width 1189 height 166
type textarea "*"
click at [732, 248] on div "[PERSON_NAME] Goes : 14.Vine-942 : Airbnb: HMBCE9SSHP New check-out date: [DATE…" at bounding box center [925, 238] width 1189 height 166
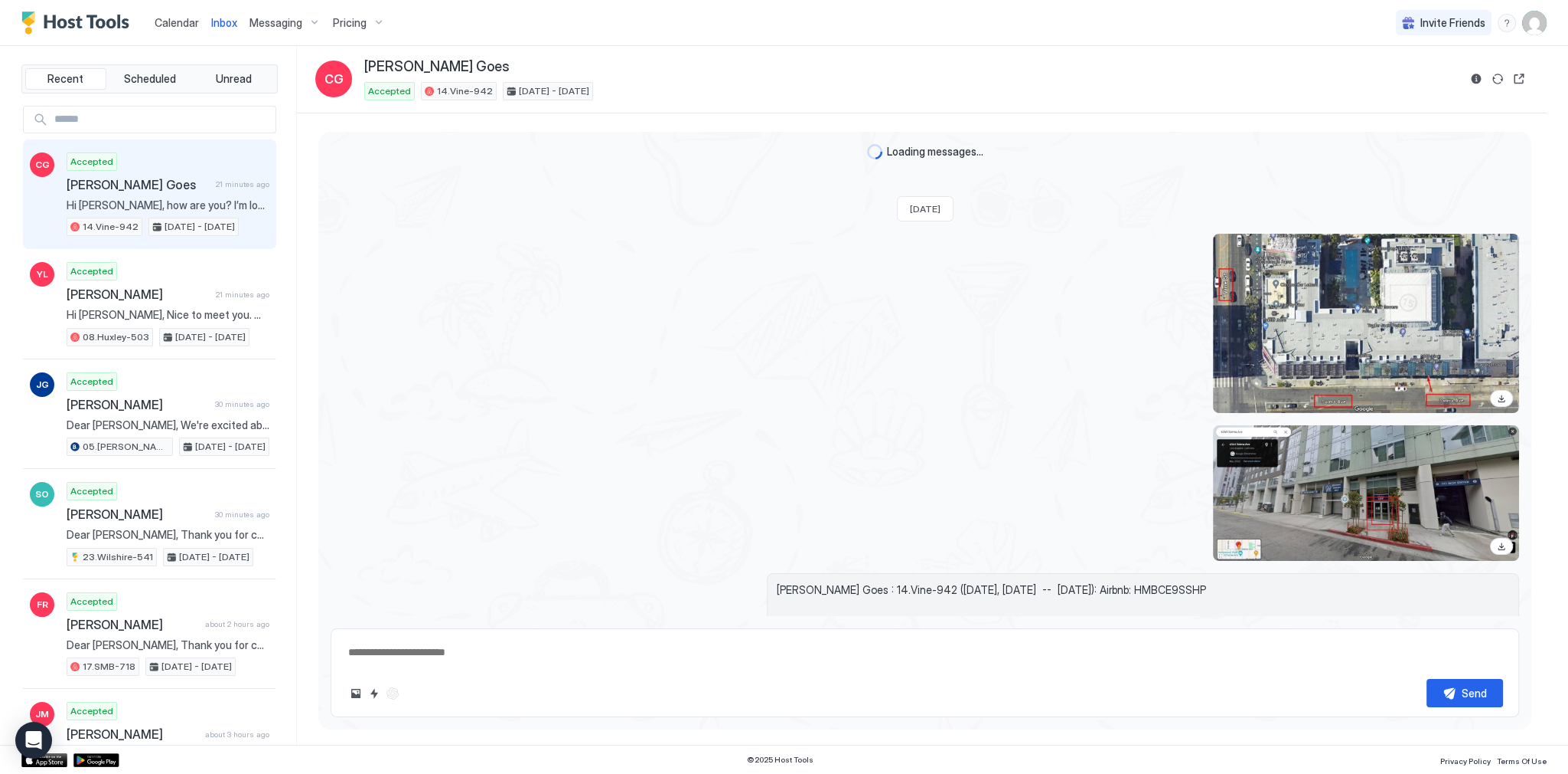
scroll to position [2811, 0]
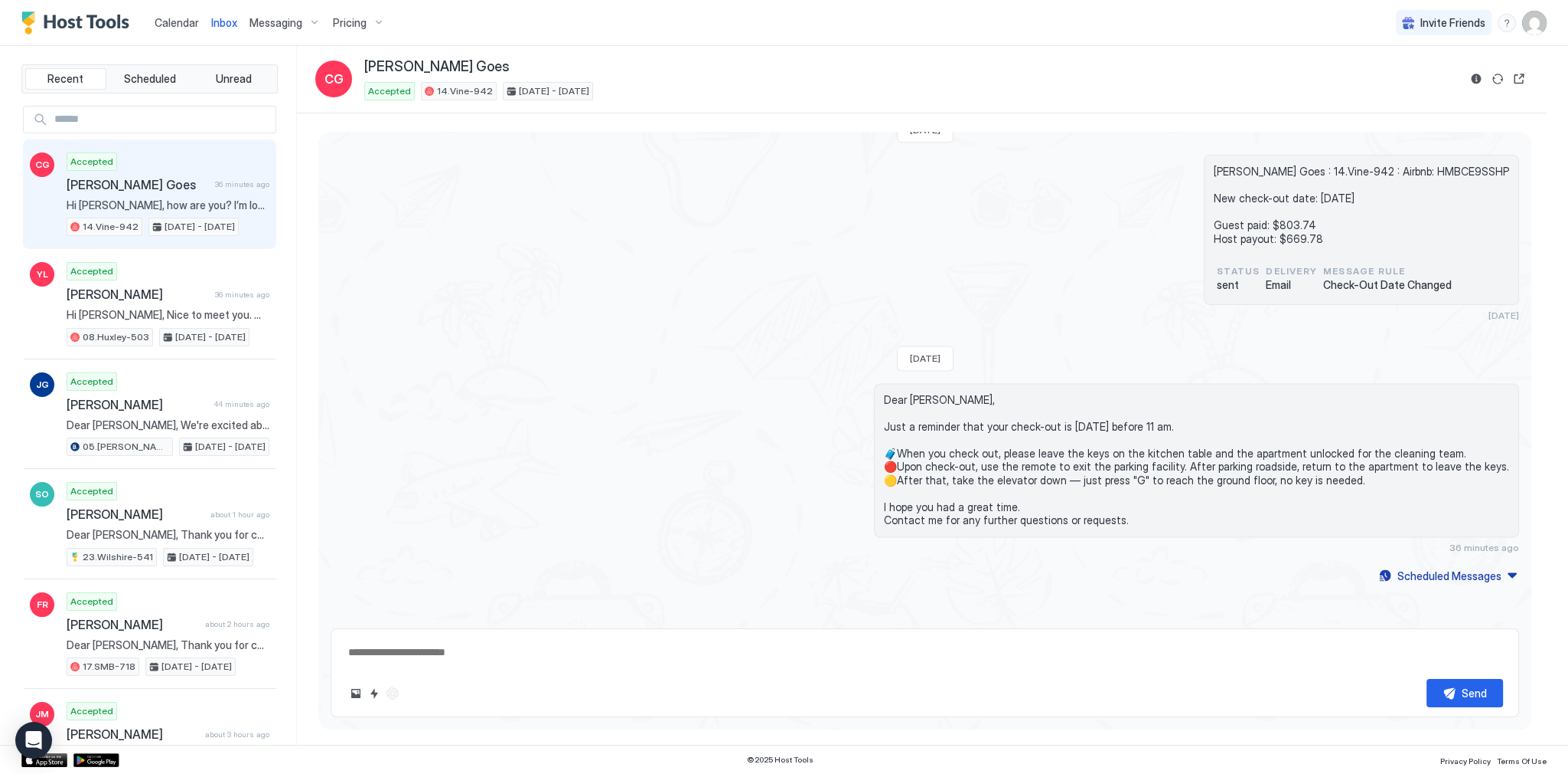
type textarea "*"
click at [385, 240] on div "[PERSON_NAME] Goes : 14.Vine-942 : Airbnb: HMBCE9SSHP New check-out date: [DATE…" at bounding box center [925, 238] width 1189 height 166
click at [1362, 48] on div "Inbox CG [PERSON_NAME] Goes Accepted 14.Vine-942 [DATE] - [DATE]" at bounding box center [922, 79] width 1250 height 67
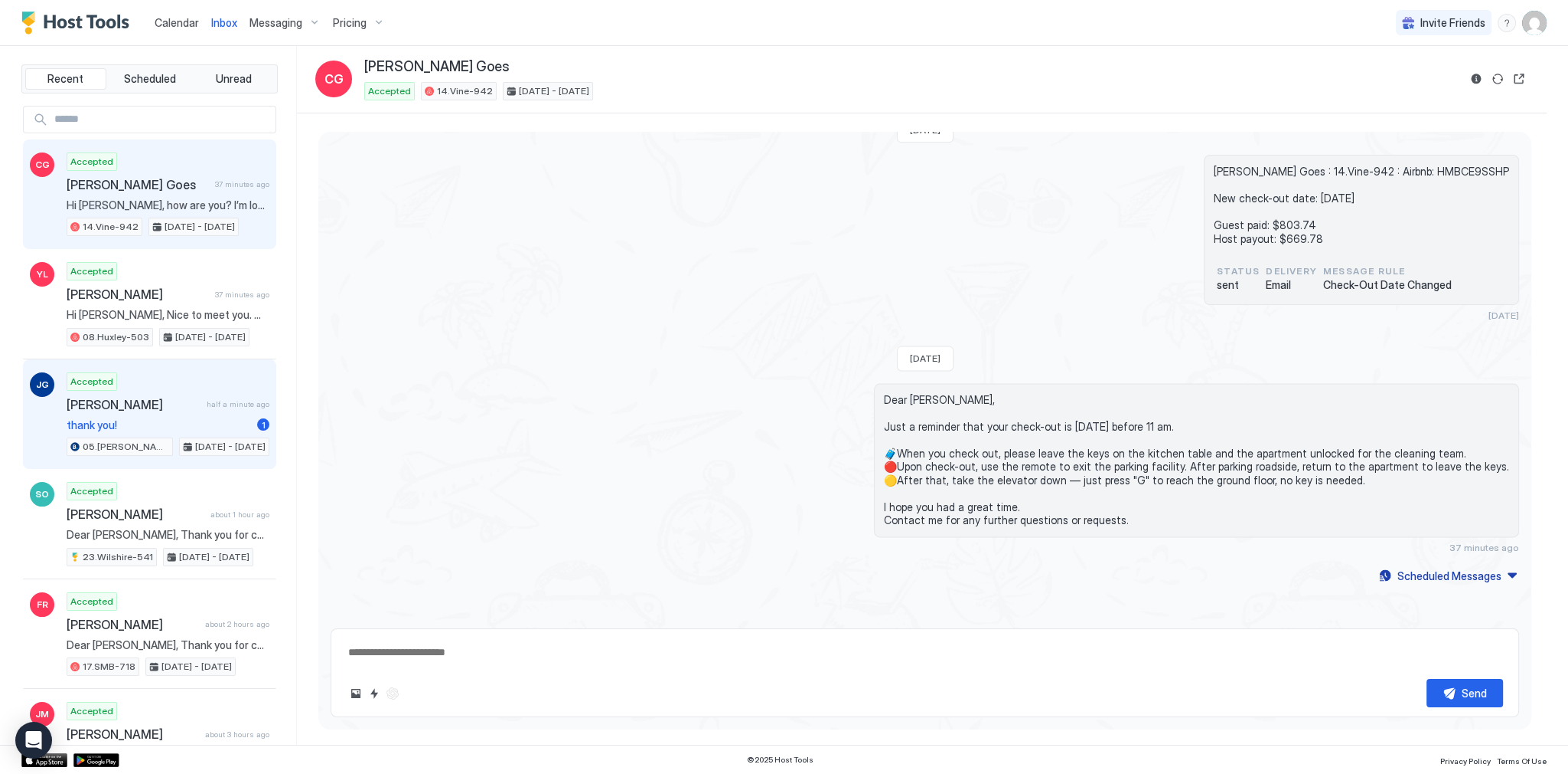
click at [202, 390] on div "Accepted [PERSON_NAME] half a minute ago thank you! 1 05.[PERSON_NAME]-617 [DAT…" at bounding box center [167, 414] width 203 height 84
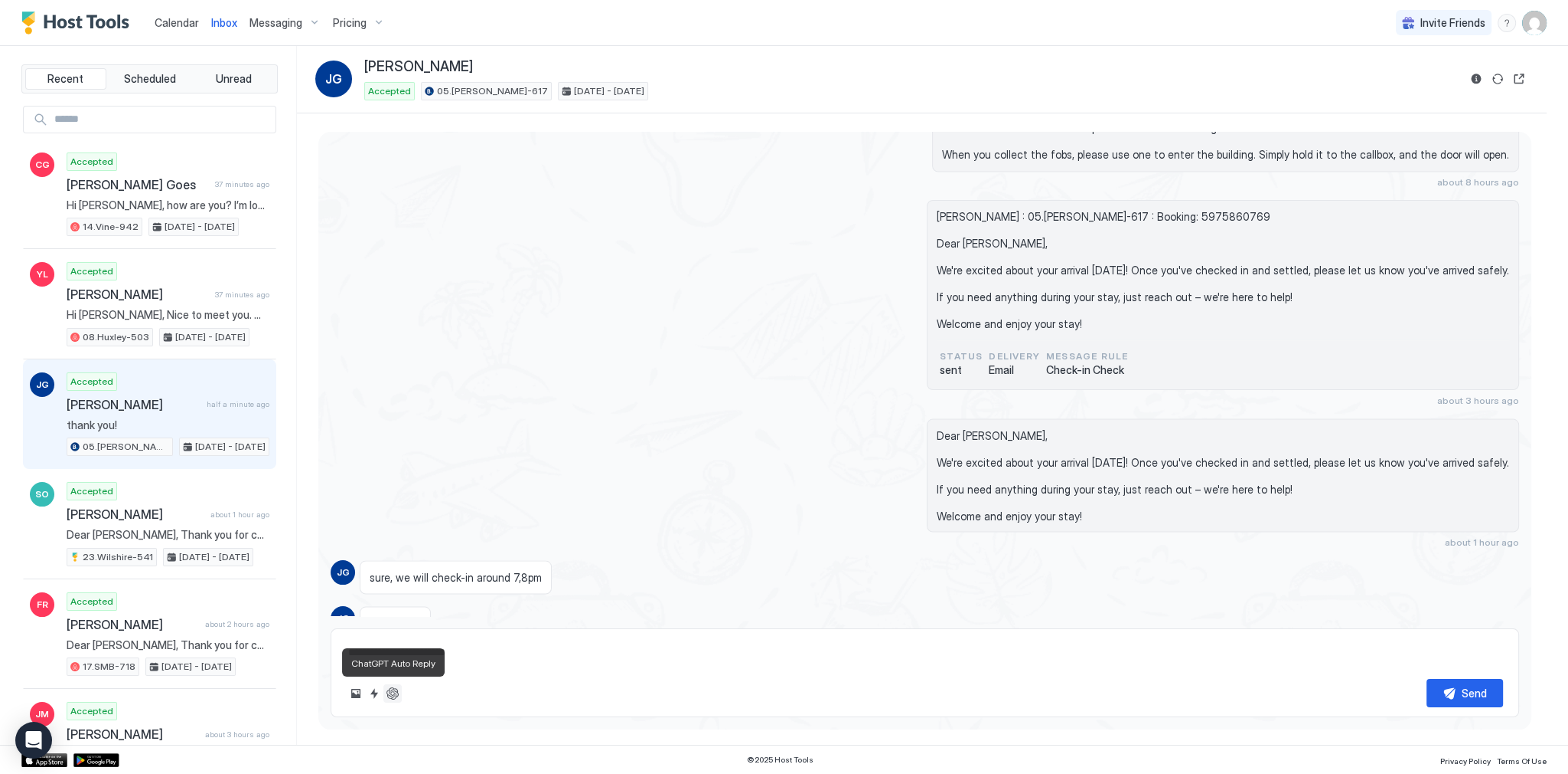
scroll to position [4011, 0]
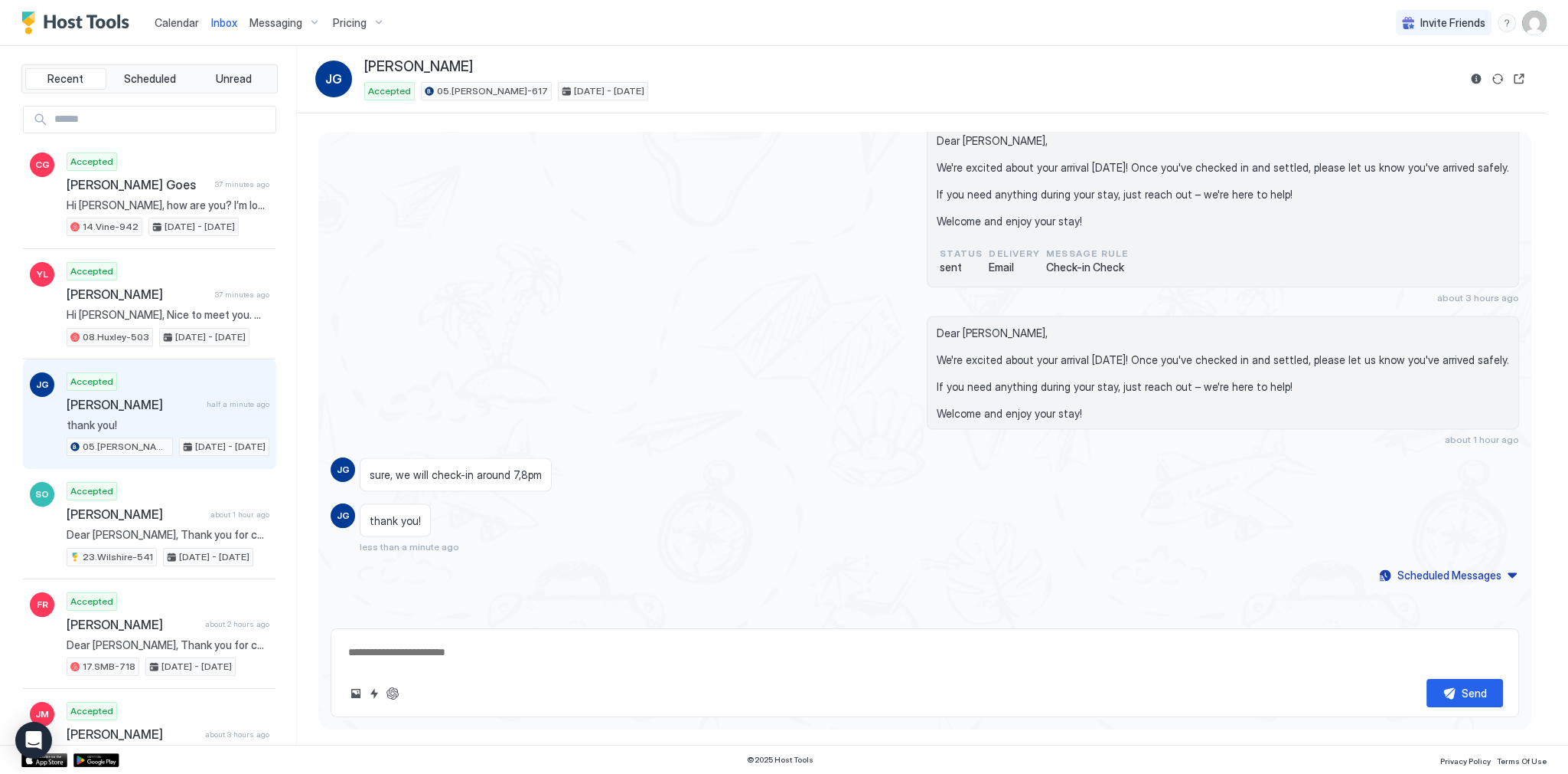
click at [516, 532] on div "thank you! less than a minute ago" at bounding box center [776, 528] width 832 height 49
click at [399, 696] on button "ChatGPT Auto Reply" at bounding box center [392, 693] width 19 height 19
type textarea "*"
type textarea "**********"
click at [447, 652] on textarea "**********" at bounding box center [925, 651] width 1157 height 29
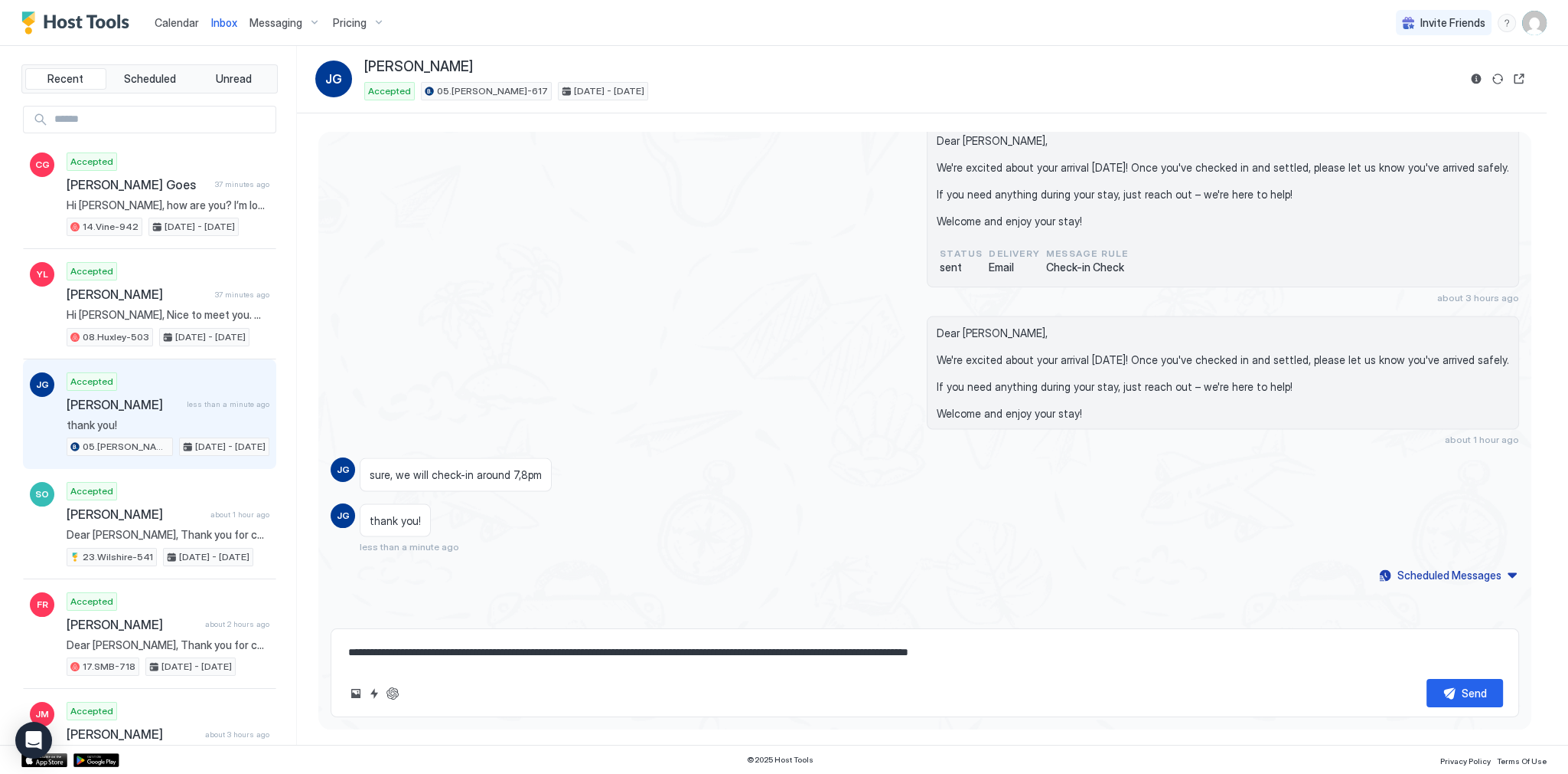
click at [447, 652] on textarea "**********" at bounding box center [925, 651] width 1157 height 29
type textarea "*"
click at [850, 183] on div "[PERSON_NAME] : 05.[PERSON_NAME]-617 : Booking: 5975860769 Dear [PERSON_NAME], …" at bounding box center [925, 200] width 1189 height 206
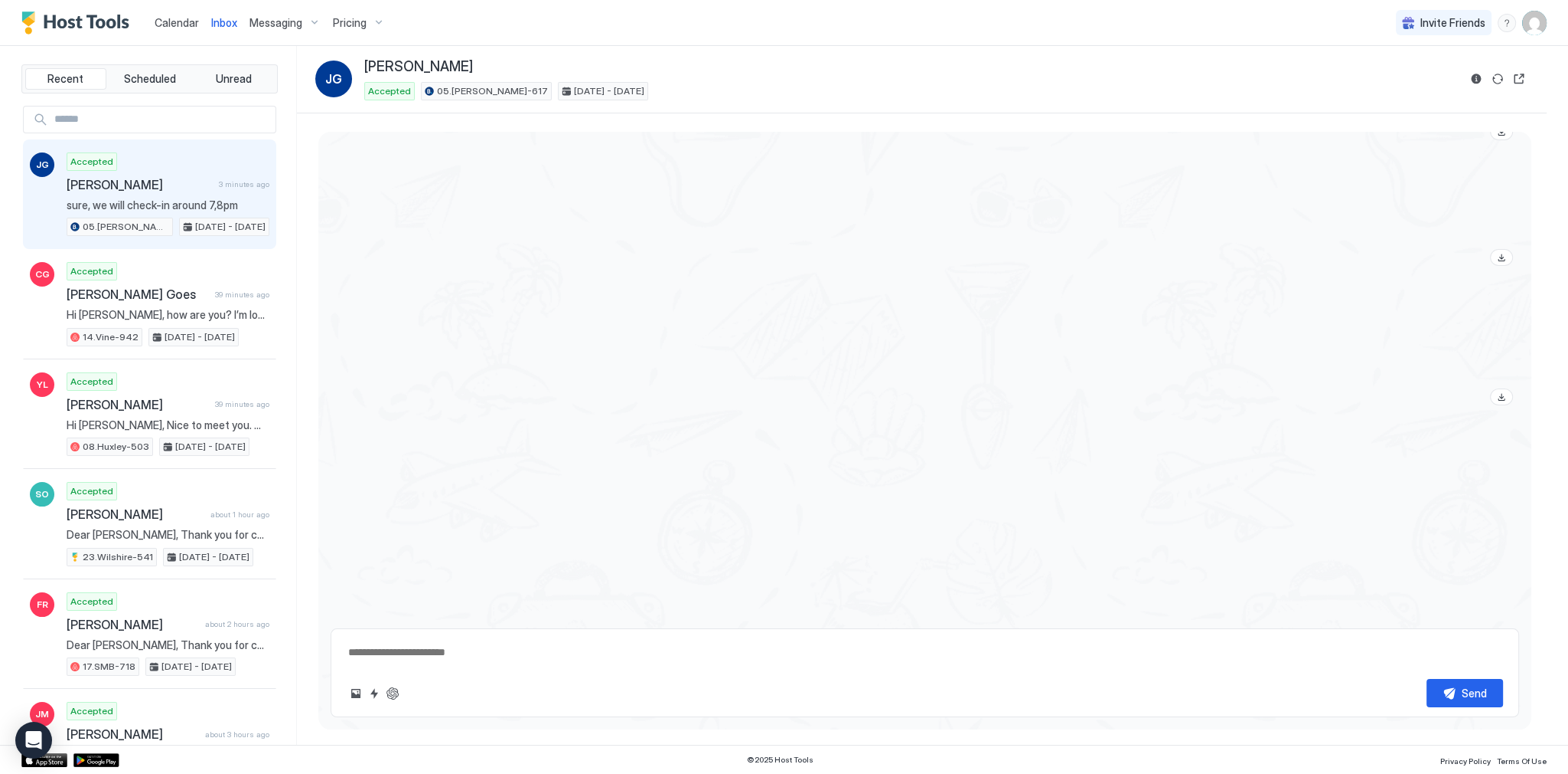
scroll to position [4011, 0]
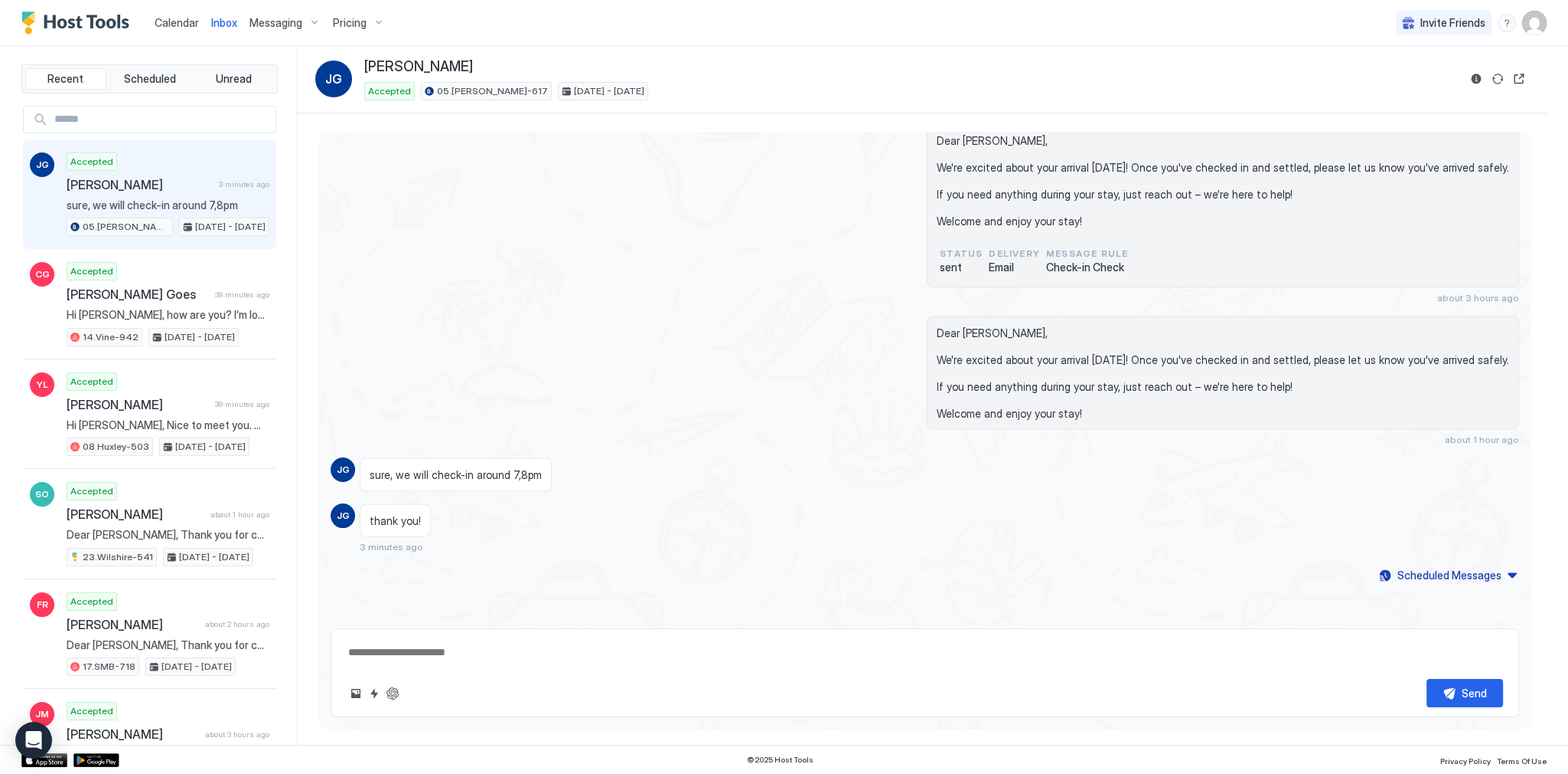
click at [649, 273] on div "[PERSON_NAME] : 05.[PERSON_NAME]-617 : Booking: 5975860769 Dear [PERSON_NAME], …" at bounding box center [925, 200] width 1189 height 206
click at [189, 19] on span "Calendar" at bounding box center [177, 22] width 44 height 13
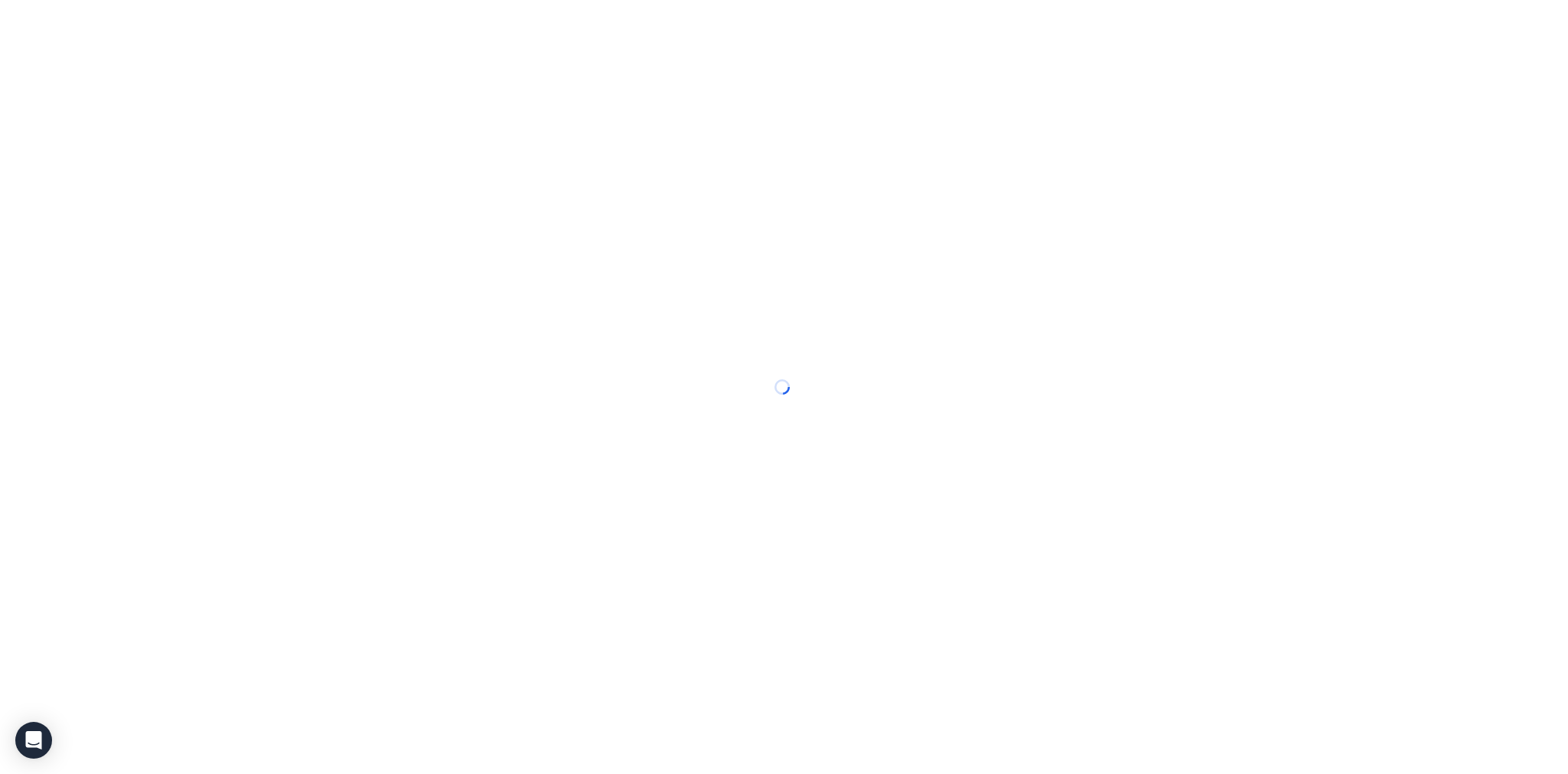
click at [185, 19] on div at bounding box center [784, 387] width 1568 height 774
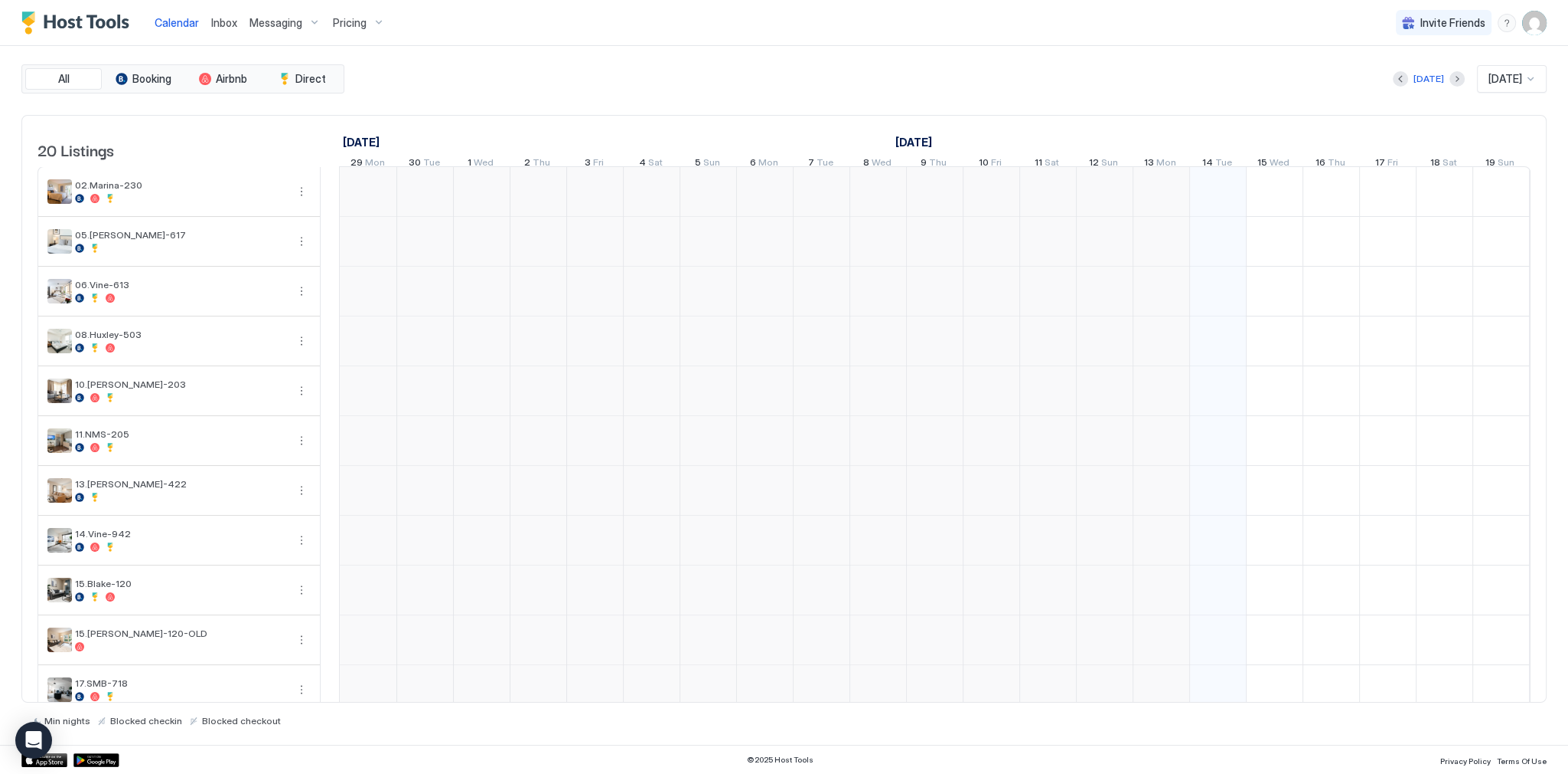
scroll to position [0, 851]
click at [714, 92] on div "All Booking Airbnb Direct [DATE] [DATE] 20 Listings [DATE] [DATE] [DATE] 29 Mon…" at bounding box center [784, 394] width 1526 height 661
drag, startPoint x: 777, startPoint y: 71, endPoint x: 835, endPoint y: 80, distance: 58.7
click at [778, 71] on div "[DATE] [DATE]" at bounding box center [948, 79] width 1199 height 28
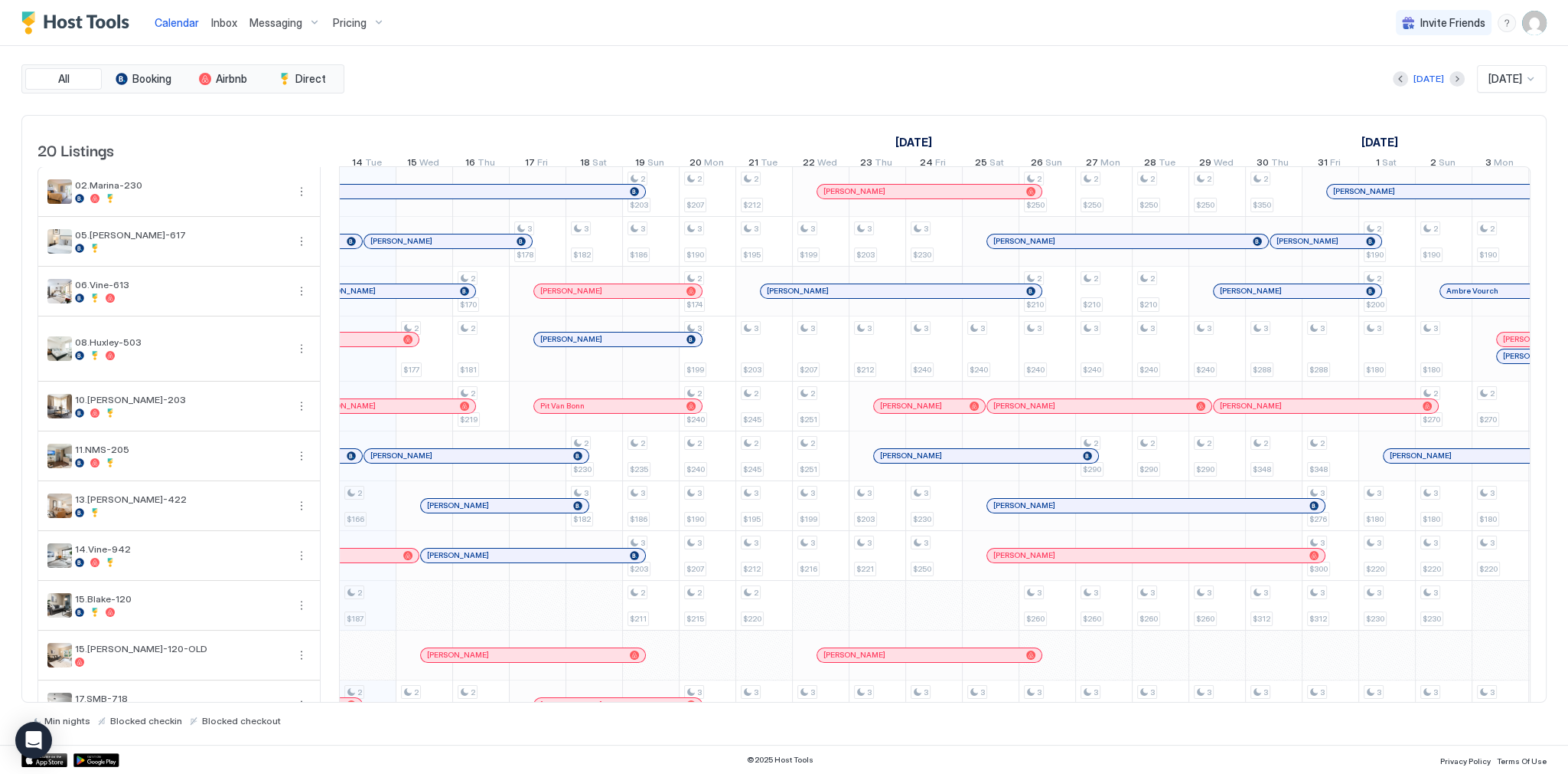
click at [889, 22] on div "Calendar Inbox Messaging Pricing Invite Friends SG" at bounding box center [784, 23] width 1568 height 45
click at [722, 59] on div "All Booking Airbnb Direct [DATE] [DATE] 20 Listings [DATE] [DATE] [DATE] 29 Mon…" at bounding box center [784, 394] width 1526 height 699
drag, startPoint x: 393, startPoint y: 465, endPoint x: 846, endPoint y: 389, distance: 459.3
click at [393, 461] on span "[PERSON_NAME]" at bounding box center [401, 456] width 62 height 10
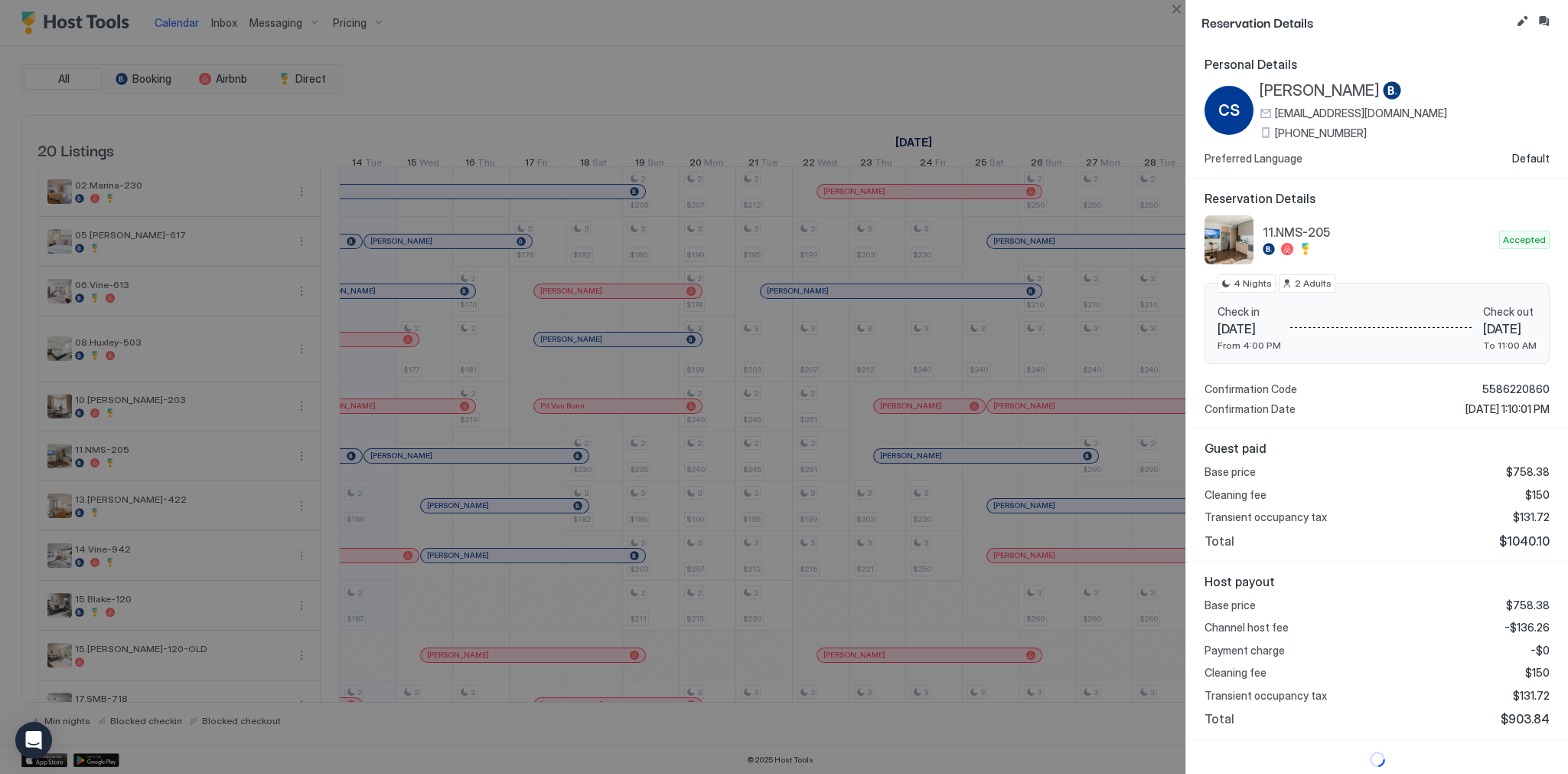
click at [1310, 235] on span "11.NMS-205" at bounding box center [1377, 231] width 230 height 15
copy div "11.NMS-205"
click at [867, 189] on div at bounding box center [784, 387] width 1568 height 774
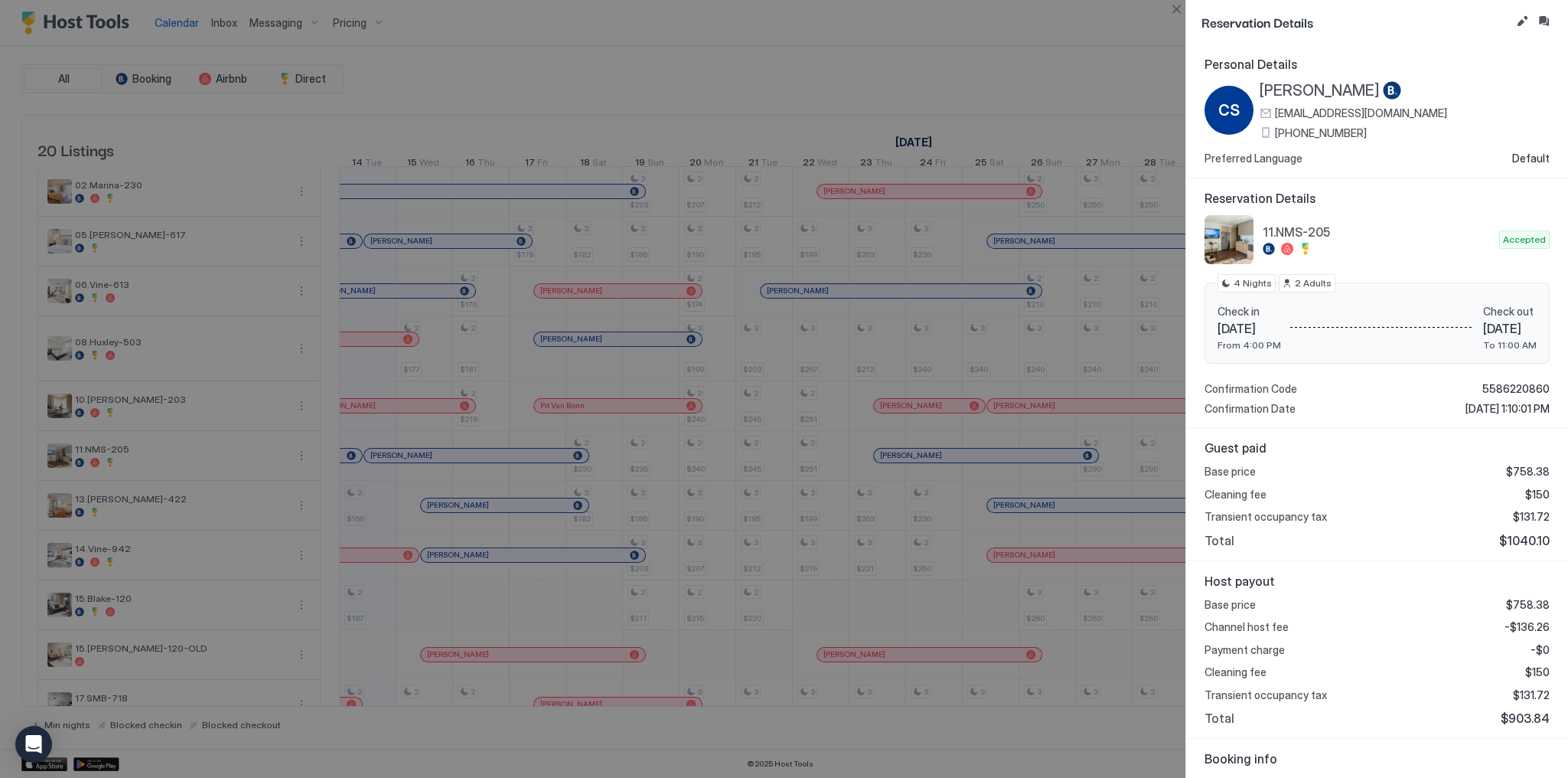
click at [907, 88] on div at bounding box center [784, 389] width 1568 height 778
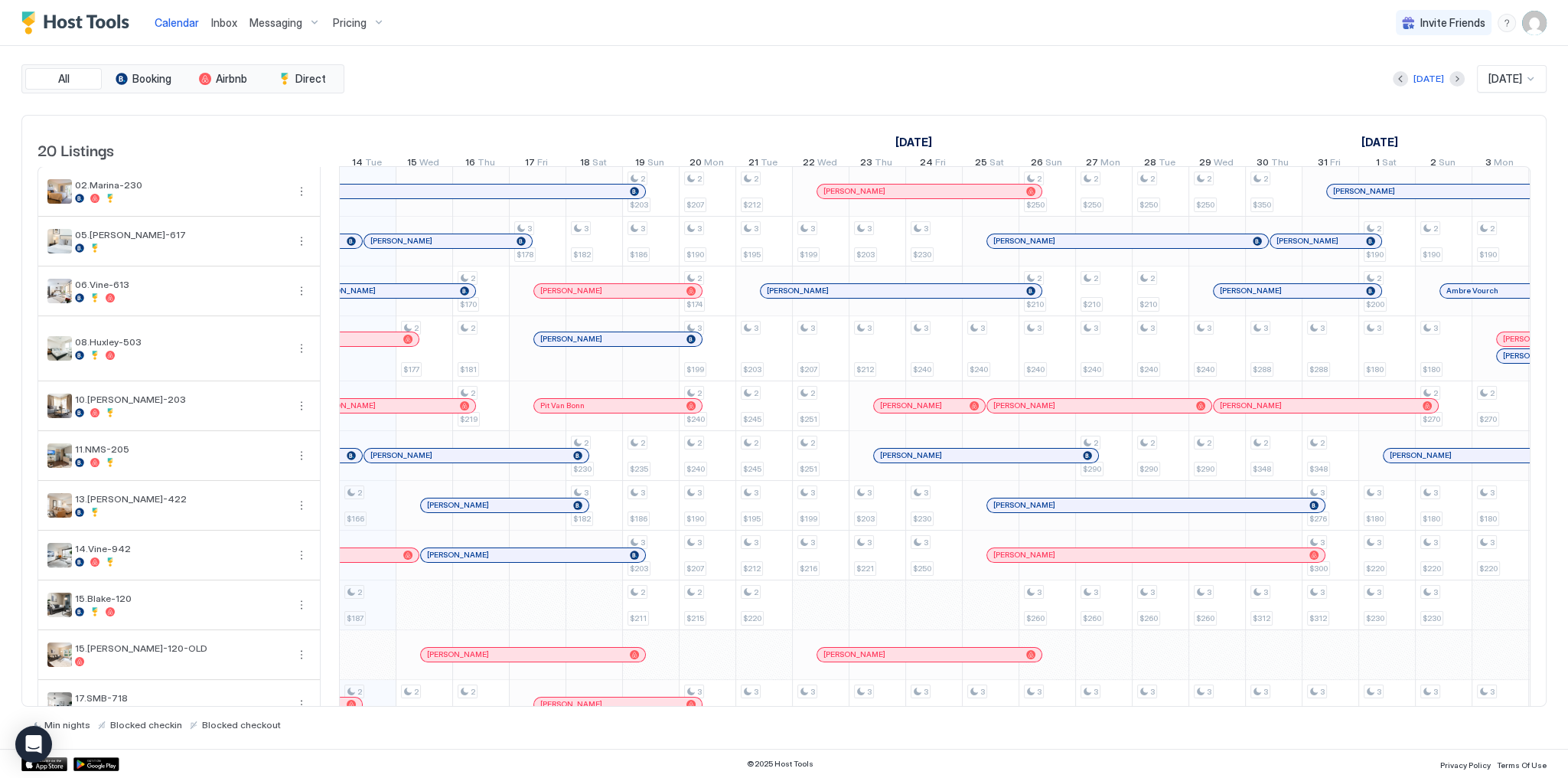
click at [940, 34] on div "Calendar Inbox Messaging Pricing Invite Friends SG" at bounding box center [784, 23] width 1568 height 45
click at [222, 18] on span "Inbox" at bounding box center [224, 22] width 26 height 13
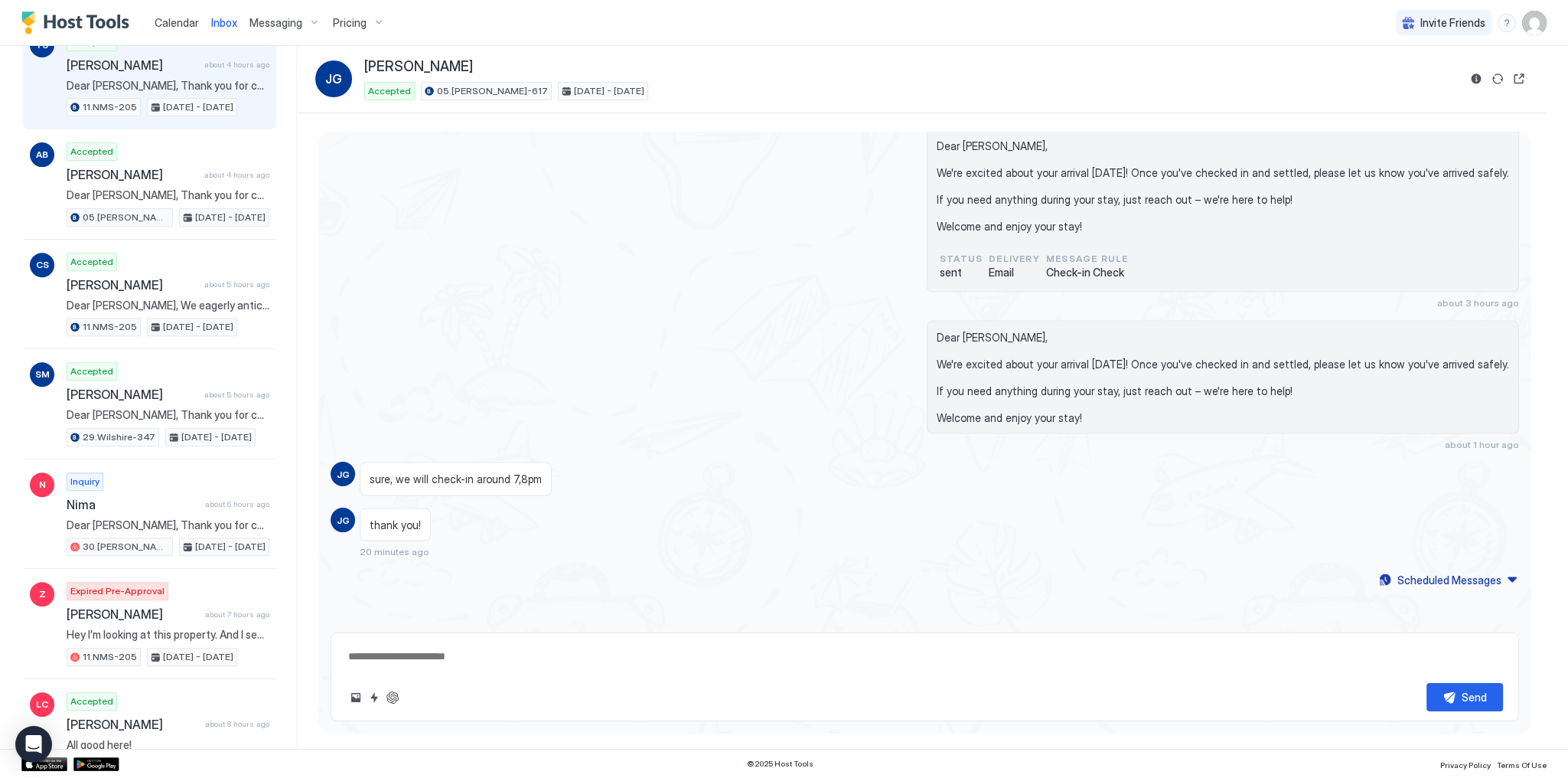
scroll to position [797, 0]
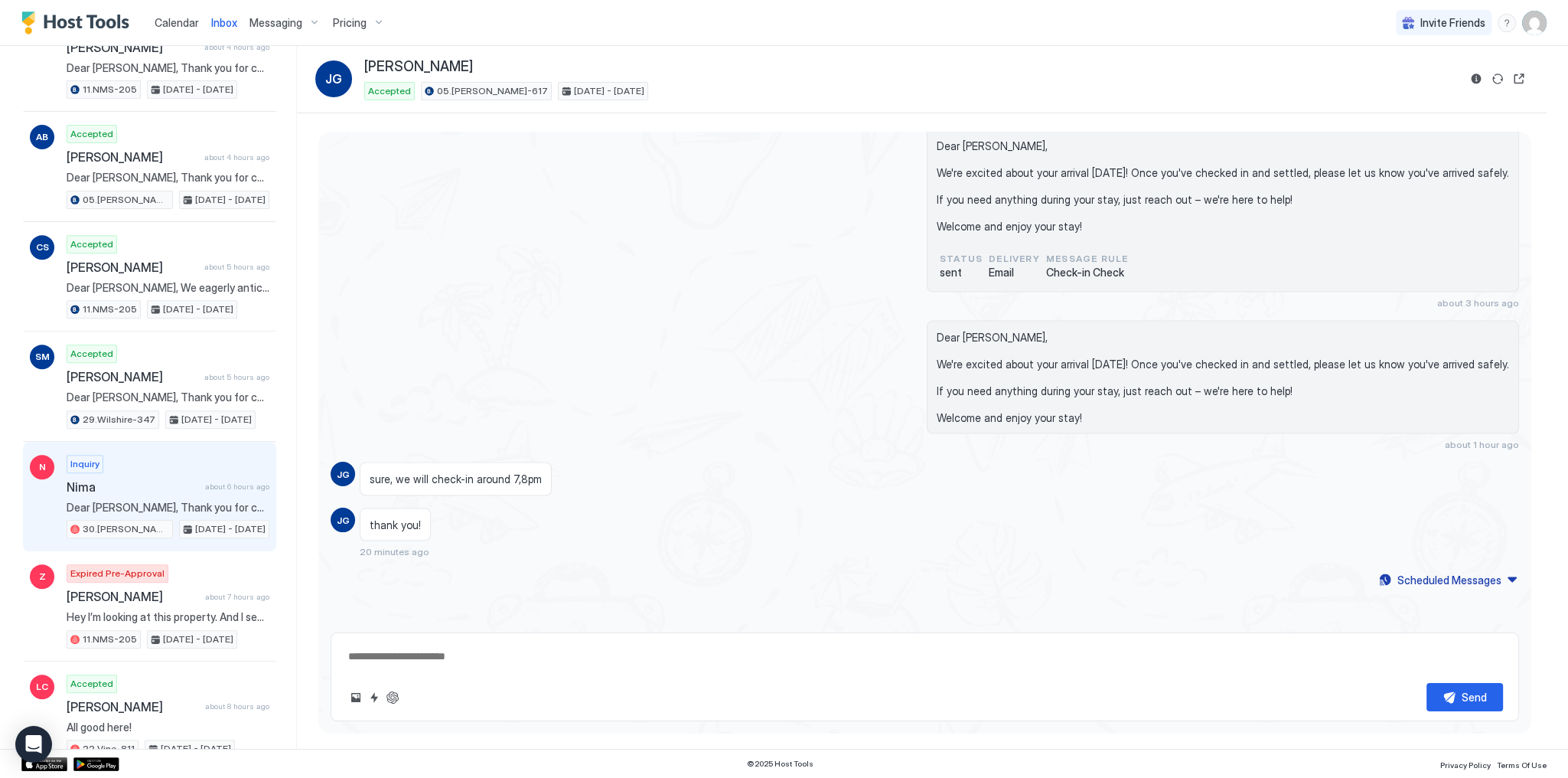
click at [226, 479] on div "Nima about 6 hours ago" at bounding box center [167, 486] width 203 height 15
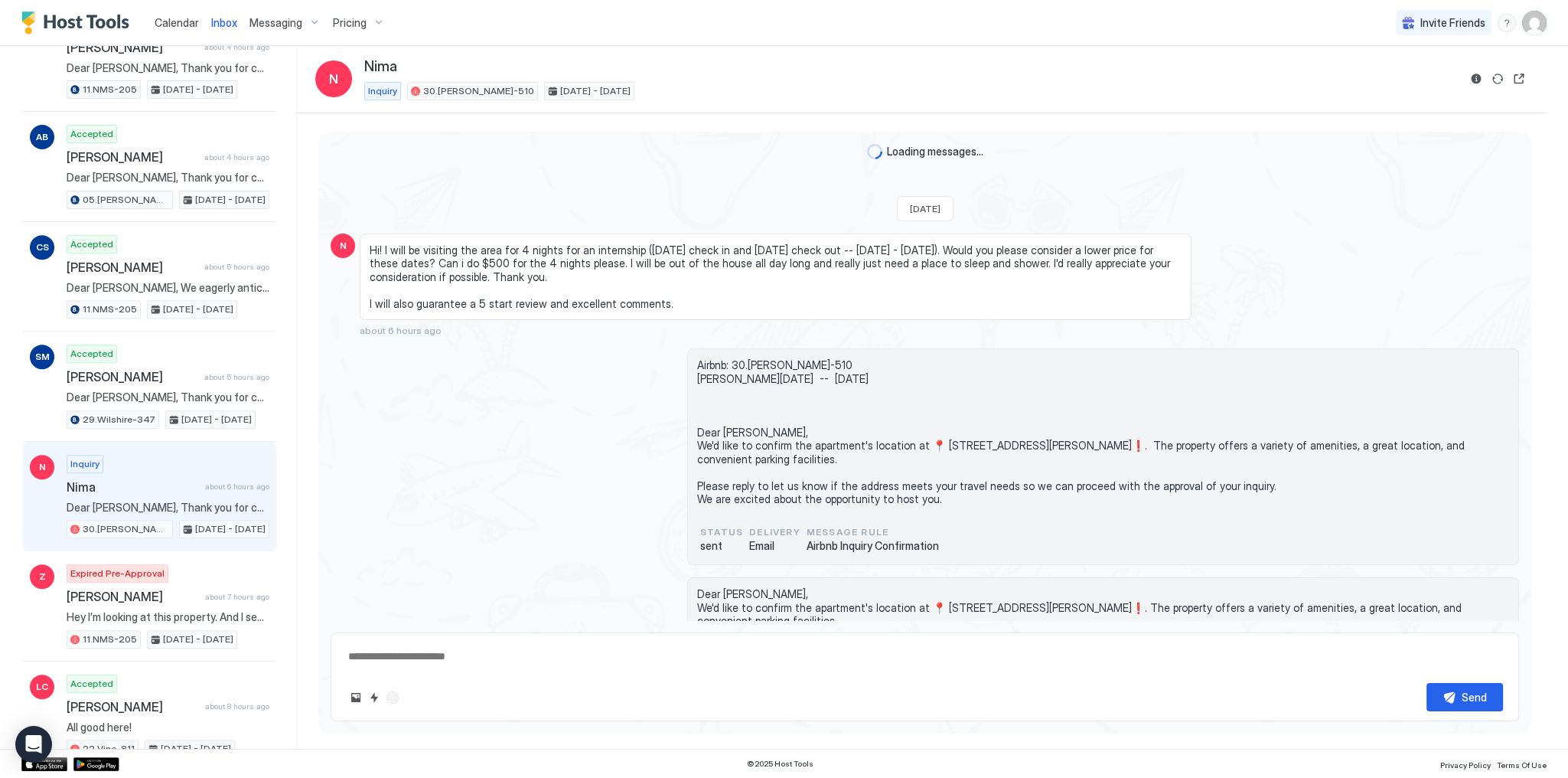
scroll to position [368, 0]
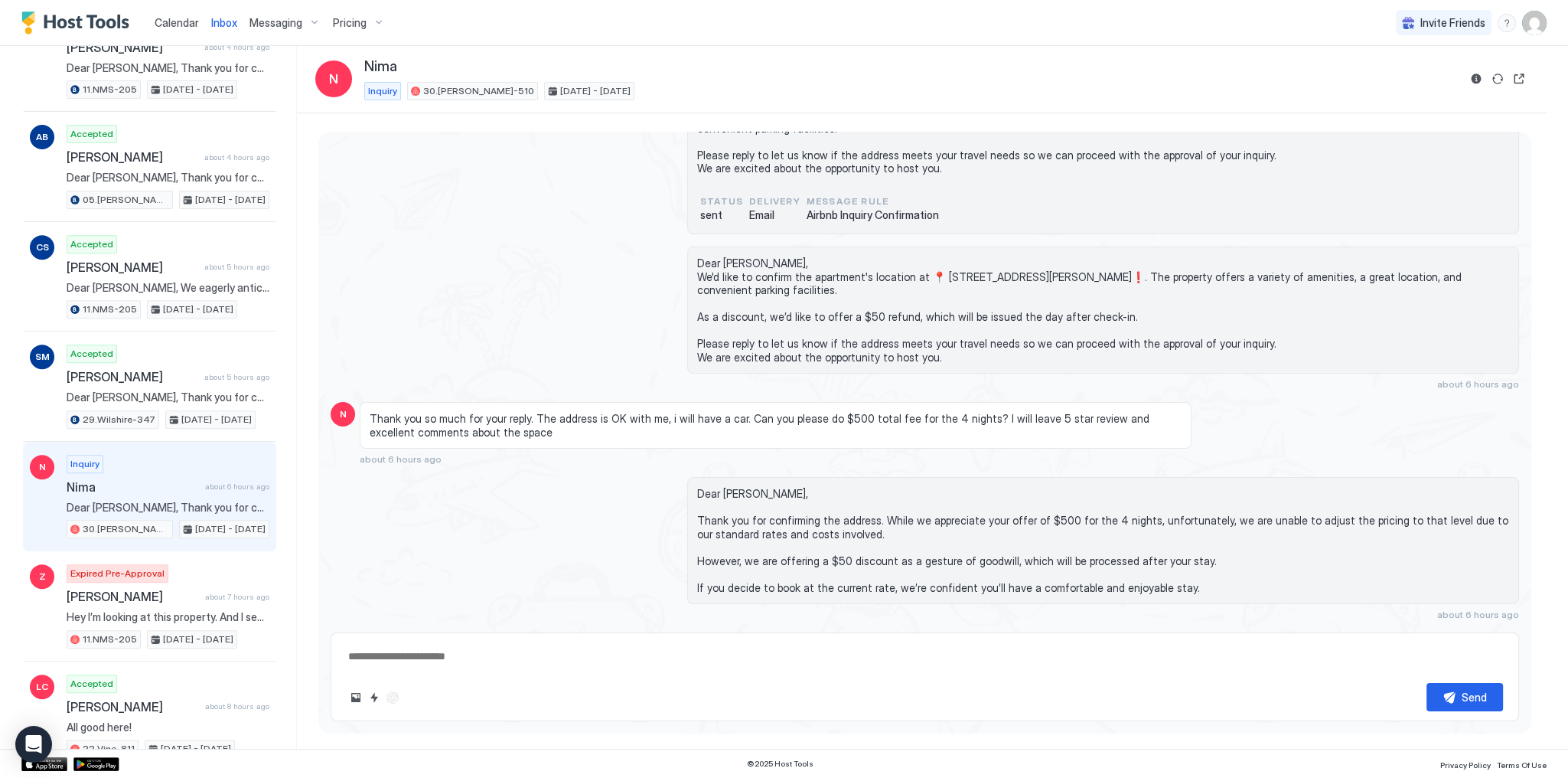
click at [725, 262] on span "Dear [PERSON_NAME], We'd like to confirm the apartment's location at 📍 [STREET_…" at bounding box center [1104, 310] width 812 height 107
click at [766, 260] on span "Dear [PERSON_NAME], We'd like to confirm the apartment's location at 📍 [STREET_…" at bounding box center [1104, 310] width 812 height 107
click at [725, 257] on span "Dear [PERSON_NAME], We'd like to confirm the apartment's location at 📍 [STREET_…" at bounding box center [1104, 310] width 812 height 107
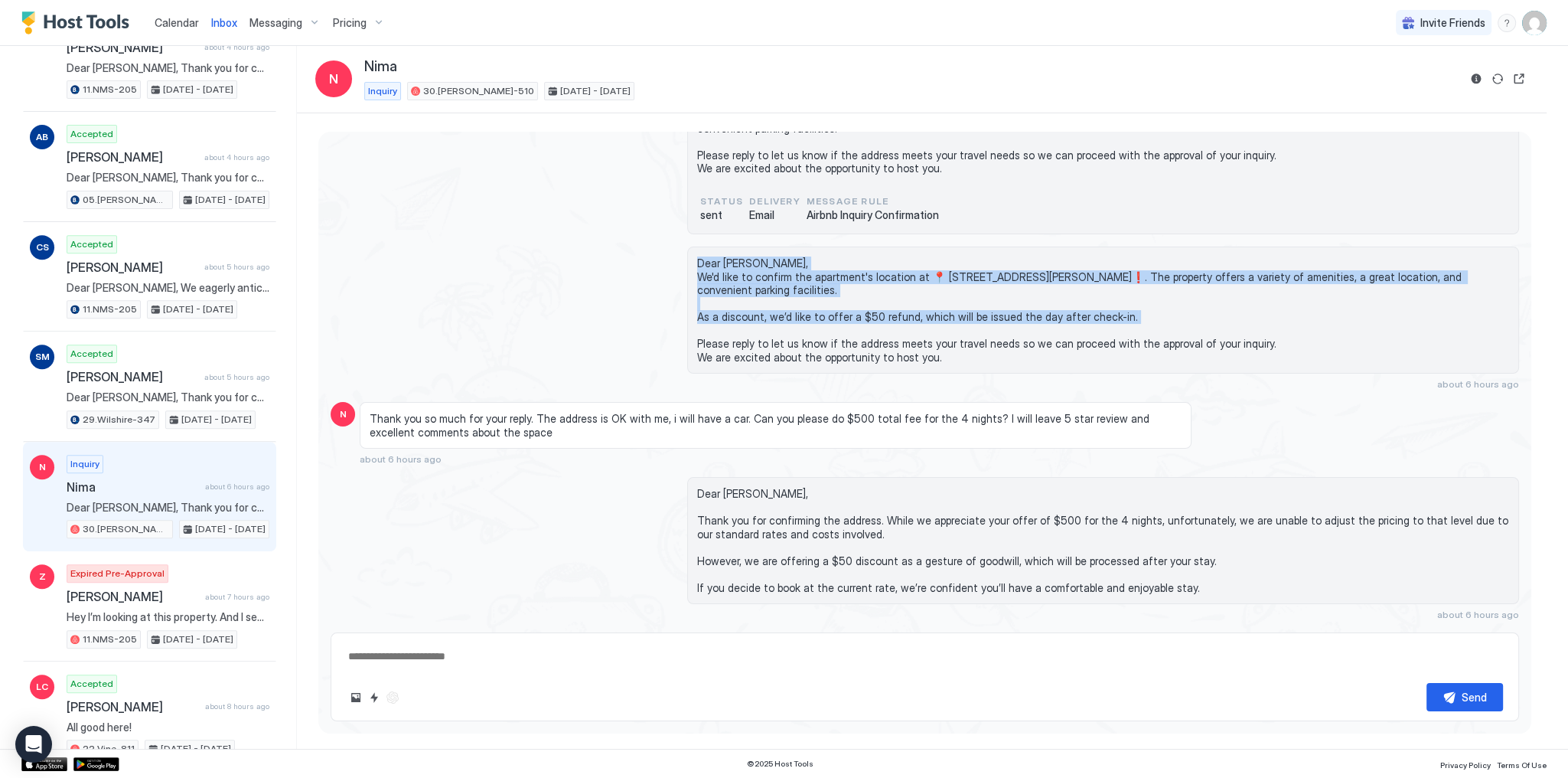
drag, startPoint x: 724, startPoint y: 236, endPoint x: 743, endPoint y: 305, distance: 71.6
click at [743, 305] on span "Dear [PERSON_NAME], We'd like to confirm the apartment's location at 📍 [STREET_…" at bounding box center [1104, 310] width 812 height 107
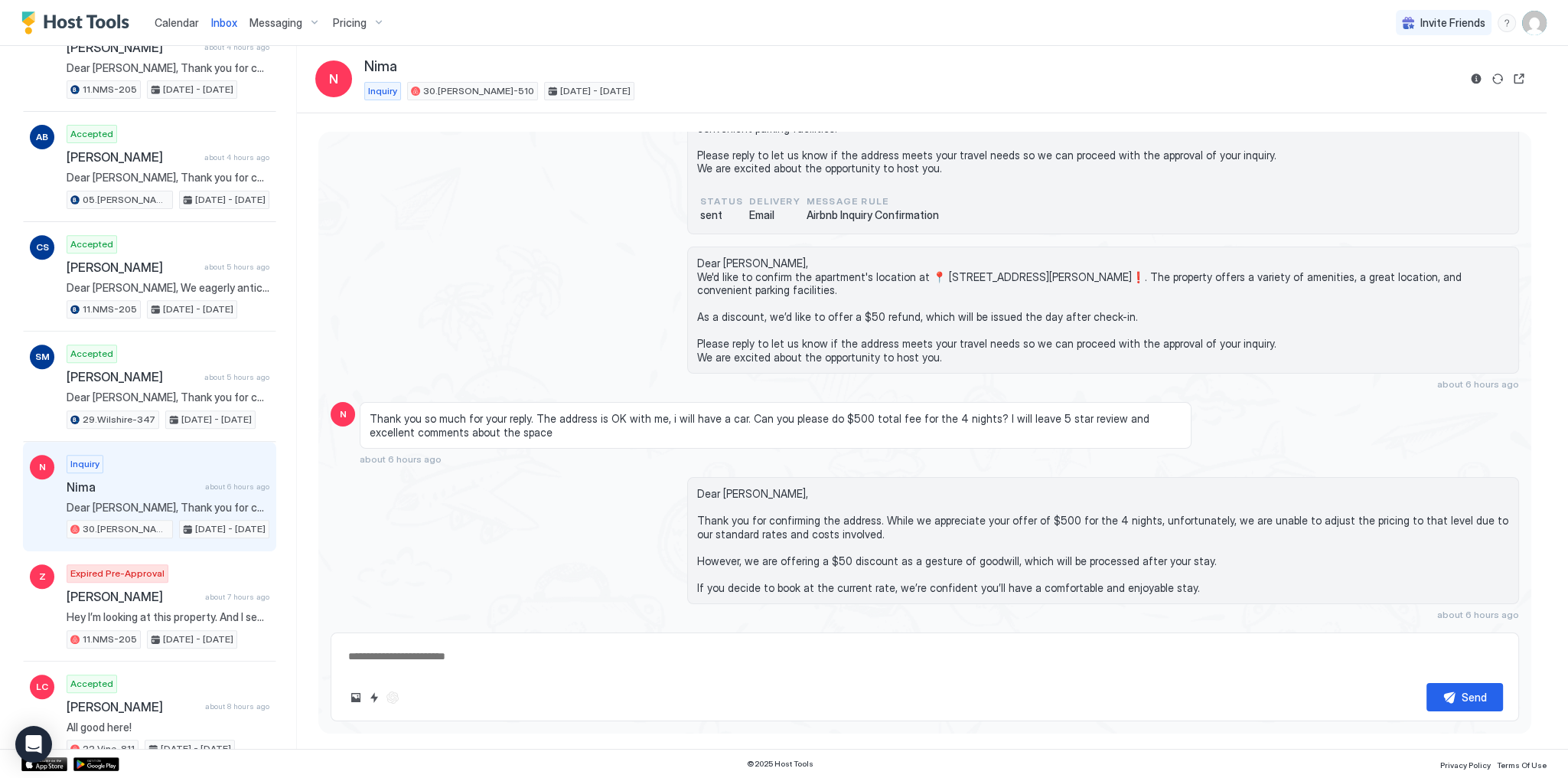
click at [751, 312] on span "Dear [PERSON_NAME], We'd like to confirm the apartment's location at 📍 [STREET_…" at bounding box center [1104, 310] width 812 height 107
click at [644, 248] on div "Dear [PERSON_NAME], We'd like to confirm the apartment's location at 📍 [STREET_…" at bounding box center [925, 317] width 1189 height 143
click at [1010, 257] on span "Dear [PERSON_NAME], We'd like to confirm the apartment's location at 📍 [STREET_…" at bounding box center [1104, 310] width 812 height 107
click at [772, 257] on span "Dear [PERSON_NAME], We'd like to confirm the apartment's location at 📍 [STREET_…" at bounding box center [1104, 310] width 812 height 107
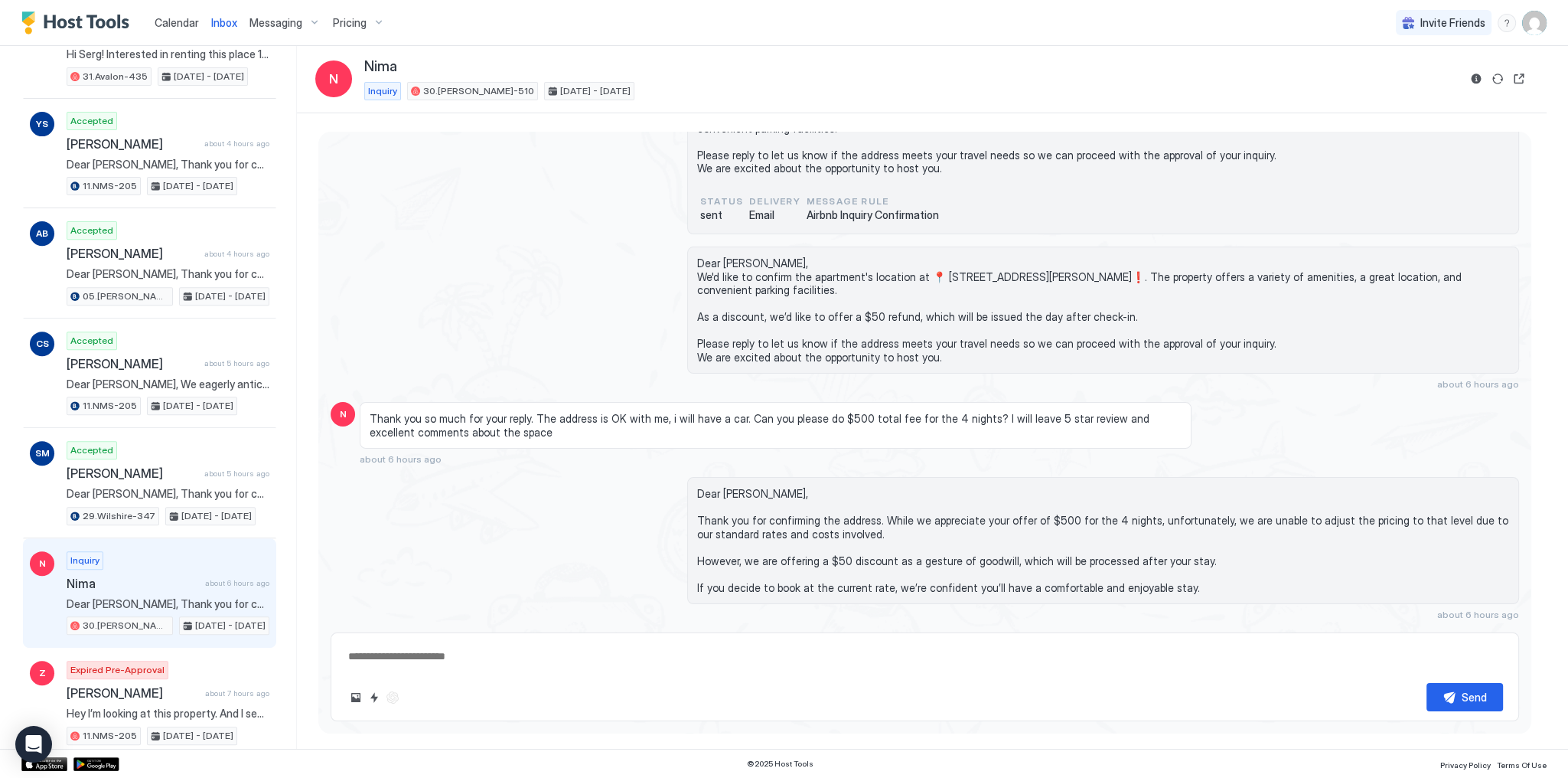
scroll to position [892, 0]
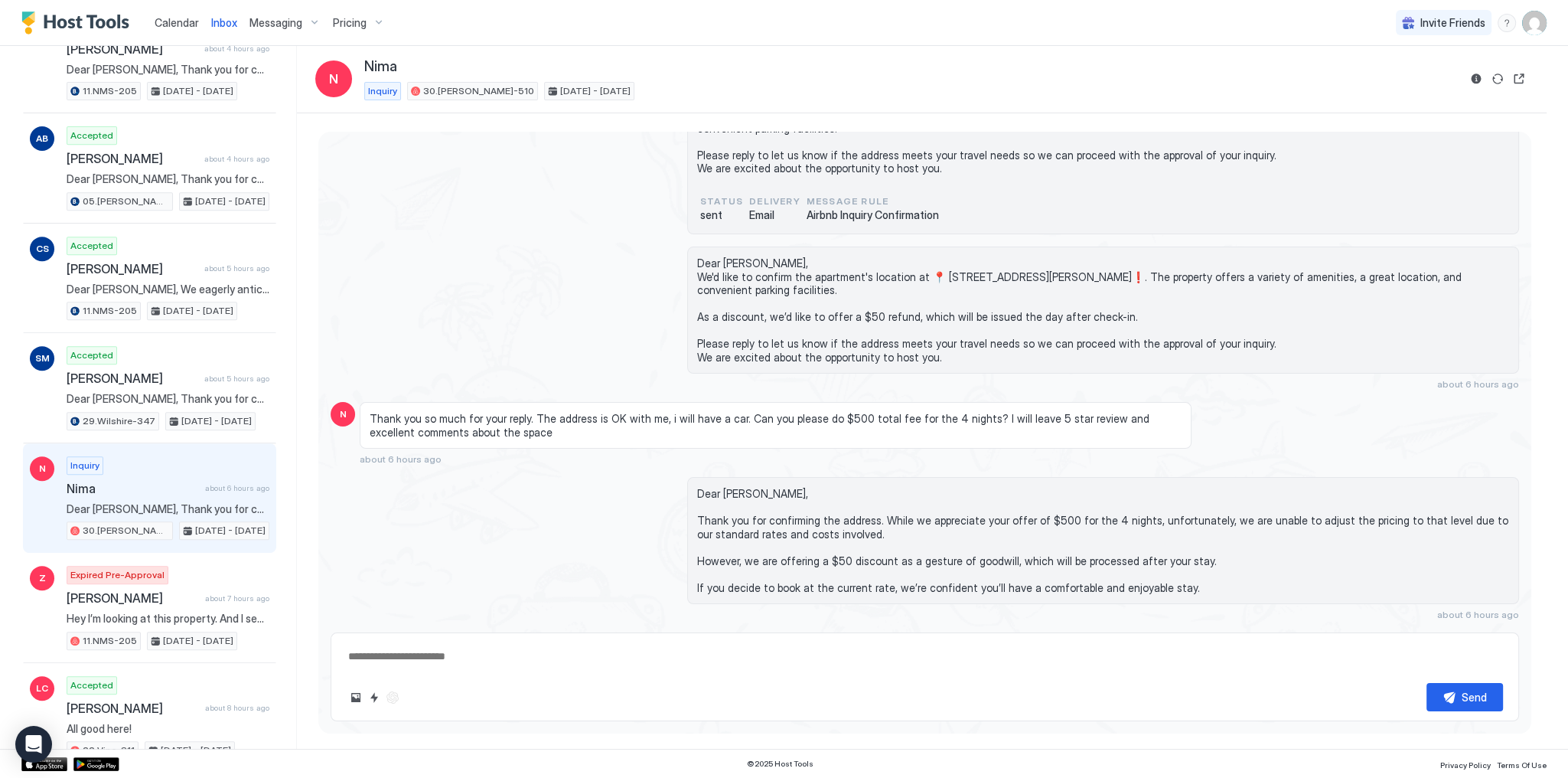
click at [597, 264] on div "Dear [PERSON_NAME], We'd like to confirm the apartment's location at 📍 [STREET_…" at bounding box center [925, 317] width 1189 height 143
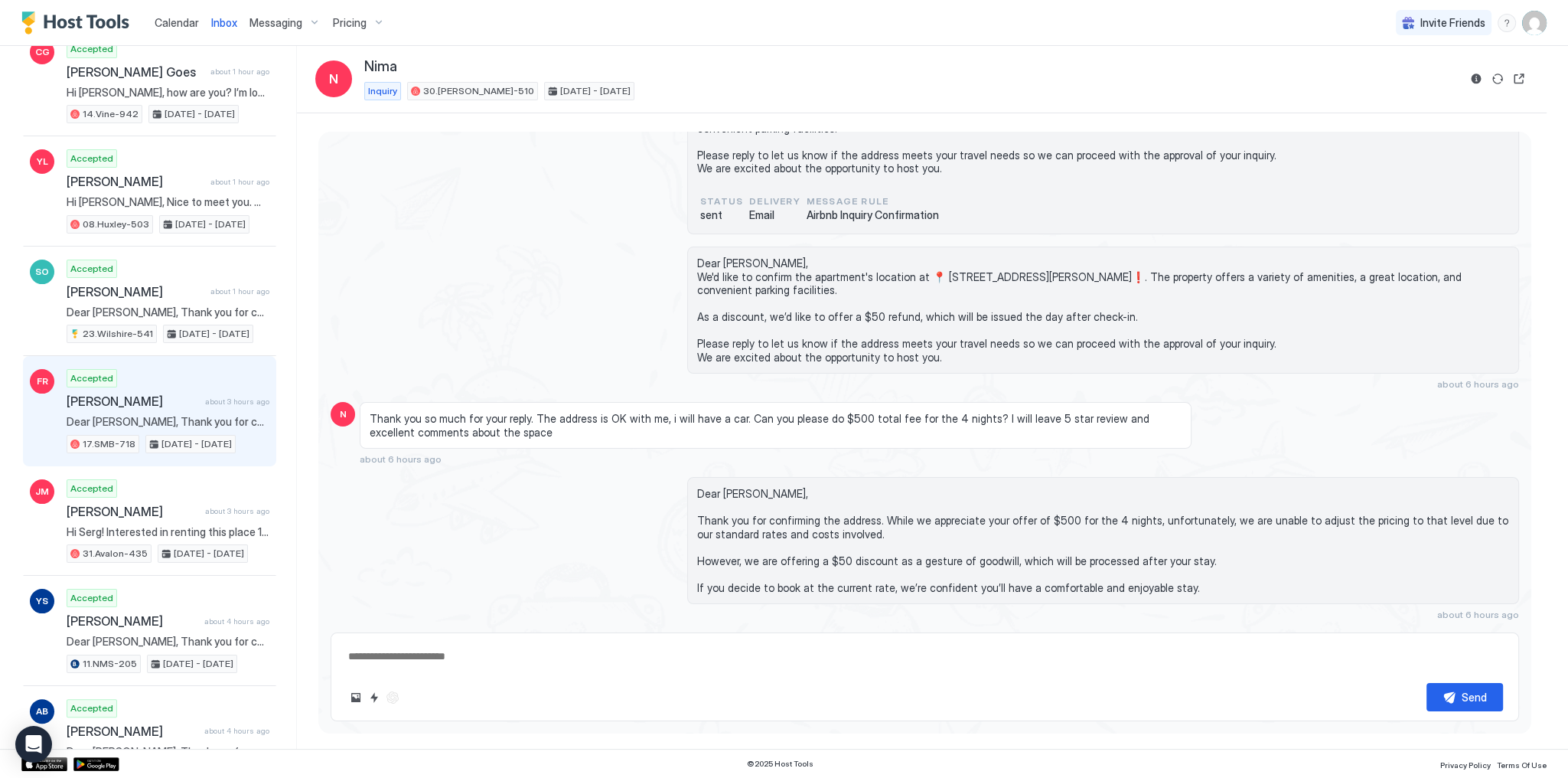
scroll to position [0, 0]
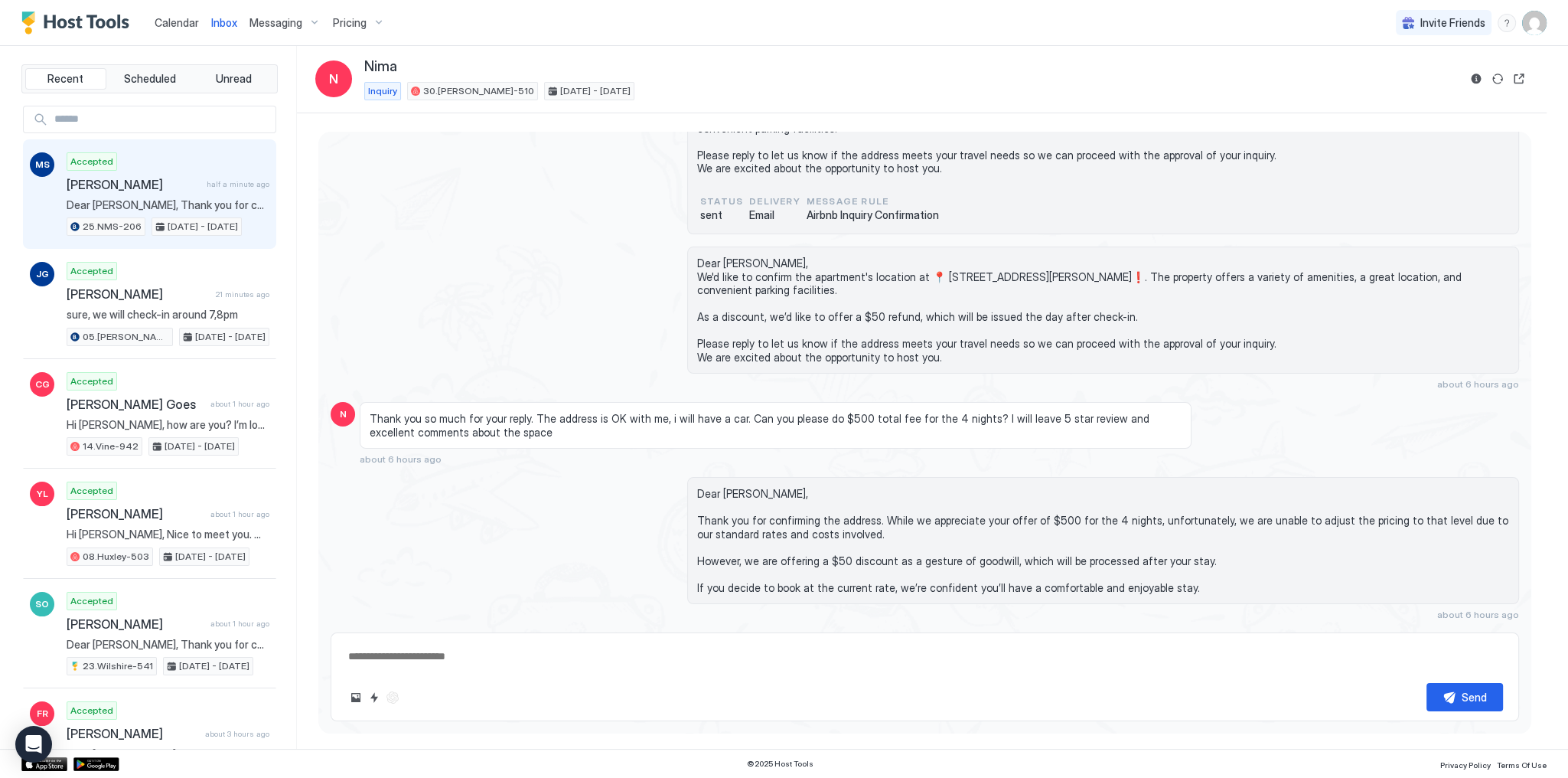
click at [182, 166] on div "Accepted [PERSON_NAME] half a minute ago Dear [PERSON_NAME], Thank you for choo…" at bounding box center [167, 194] width 203 height 84
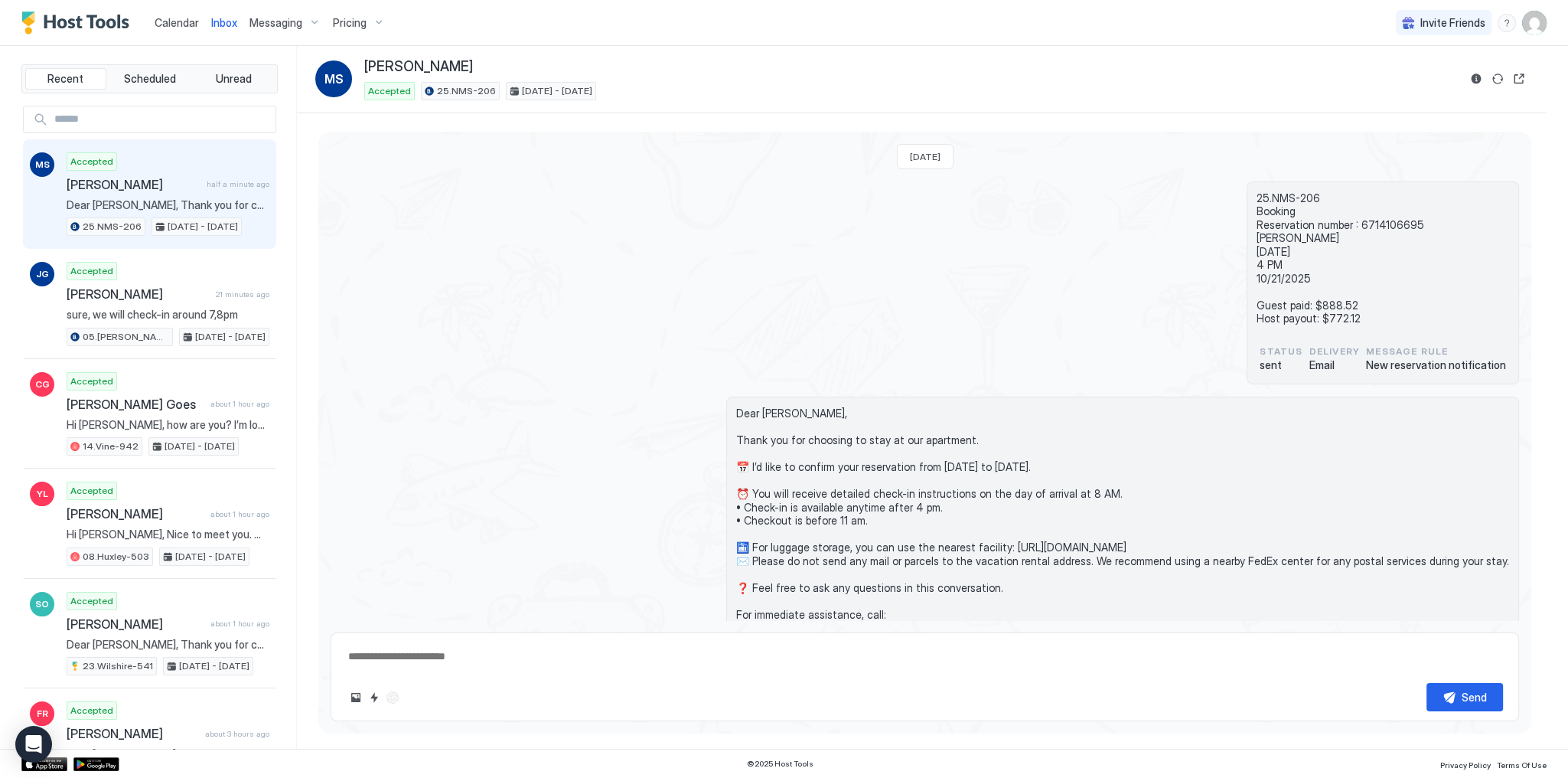
scroll to position [141, 0]
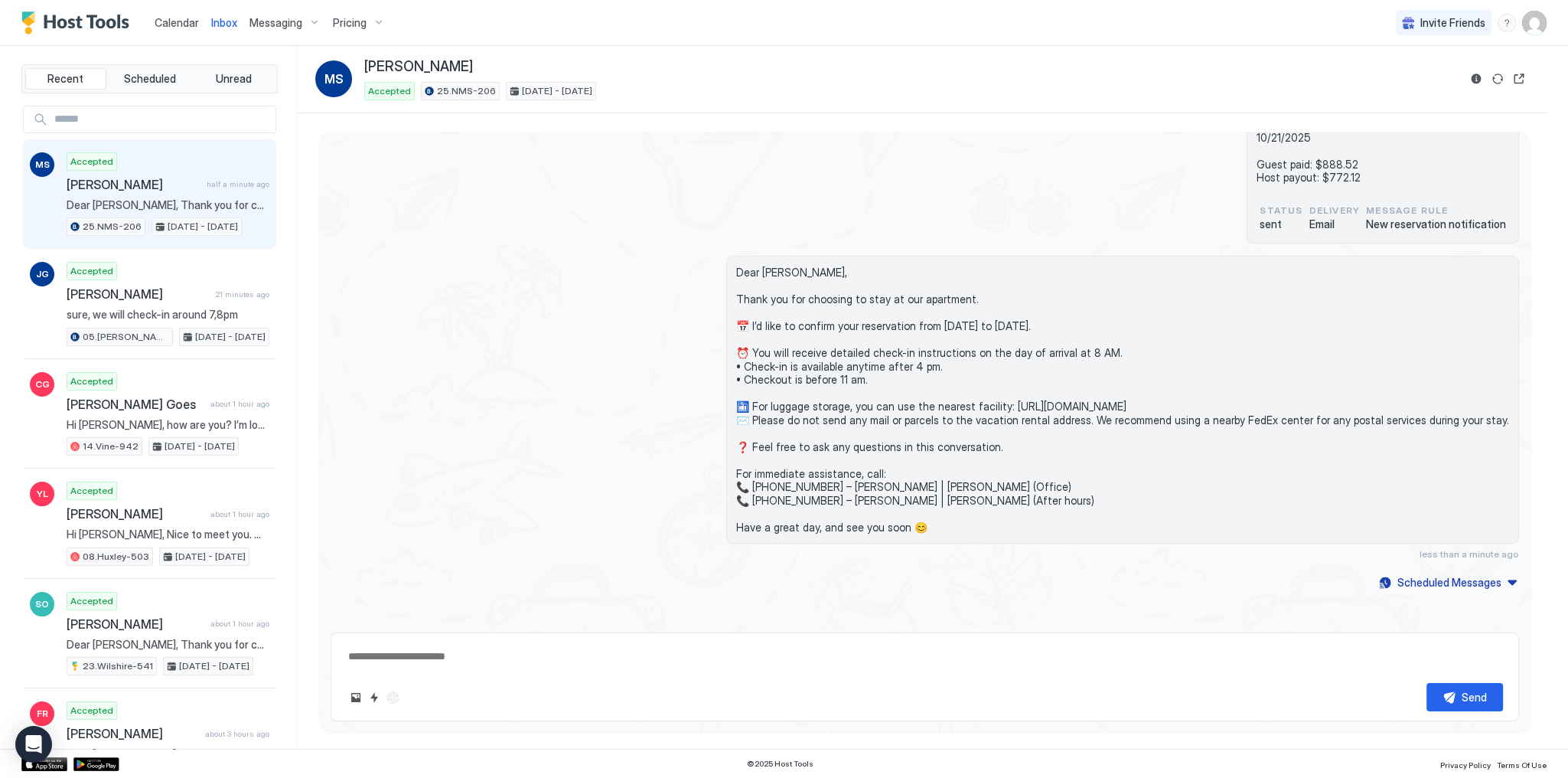
click at [1473, 84] on button "Reservation information" at bounding box center [1476, 79] width 19 height 19
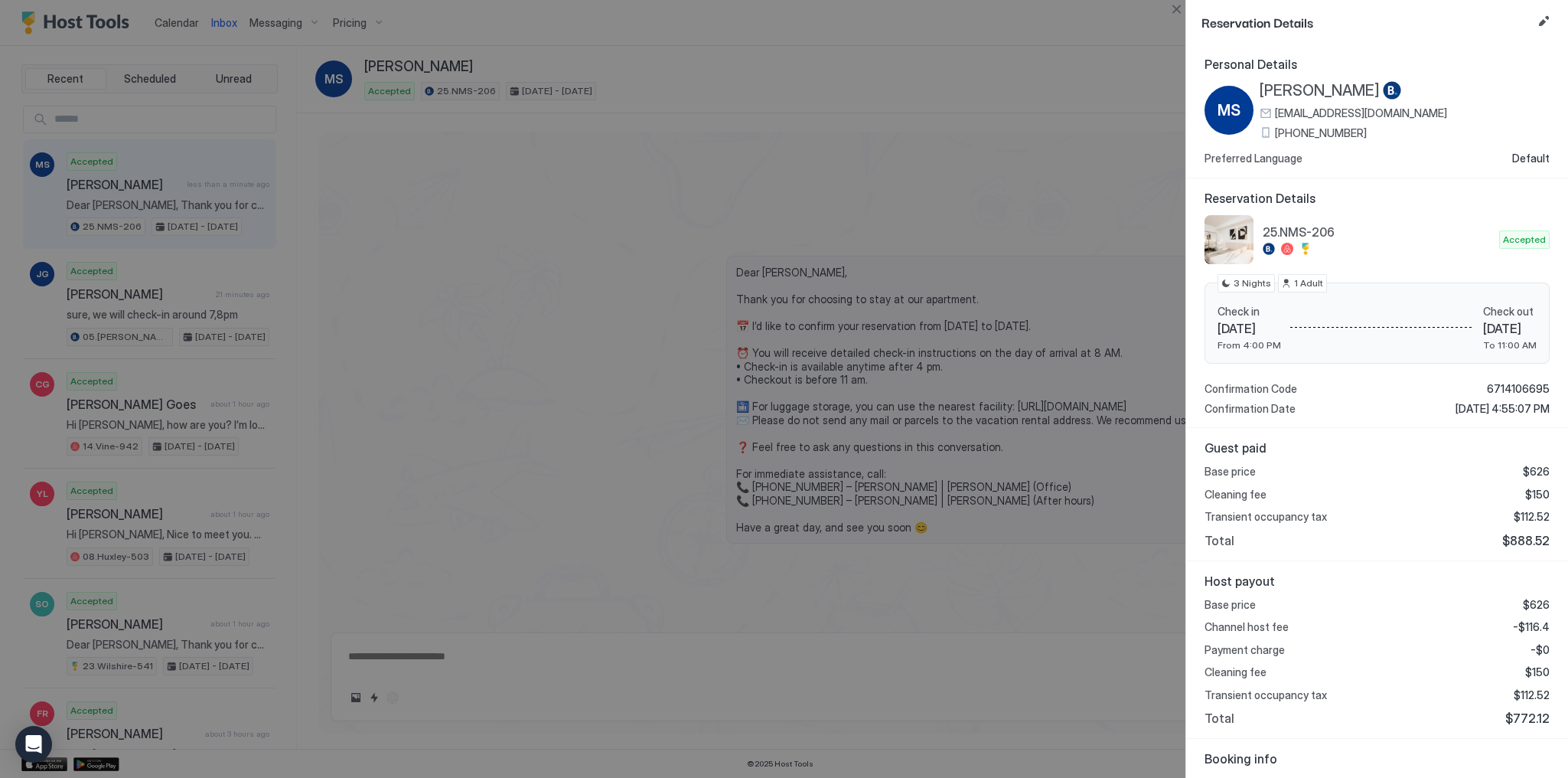
click at [1515, 539] on span "$888.52" at bounding box center [1527, 540] width 47 height 15
copy span "888.52"
click at [1529, 624] on span "-$116.4" at bounding box center [1531, 628] width 37 height 14
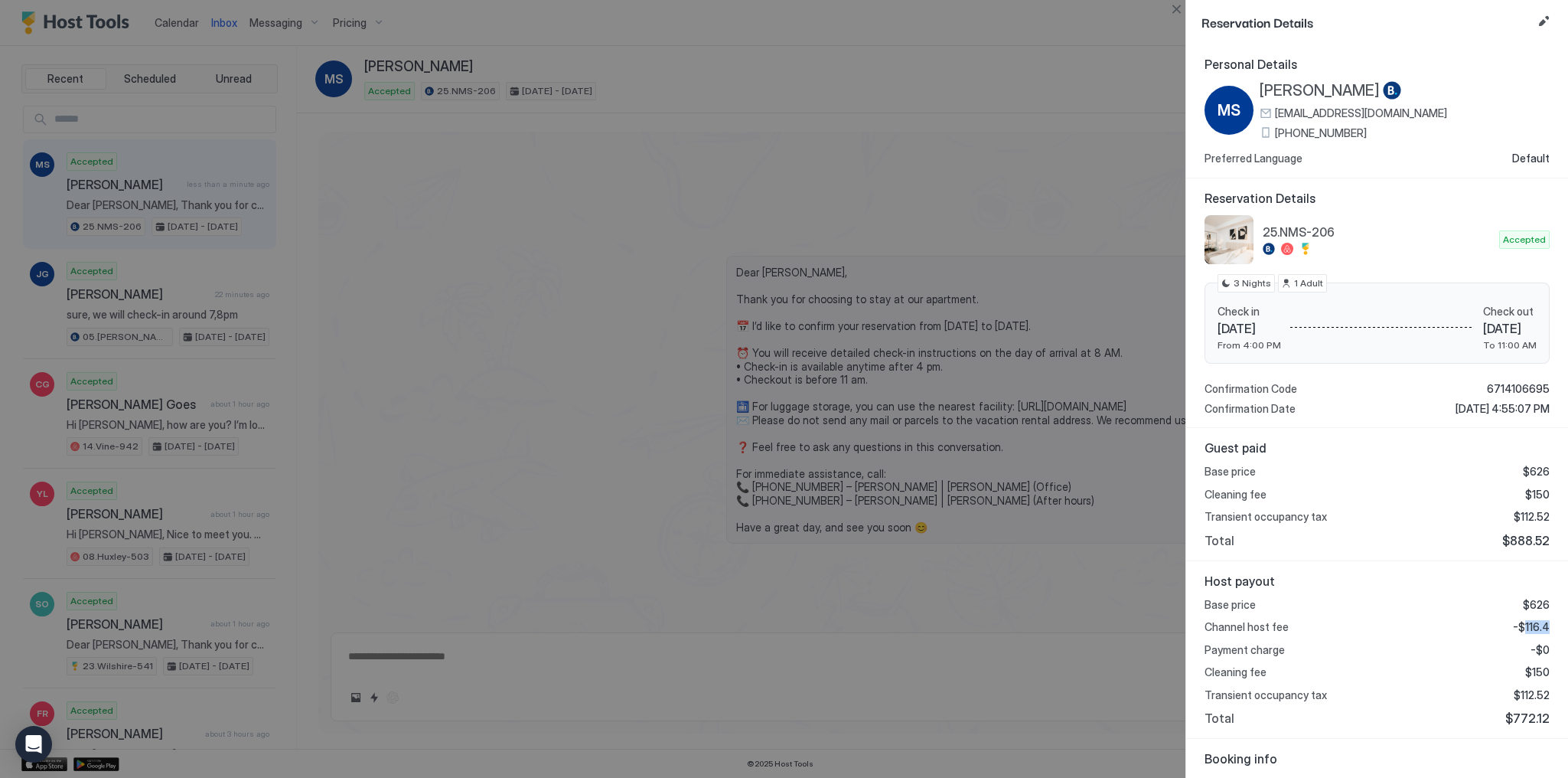
copy span "116.4"
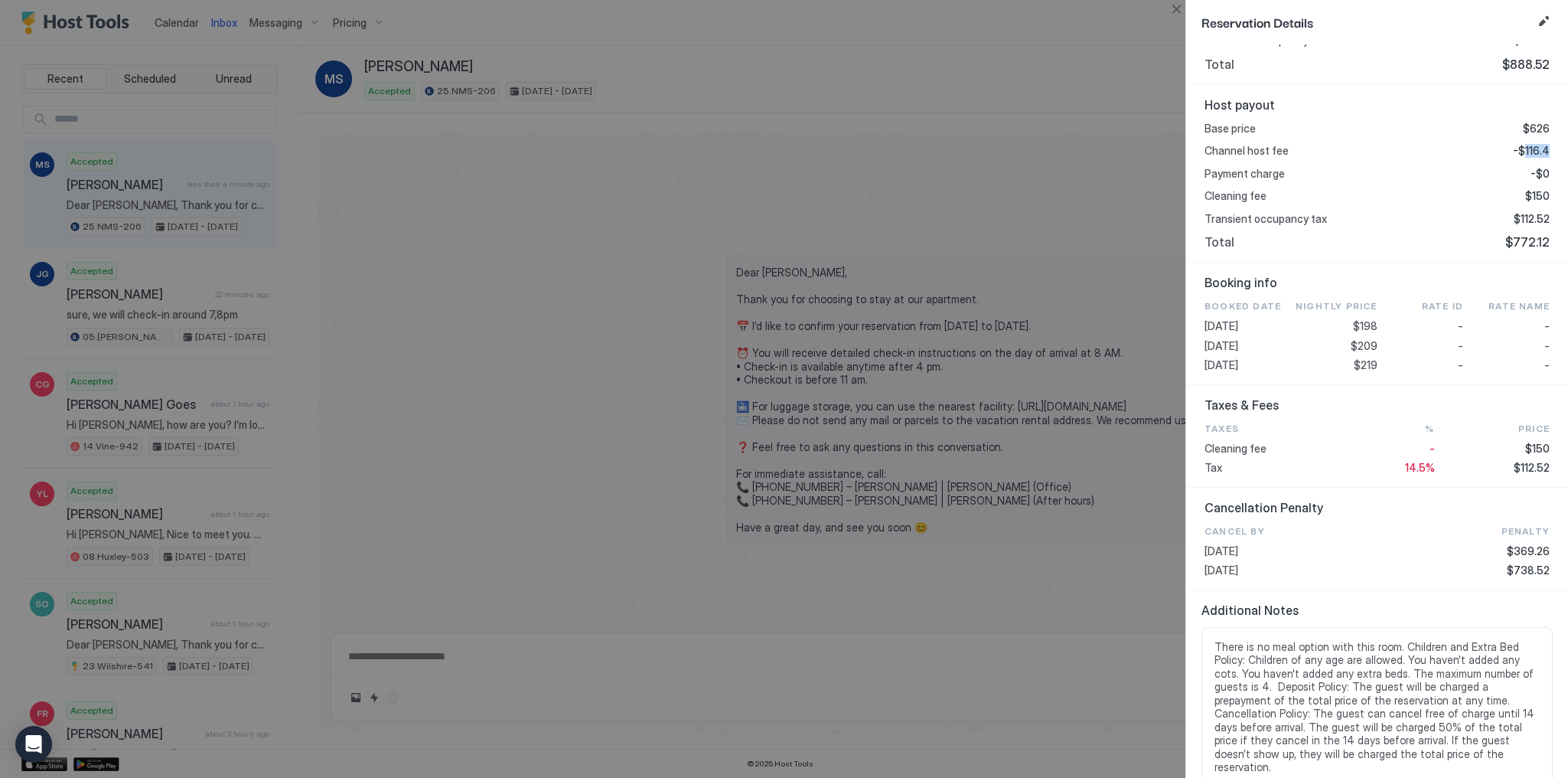
scroll to position [481, 0]
click at [1360, 330] on div "Booked Date Nightly Price Rate ID Rate Name [DATE] $198 - - [DATE] $209 - - [DA…" at bounding box center [1376, 331] width 345 height 73
copy span "209"
click at [1529, 463] on span "$112.52" at bounding box center [1531, 463] width 36 height 14
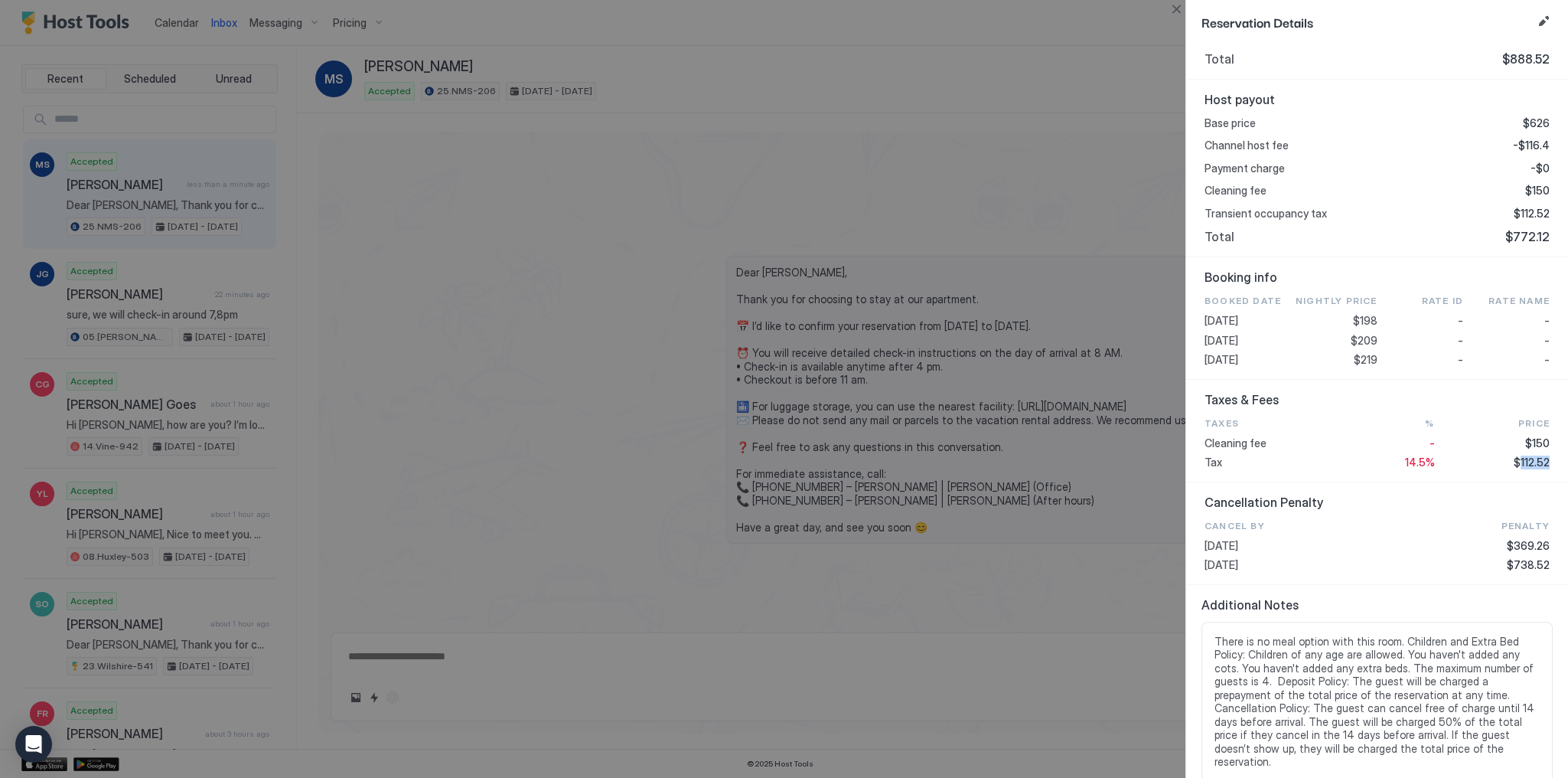
click at [1529, 463] on span "$112.52" at bounding box center [1531, 463] width 36 height 14
copy span "112.52"
click at [519, 272] on div at bounding box center [784, 389] width 1568 height 778
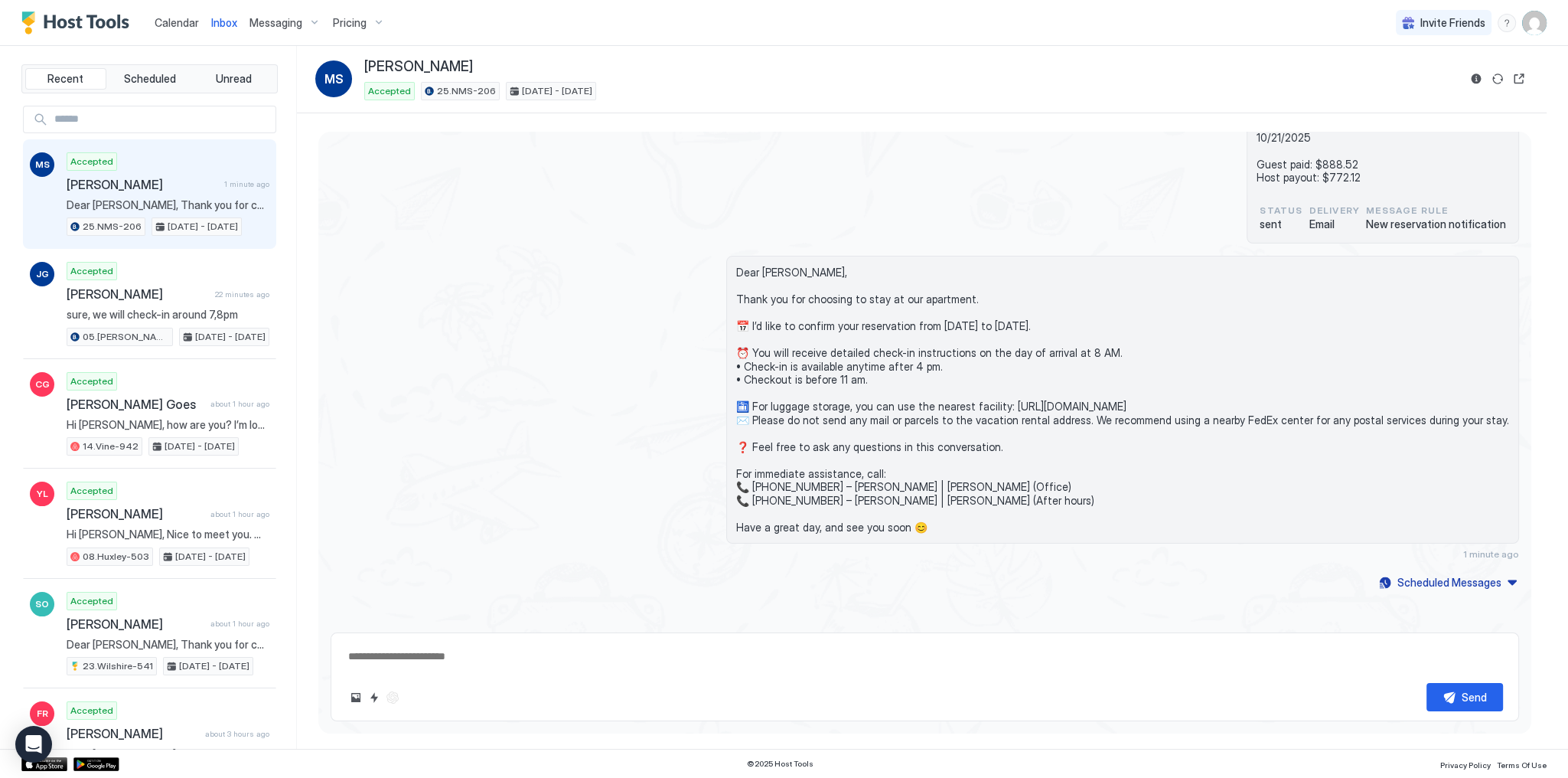
click at [180, 32] on div "Calendar" at bounding box center [176, 23] width 56 height 29
drag, startPoint x: 178, startPoint y: 28, endPoint x: 219, endPoint y: 40, distance: 42.7
click at [178, 28] on span "Calendar" at bounding box center [177, 22] width 44 height 13
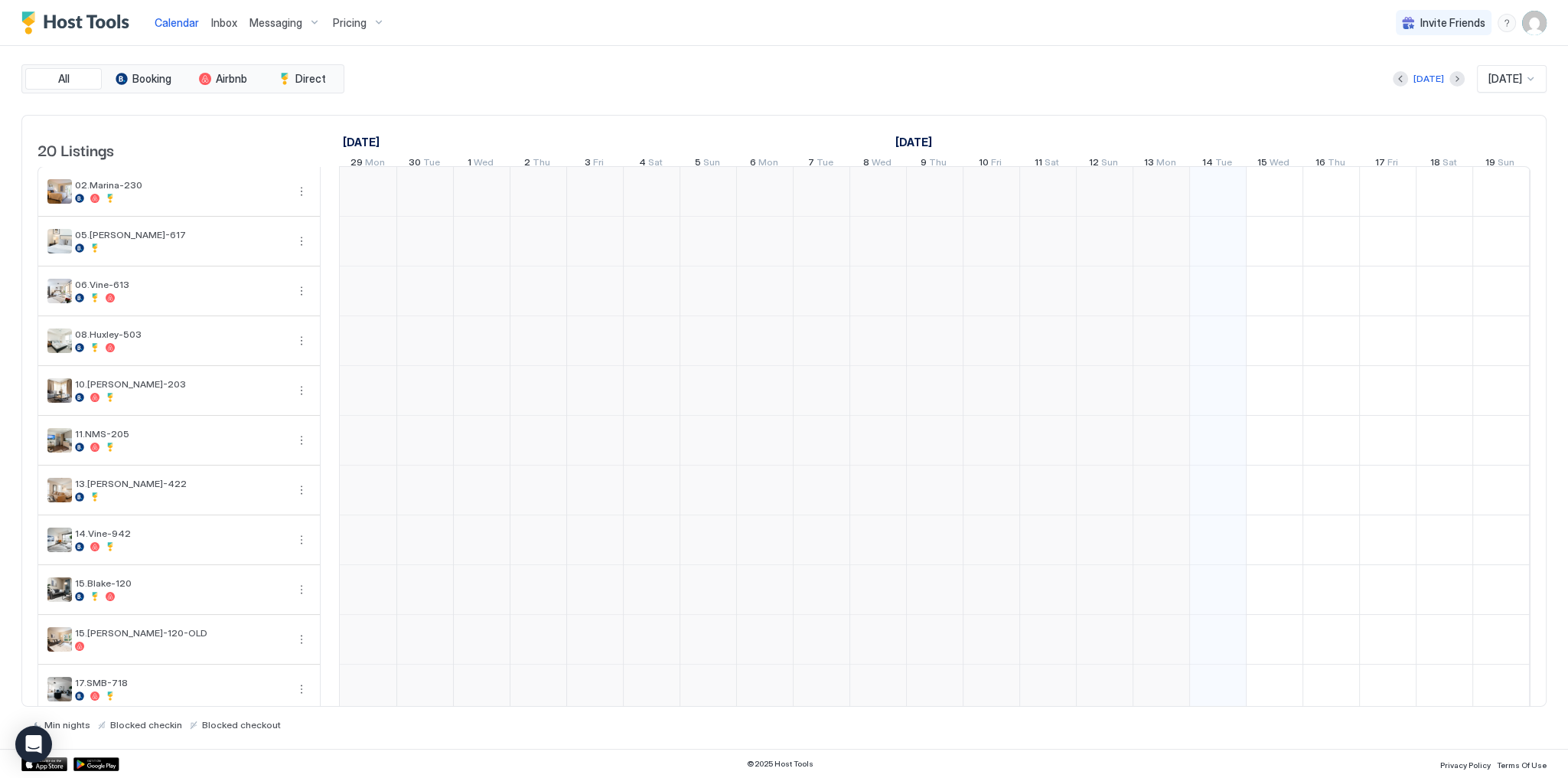
scroll to position [0, 851]
click at [675, 73] on div "[DATE] [DATE]" at bounding box center [948, 79] width 1199 height 28
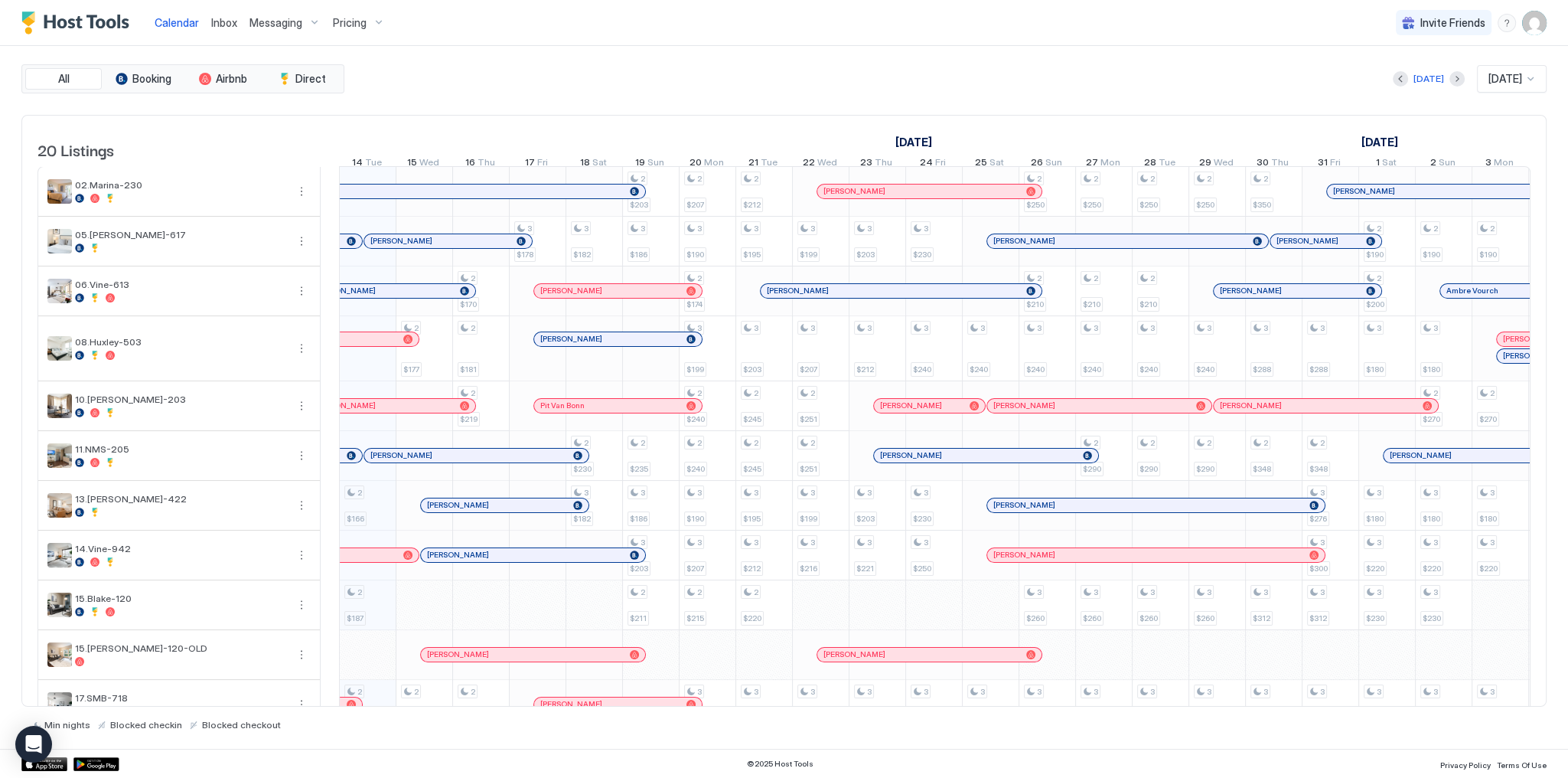
click at [224, 30] on link "Inbox" at bounding box center [224, 23] width 26 height 16
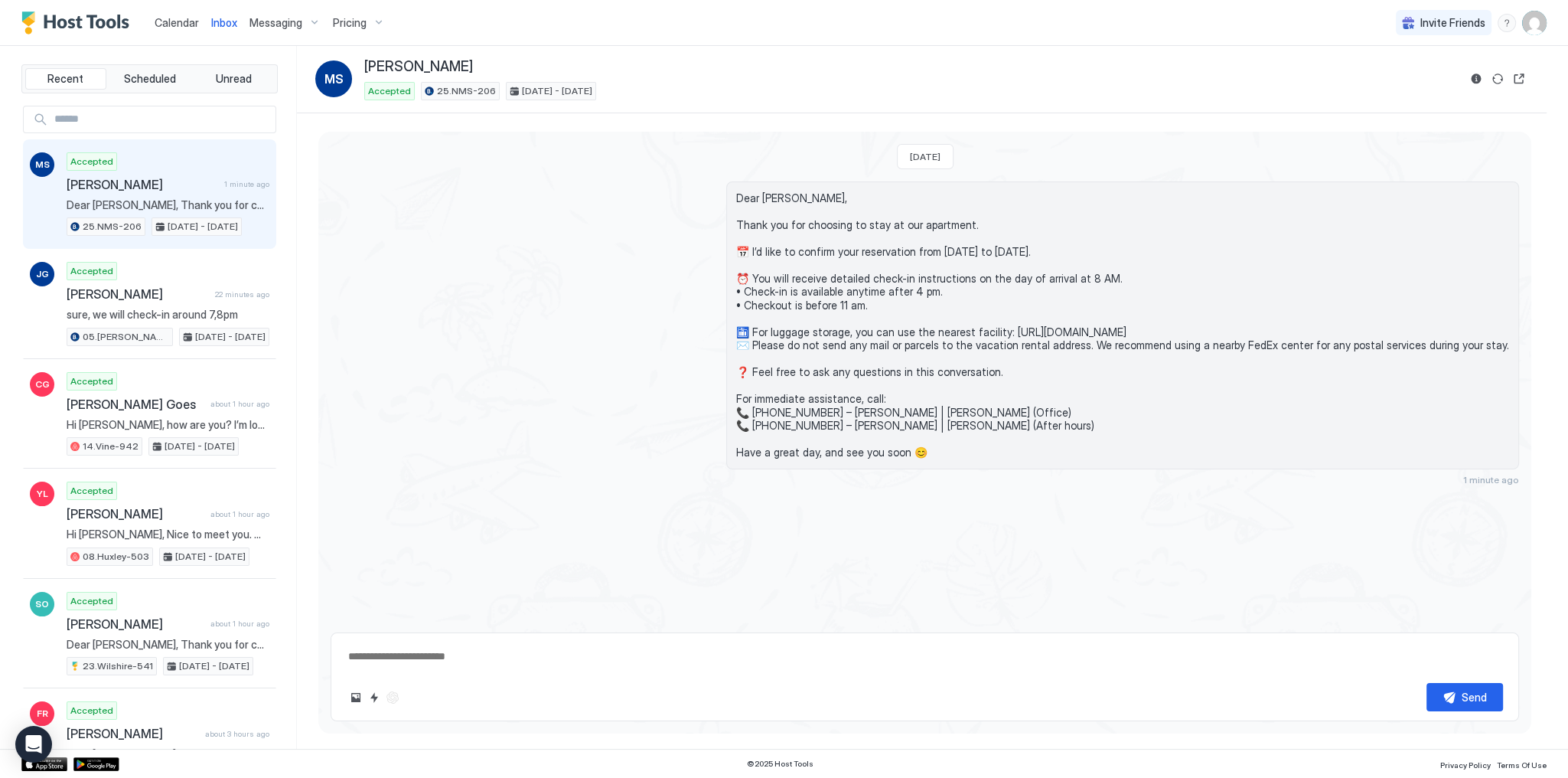
scroll to position [141, 0]
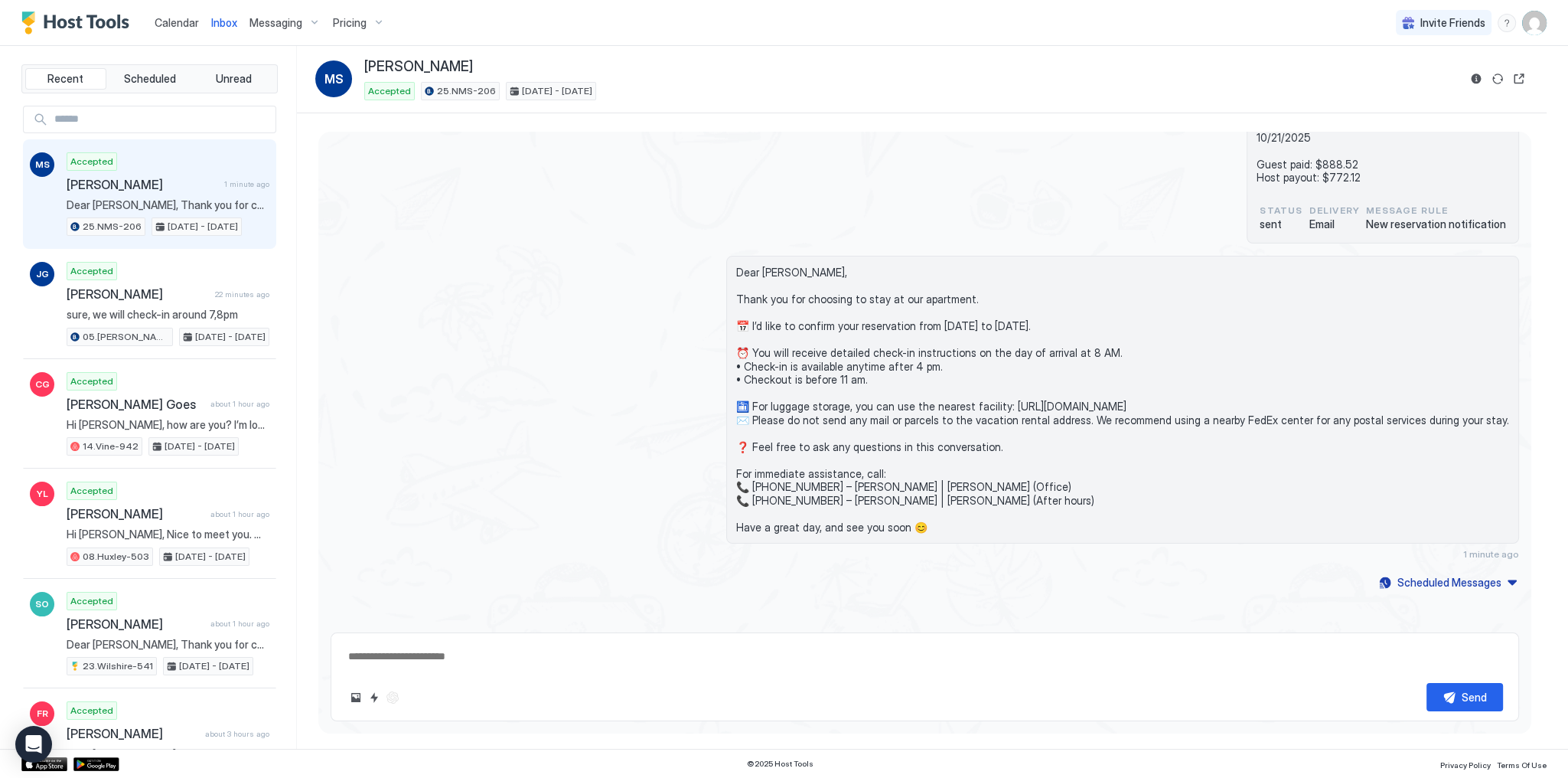
click at [182, 204] on span "Dear [PERSON_NAME], Thank you for choosing to stay at our apartment. 📅 I’d like…" at bounding box center [167, 206] width 203 height 14
click at [413, 59] on span "[PERSON_NAME]" at bounding box center [419, 67] width 109 height 18
click at [414, 59] on span "[PERSON_NAME]" at bounding box center [419, 67] width 109 height 18
drag, startPoint x: 414, startPoint y: 59, endPoint x: 391, endPoint y: 62, distance: 23.2
click at [391, 62] on span "[PERSON_NAME]" at bounding box center [419, 67] width 109 height 18
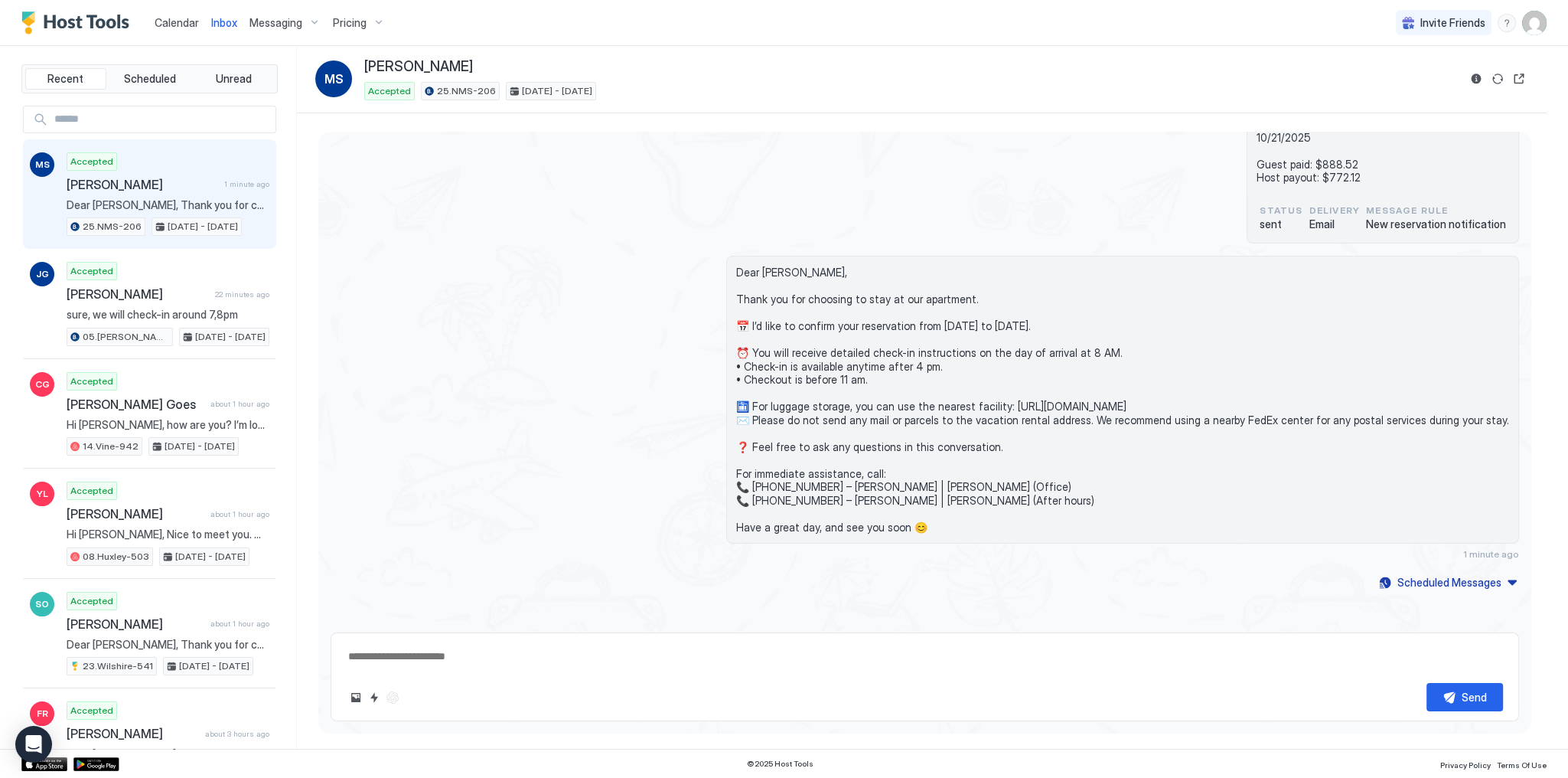
copy span "[PERSON_NAME]"
type textarea "*"
click at [385, 71] on span "[PERSON_NAME]" at bounding box center [419, 67] width 109 height 18
drag, startPoint x: 385, startPoint y: 71, endPoint x: 432, endPoint y: 70, distance: 47.0
click at [432, 70] on span "[PERSON_NAME]" at bounding box center [419, 67] width 109 height 18
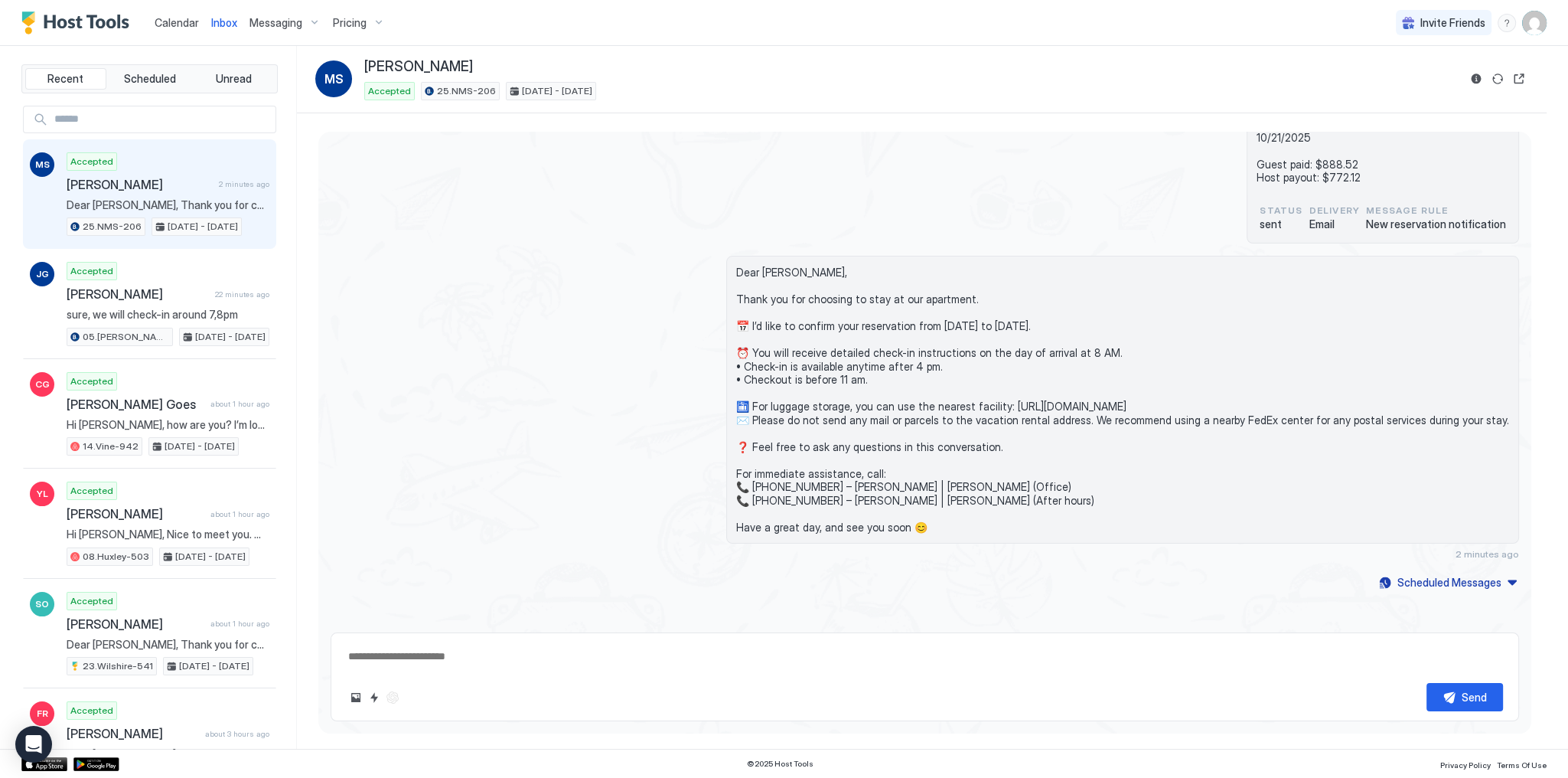
click at [103, 118] on input "Input Field" at bounding box center [162, 120] width 227 height 26
paste input "**********"
type input "**********"
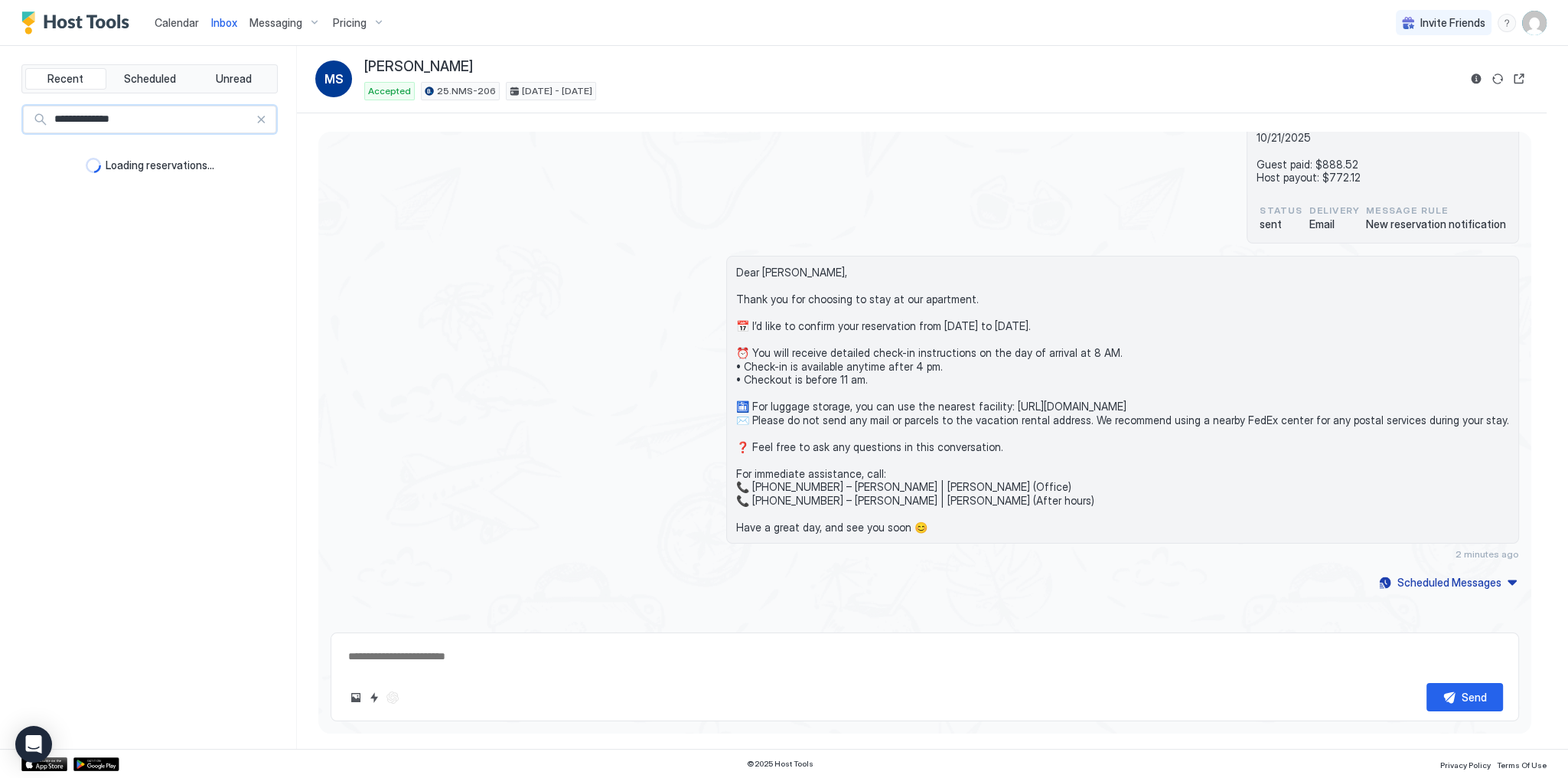
type textarea "*"
type input "**********"
